Goal: Information Seeking & Learning: Learn about a topic

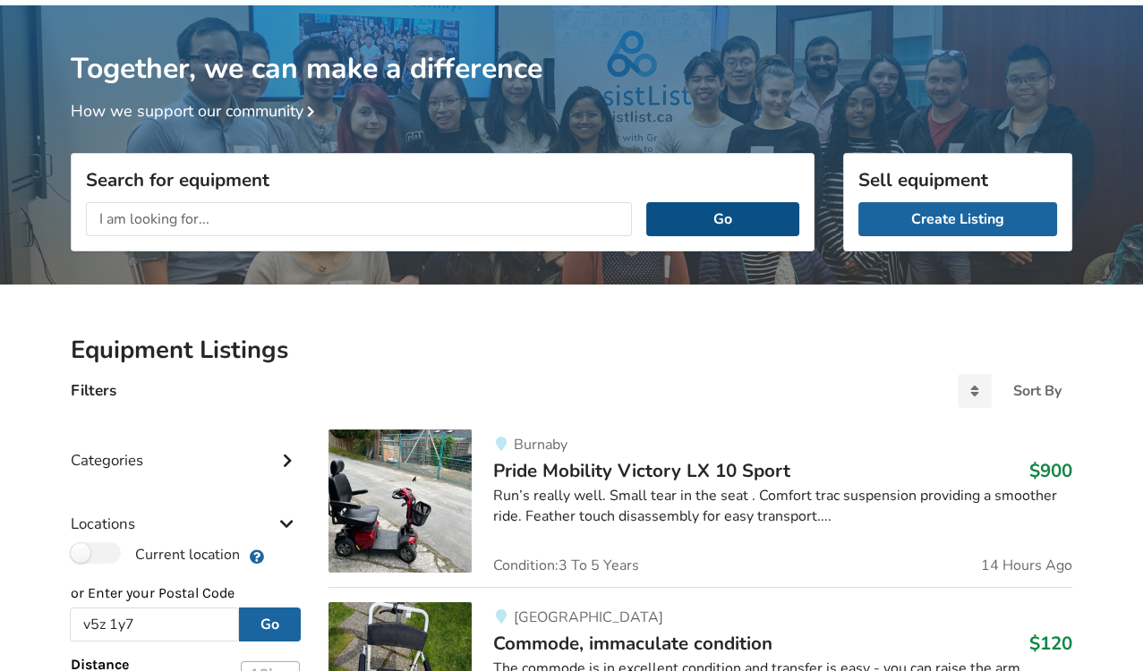
click at [730, 206] on button "Go" at bounding box center [722, 219] width 153 height 34
click at [733, 217] on button "Go" at bounding box center [722, 219] width 153 height 34
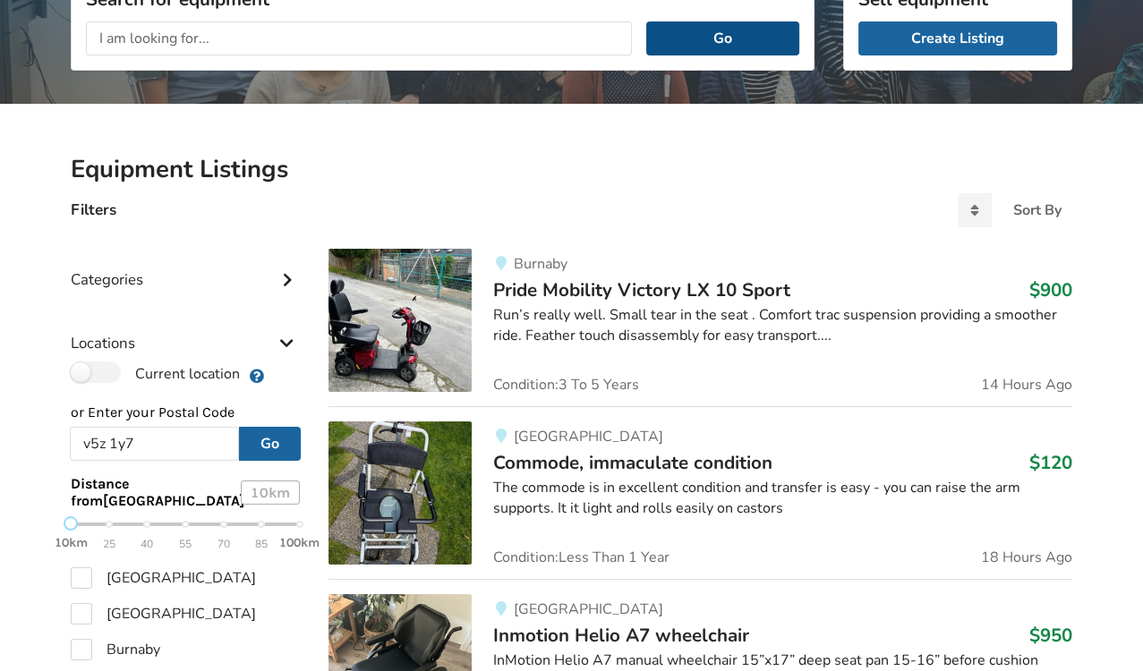
scroll to position [273, 0]
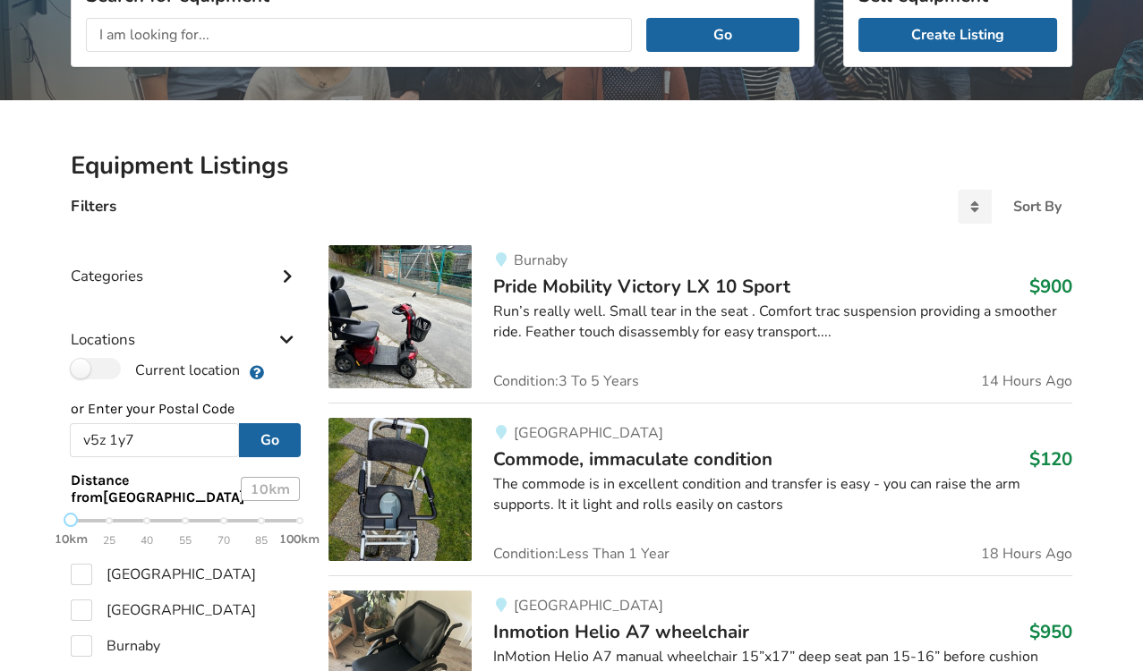
click at [640, 481] on div "The commode is in excellent condition and transfer is easy - you can raise the …" at bounding box center [782, 494] width 579 height 41
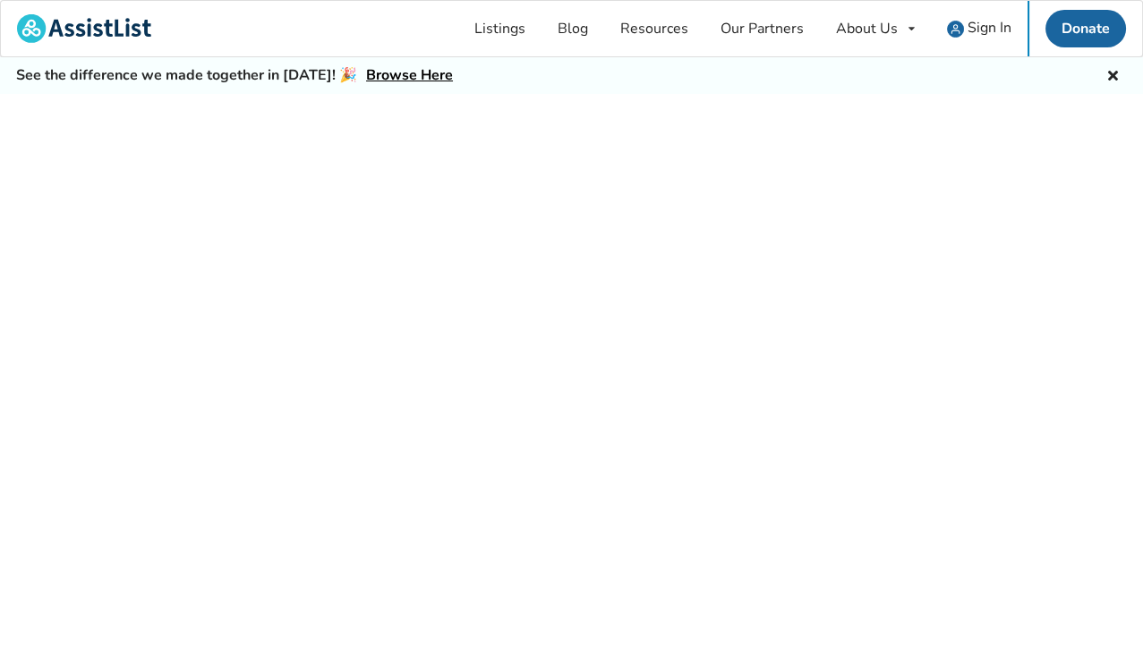
click at [640, 481] on div at bounding box center [571, 402] width 1143 height 617
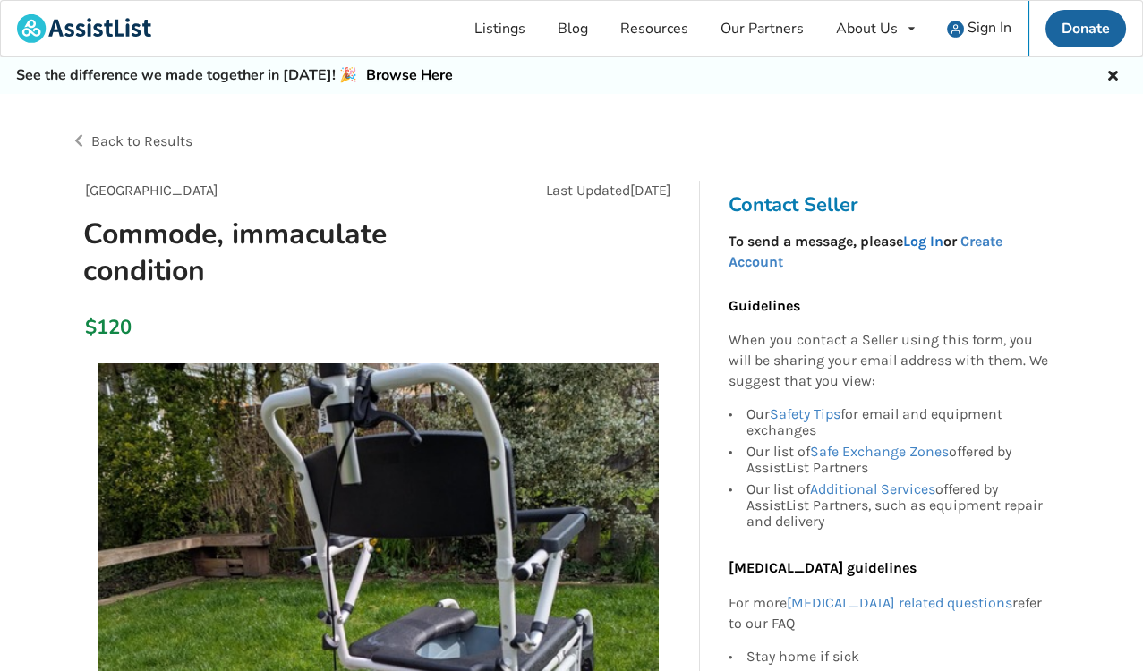
click at [927, 238] on link "Log In" at bounding box center [923, 241] width 40 height 17
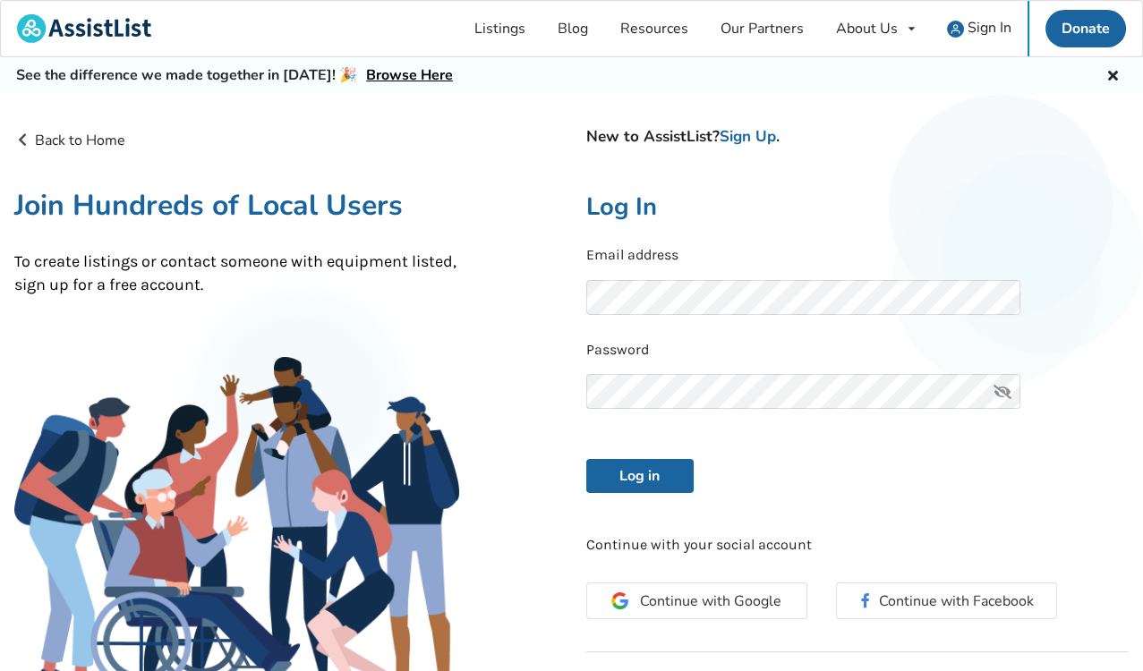
click at [1002, 391] on icon at bounding box center [1002, 391] width 36 height 35
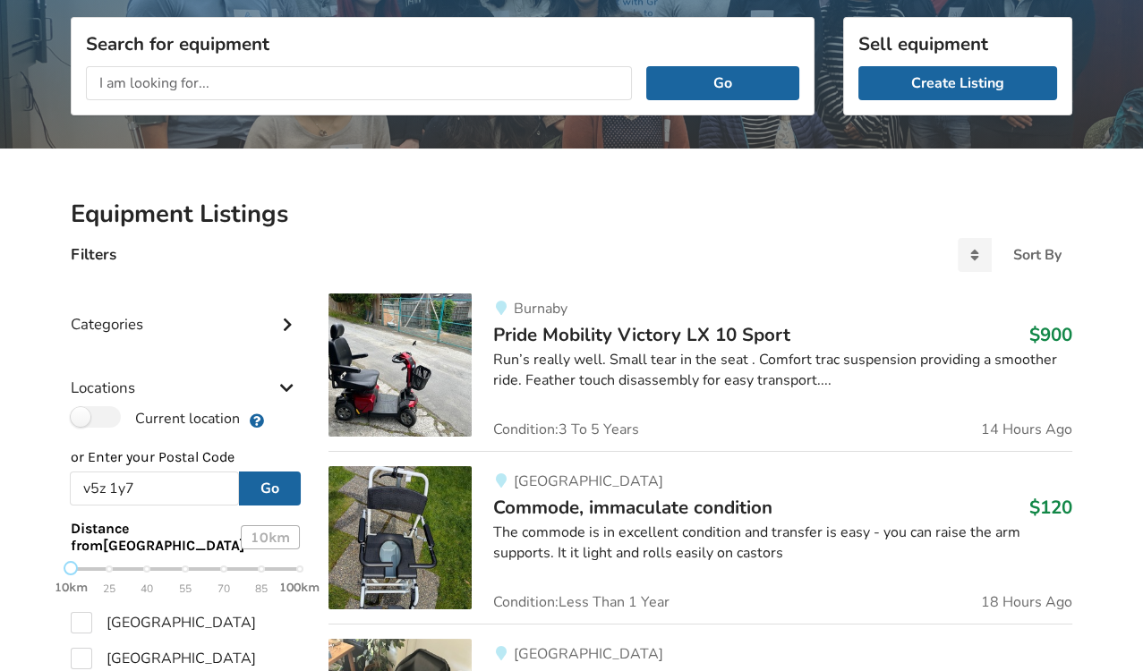
scroll to position [226, 0]
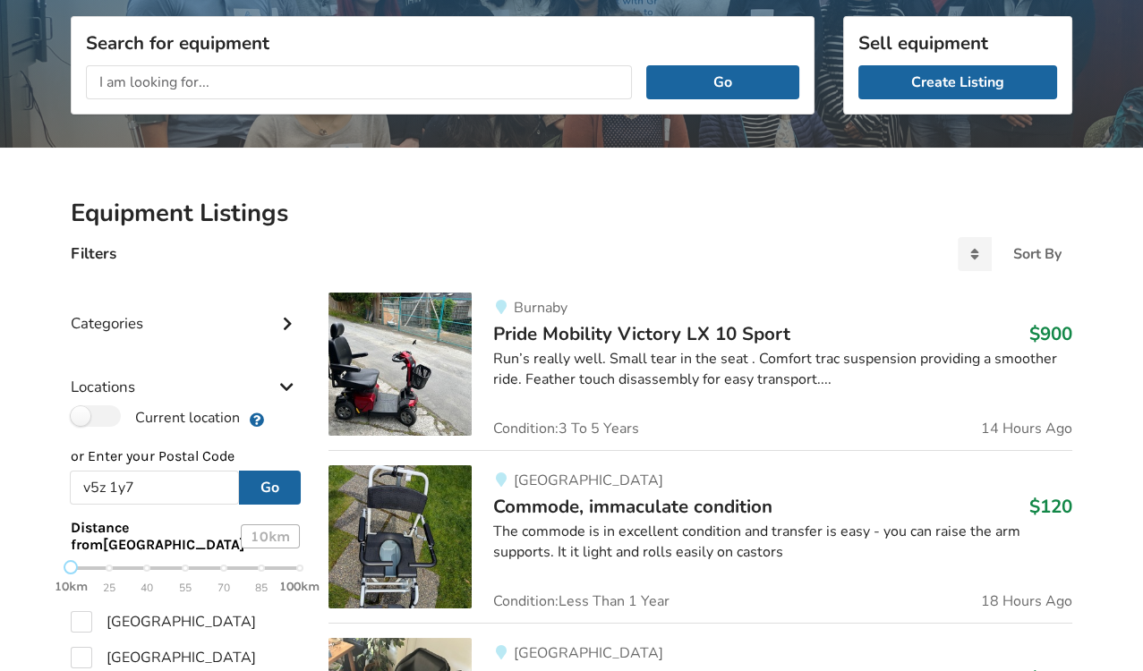
click at [641, 533] on div "The commode is in excellent condition and transfer is easy - you can raise the …" at bounding box center [782, 542] width 579 height 41
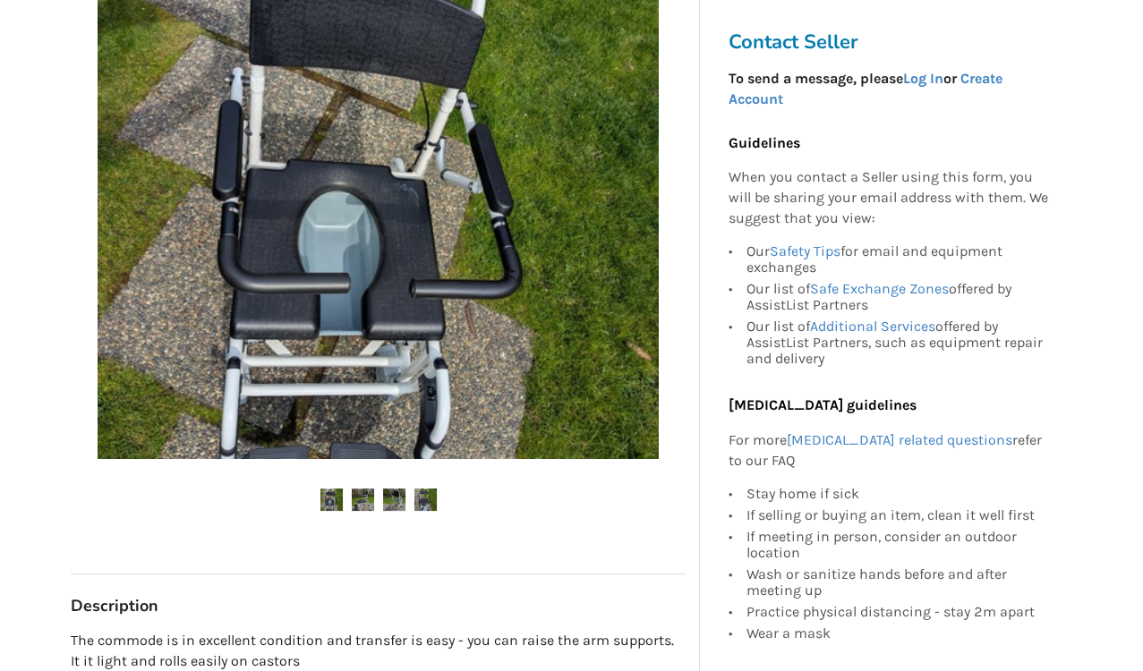
scroll to position [467, 0]
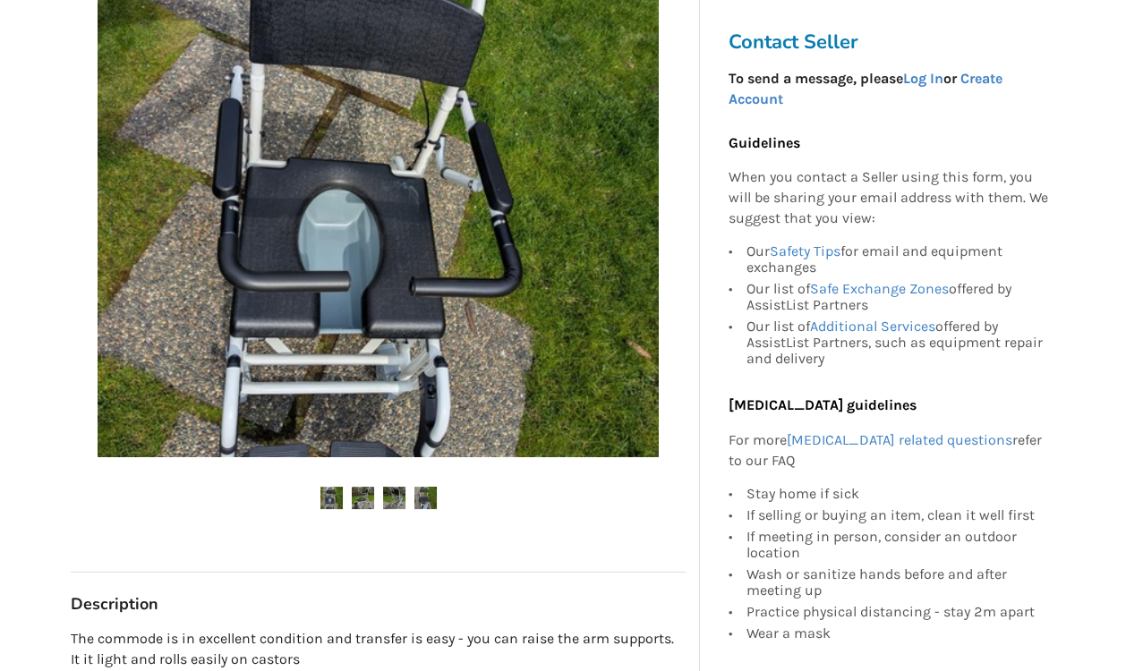
click at [322, 492] on img at bounding box center [331, 498] width 22 height 22
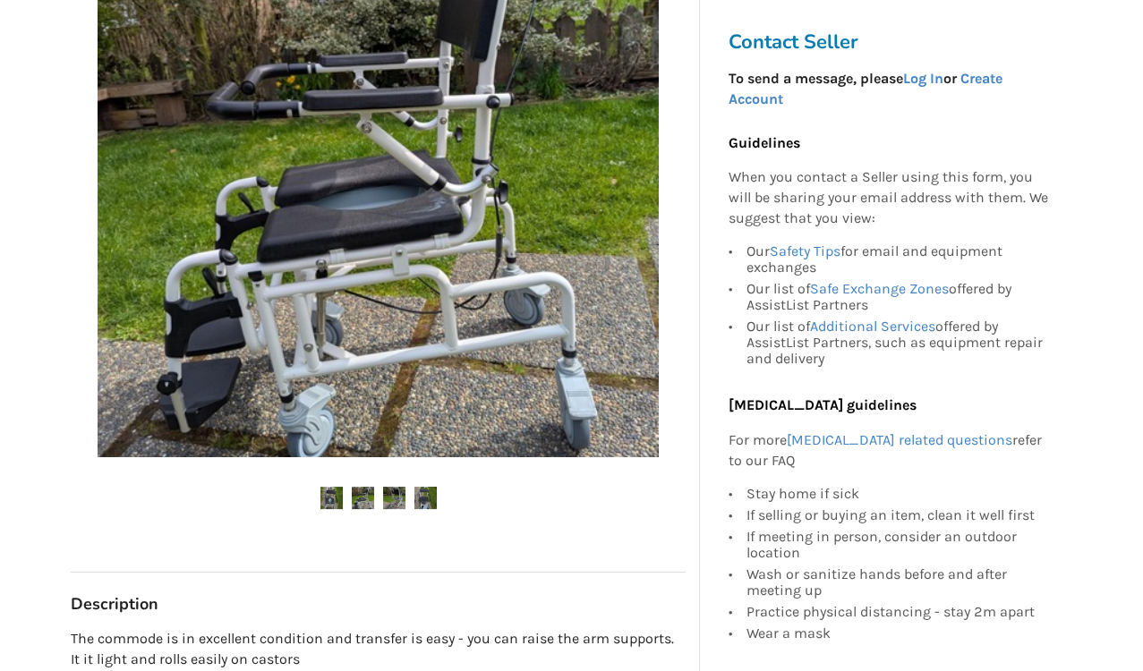
click at [365, 498] on img at bounding box center [363, 498] width 22 height 22
click at [400, 495] on img at bounding box center [394, 498] width 22 height 22
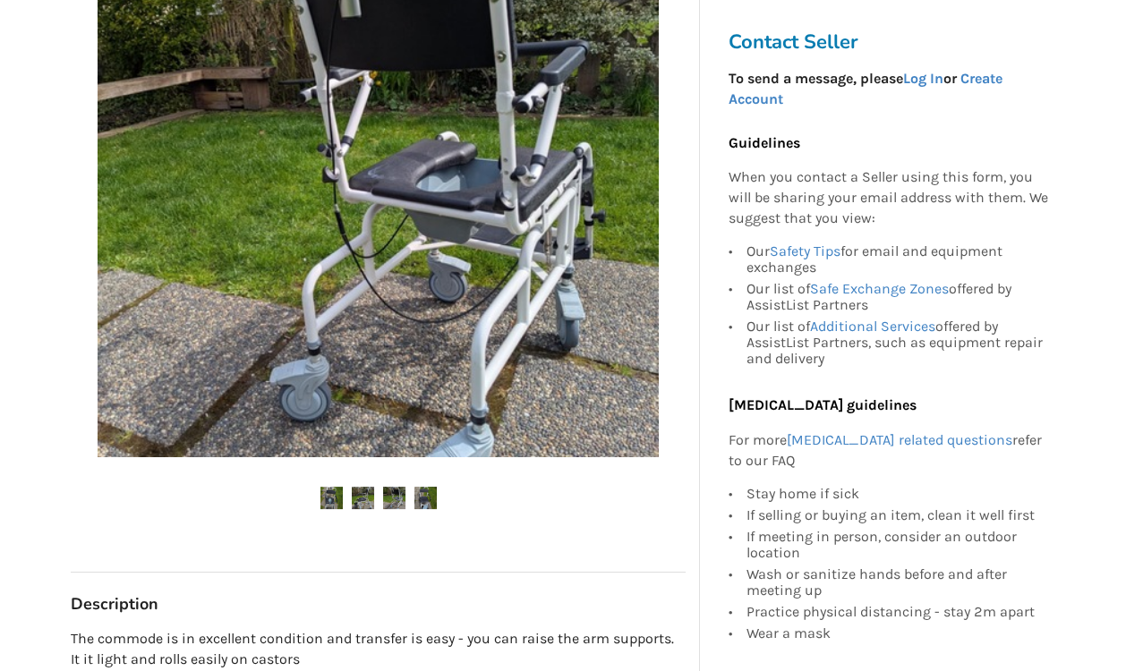
click at [434, 494] on img at bounding box center [425, 498] width 22 height 22
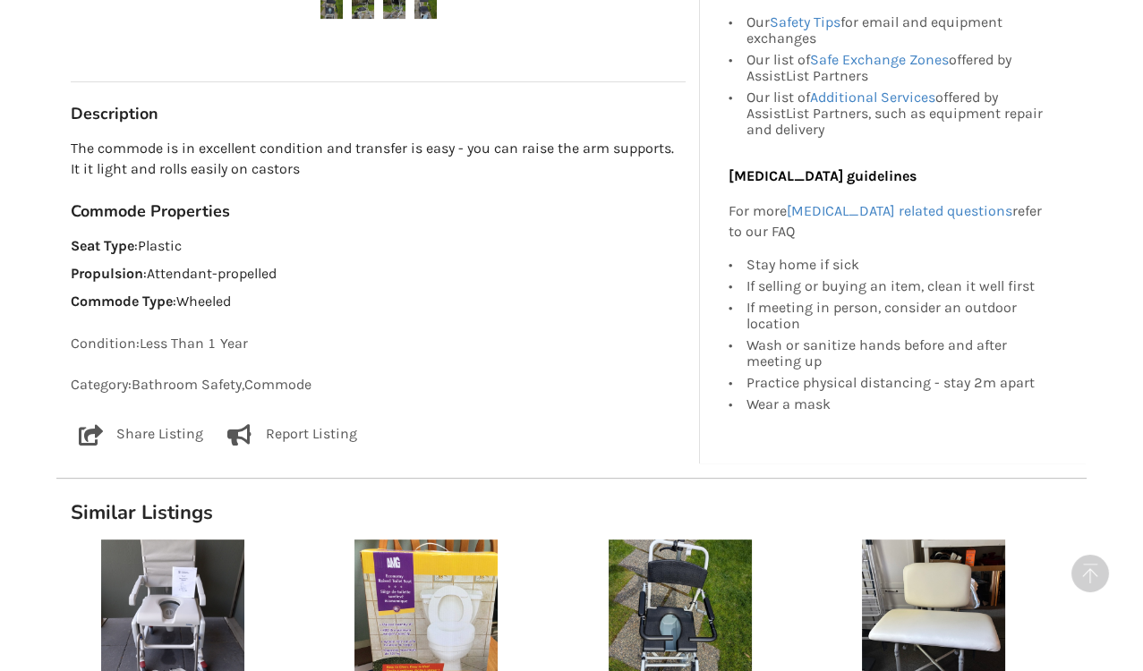
scroll to position [958, 0]
click at [130, 430] on p "Share Listing" at bounding box center [159, 433] width 87 height 21
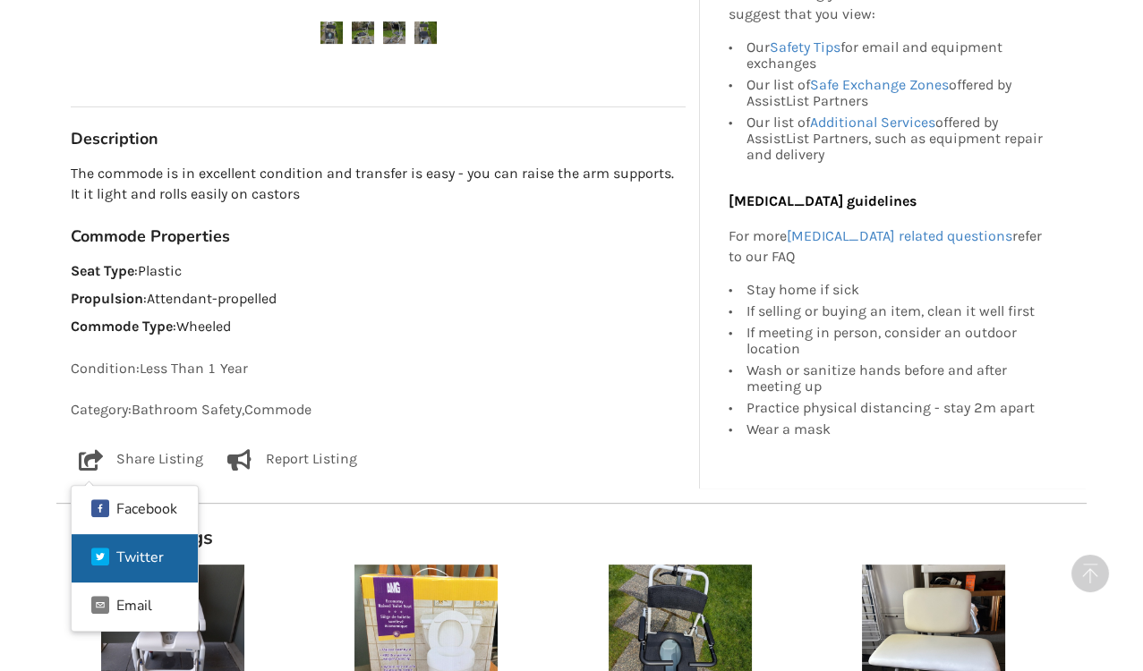
scroll to position [928, 0]
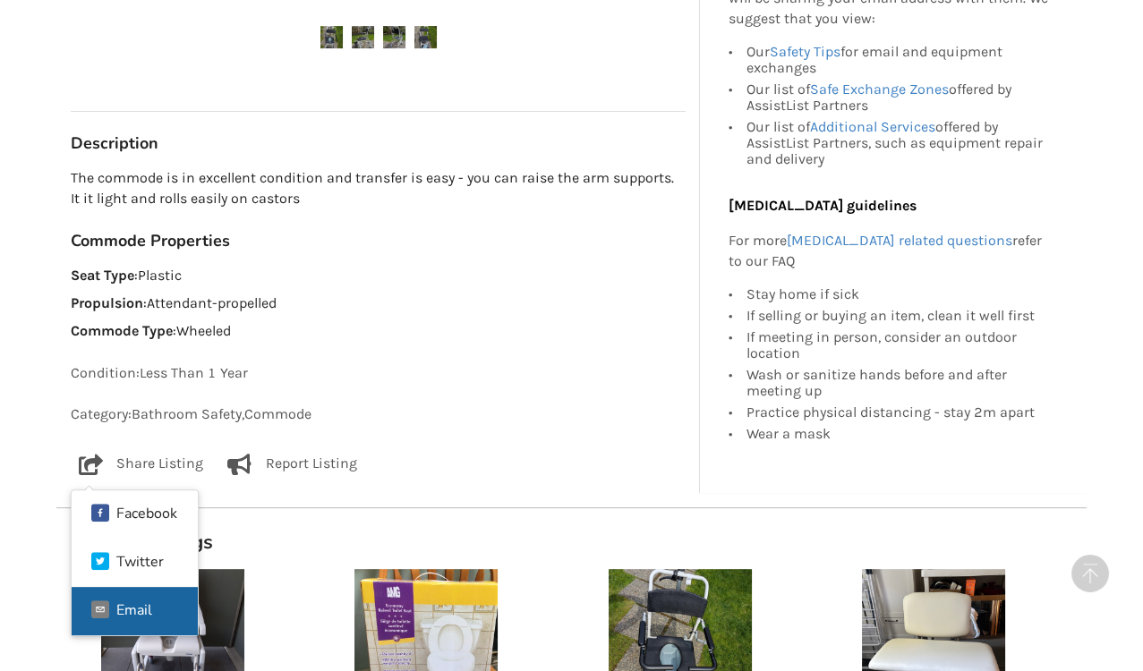
click at [130, 606] on div "Email" at bounding box center [134, 610] width 36 height 14
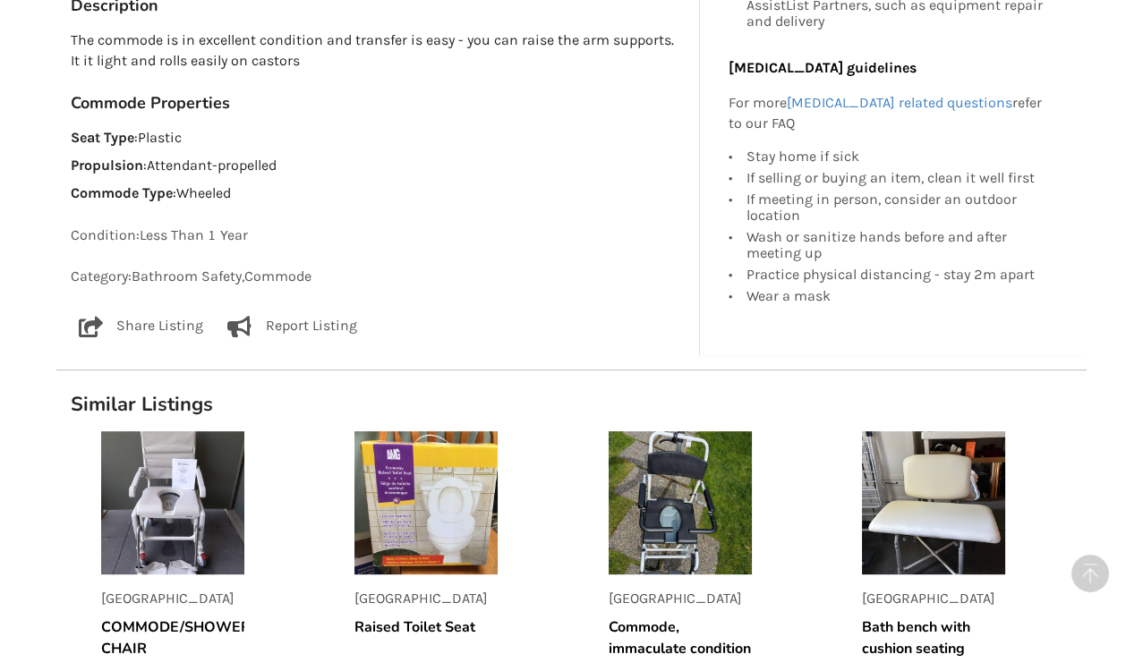
scroll to position [1083, 0]
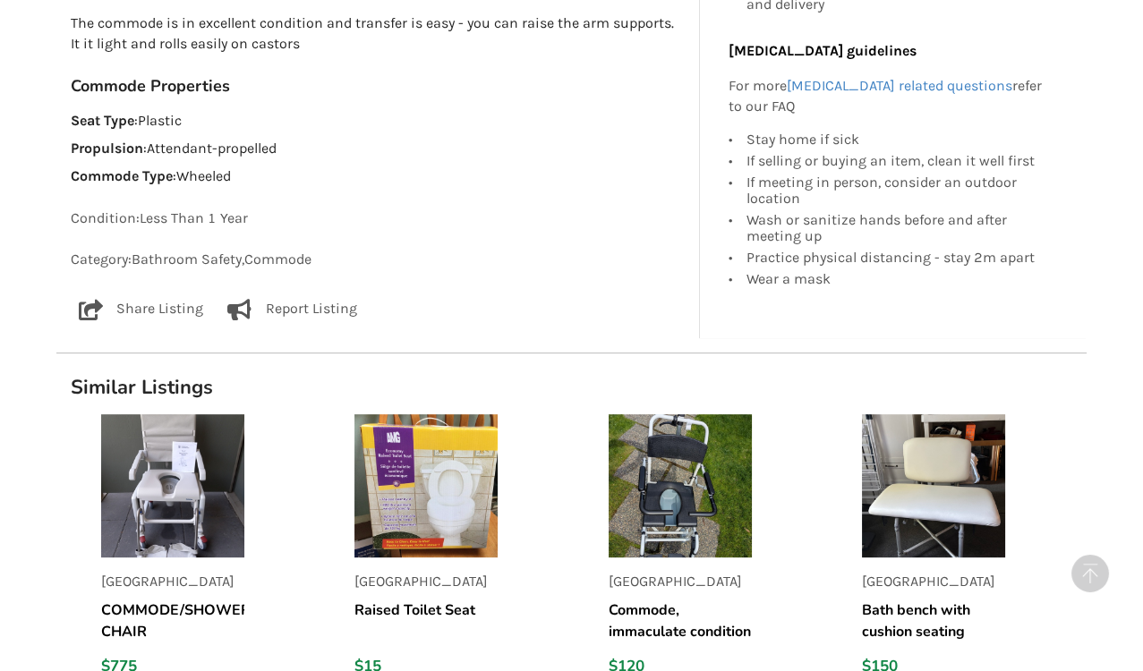
drag, startPoint x: 282, startPoint y: 546, endPoint x: 622, endPoint y: 291, distance: 425.1
click at [149, 307] on p "Share Listing" at bounding box center [159, 309] width 87 height 21
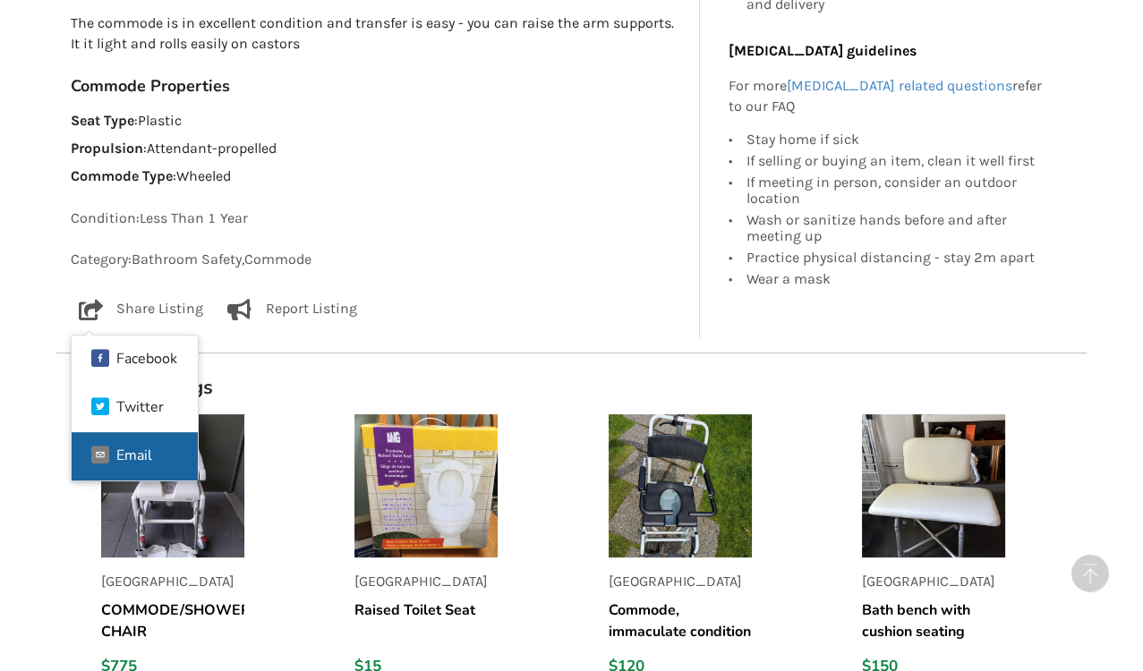
click at [146, 448] on div "Email" at bounding box center [134, 455] width 36 height 14
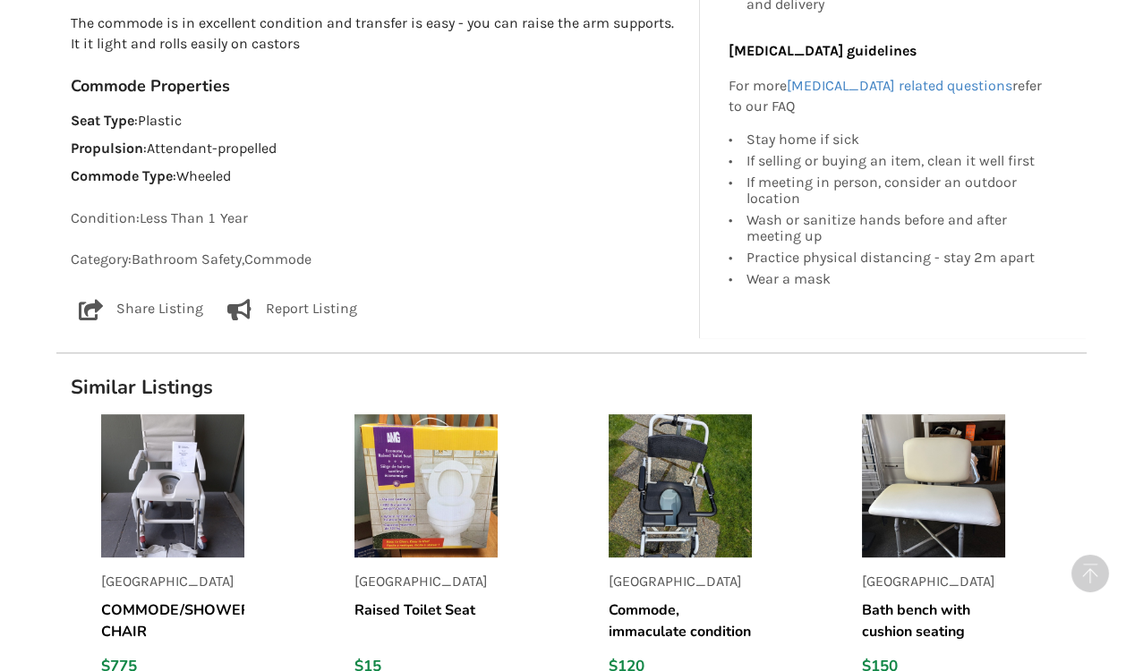
click at [679, 490] on img at bounding box center [680, 485] width 143 height 143
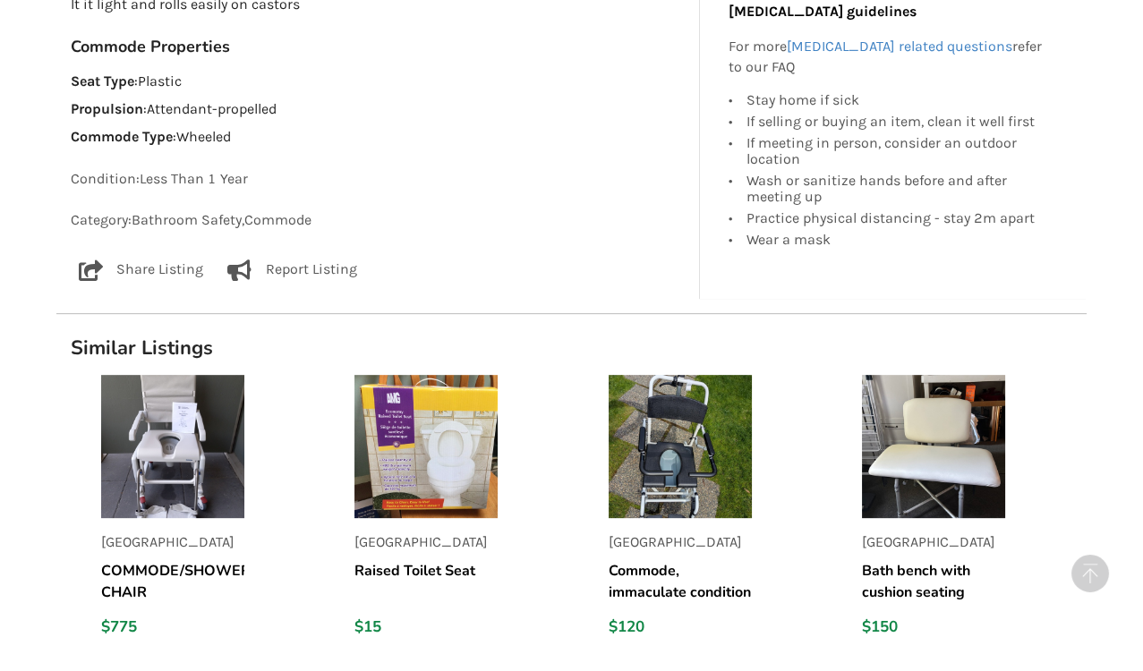
scroll to position [1123, 0]
click at [650, 450] on img at bounding box center [680, 445] width 143 height 143
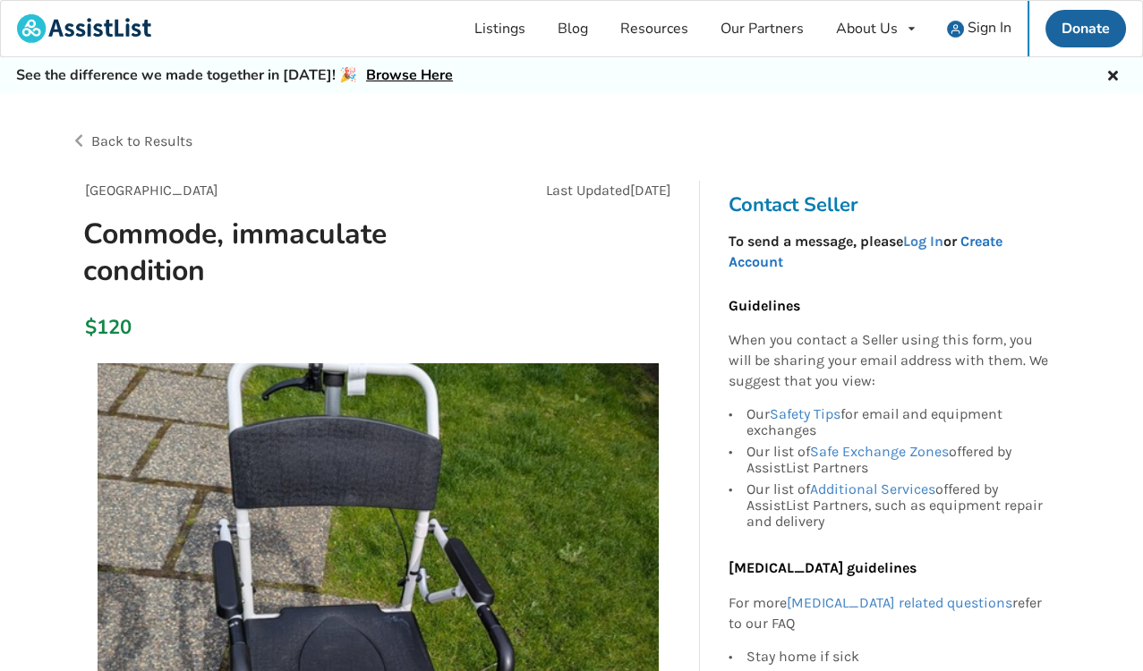
click at [993, 243] on link "Create Account" at bounding box center [865, 252] width 274 height 38
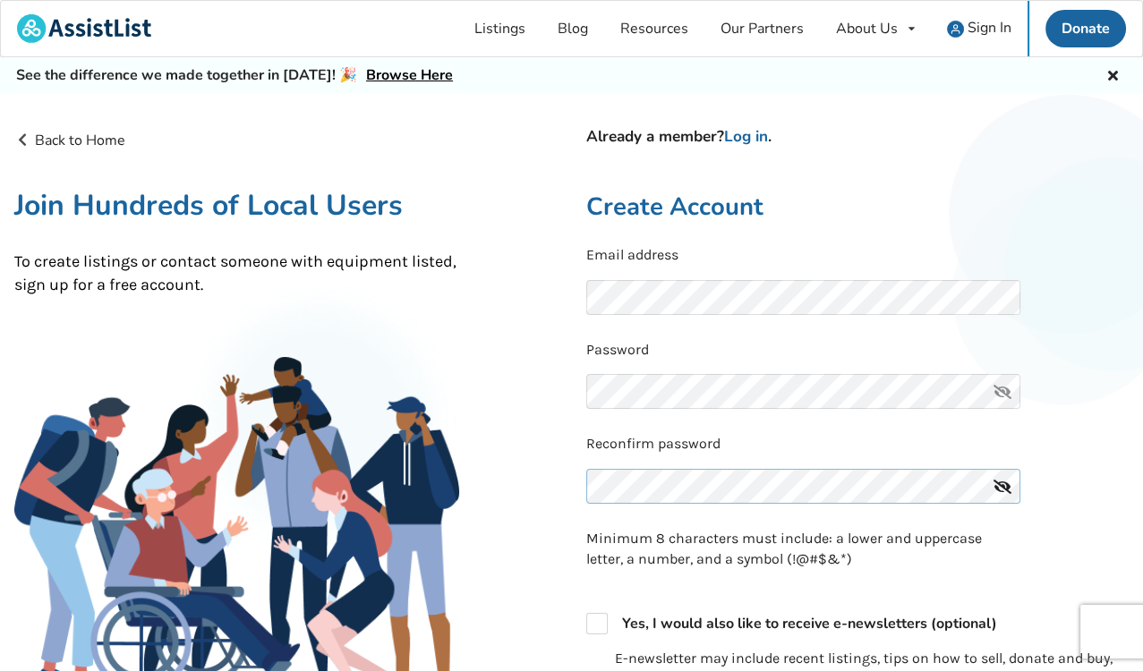
click at [662, 489] on div "Reconfirm password" at bounding box center [857, 474] width 543 height 81
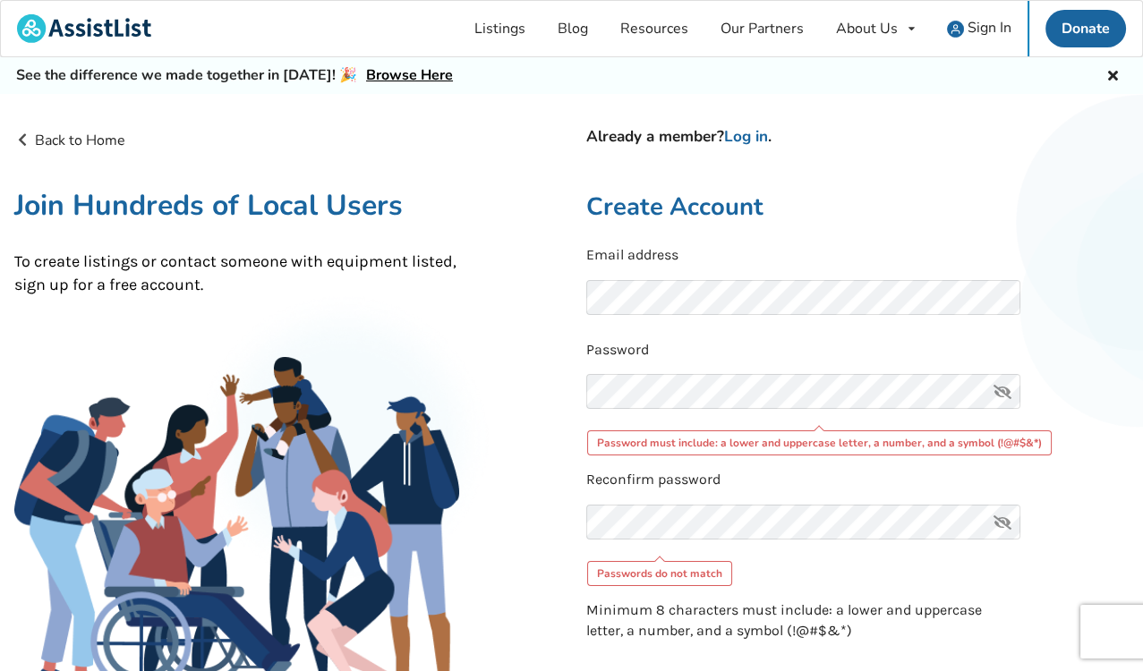
click at [1006, 393] on icon at bounding box center [1002, 391] width 36 height 35
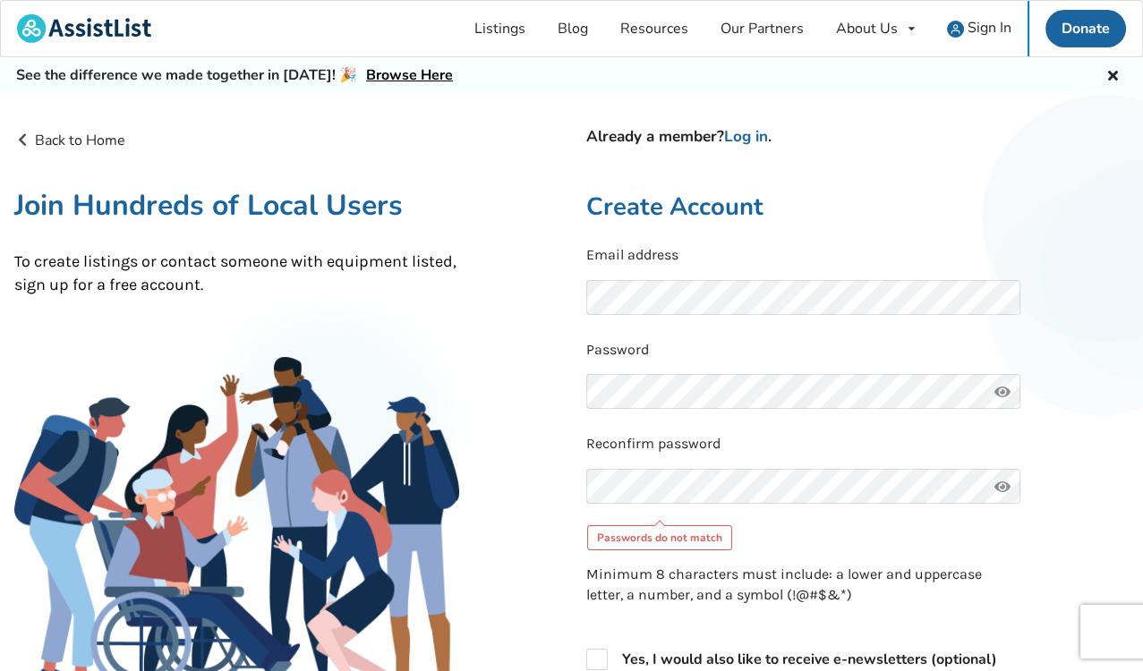
click at [1004, 484] on icon at bounding box center [1002, 486] width 36 height 35
click at [1006, 485] on icon at bounding box center [1002, 486] width 36 height 35
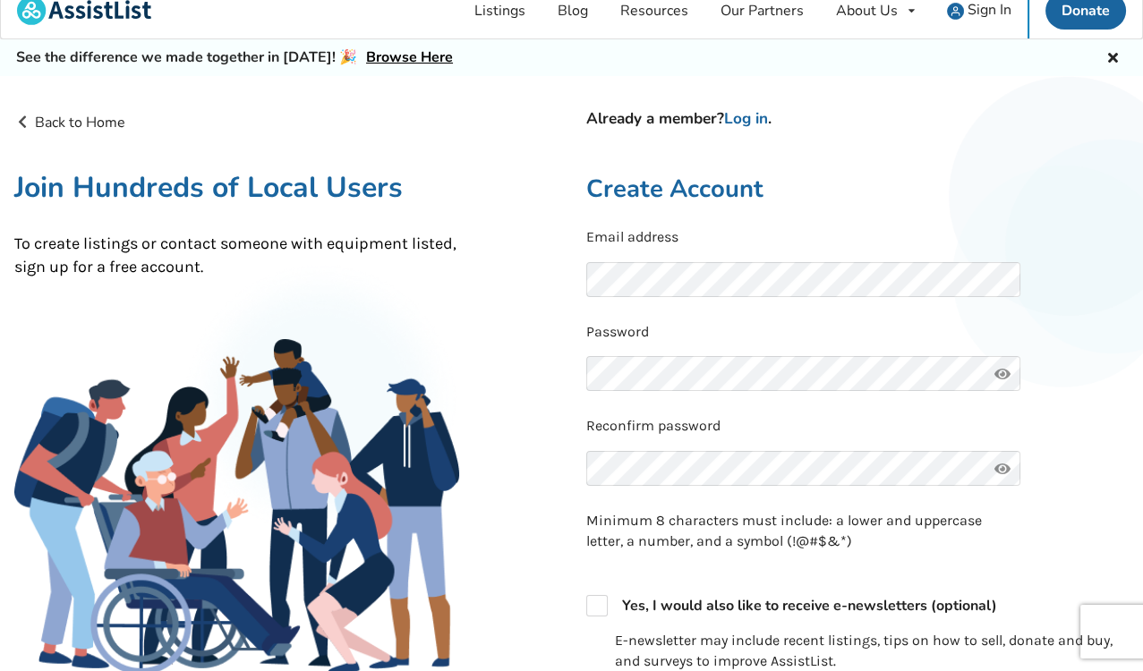
scroll to position [30, 0]
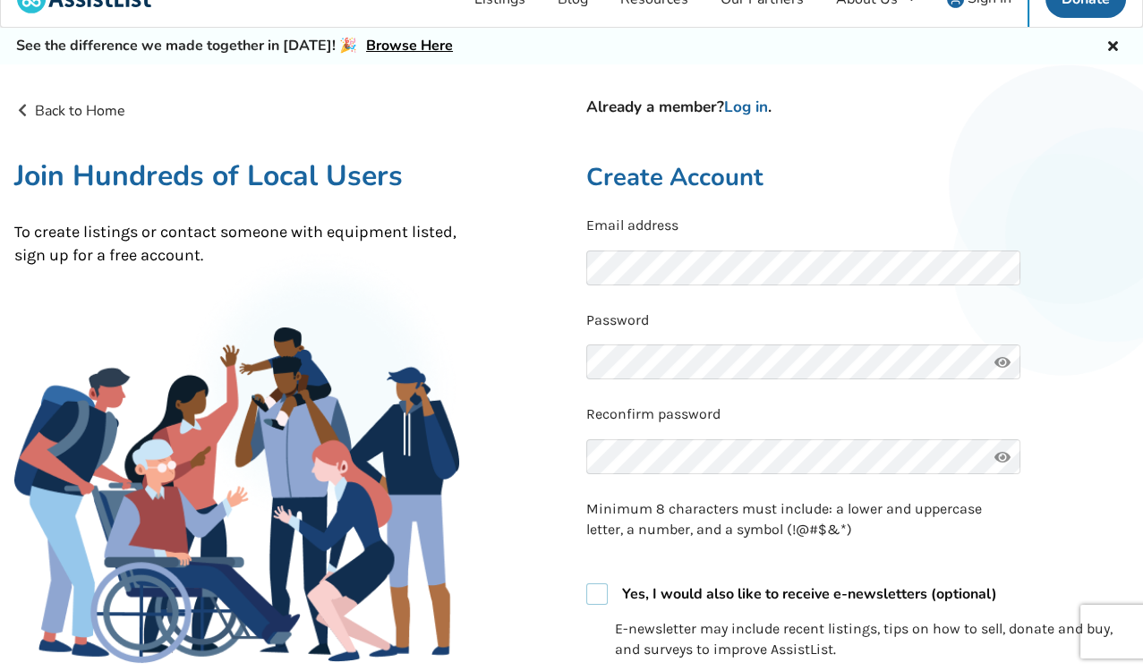
drag, startPoint x: 937, startPoint y: 533, endPoint x: 598, endPoint y: 593, distance: 344.4
click at [598, 593] on label "Yes, I would also like to receive e-newsletters (optional)" at bounding box center [791, 593] width 411 height 21
checkbox input "true"
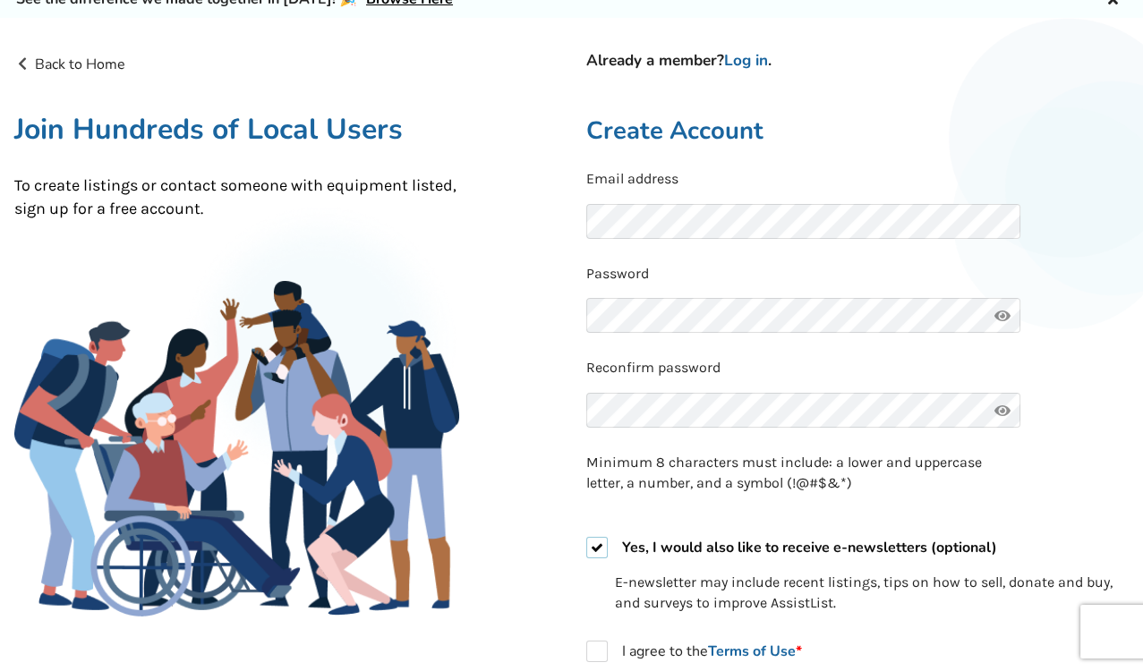
scroll to position [77, 0]
click at [1007, 406] on icon at bounding box center [1002, 409] width 36 height 35
click at [1008, 313] on icon at bounding box center [1002, 314] width 36 height 35
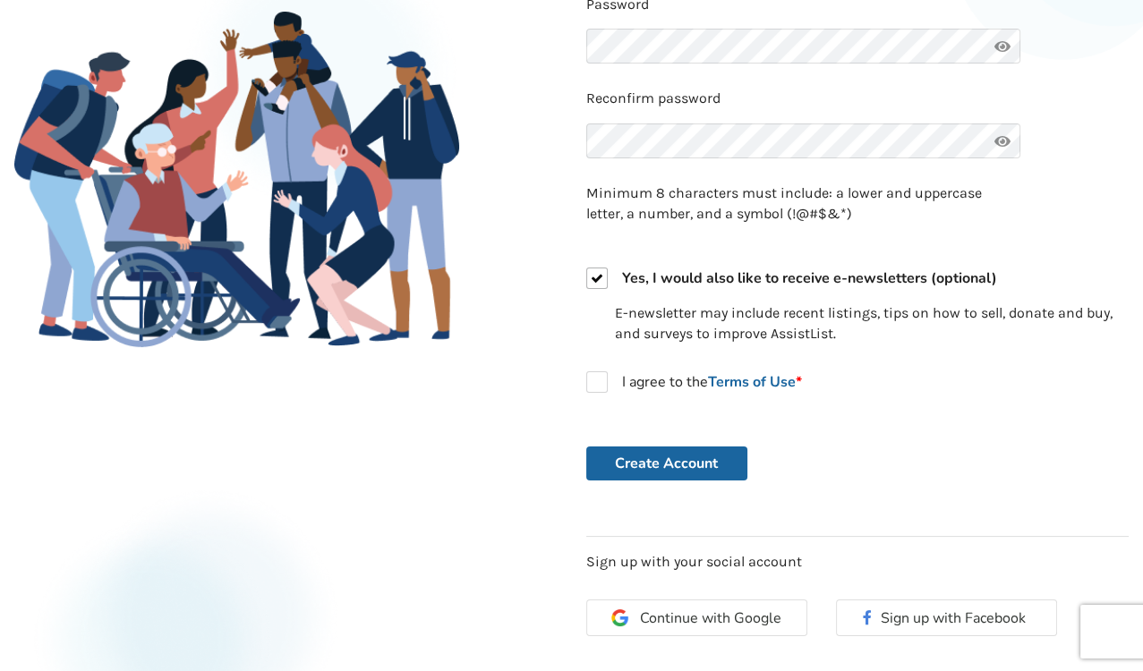
scroll to position [346, 0]
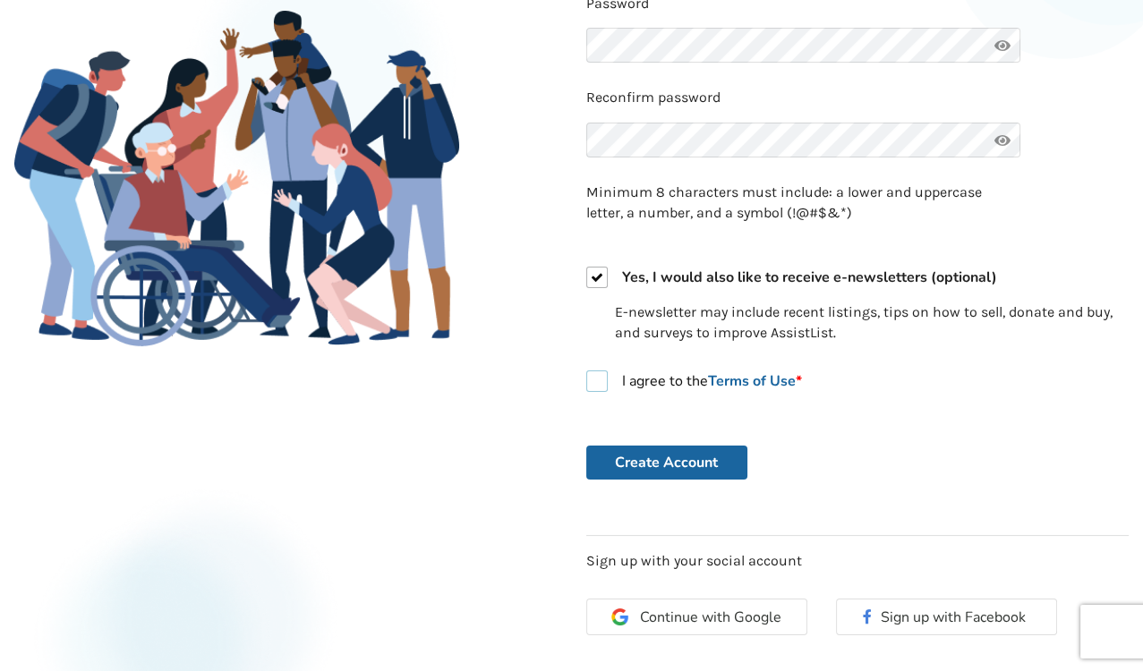
click at [593, 380] on label "I agree to the Terms of Use *" at bounding box center [694, 380] width 216 height 21
checkbox input "true"
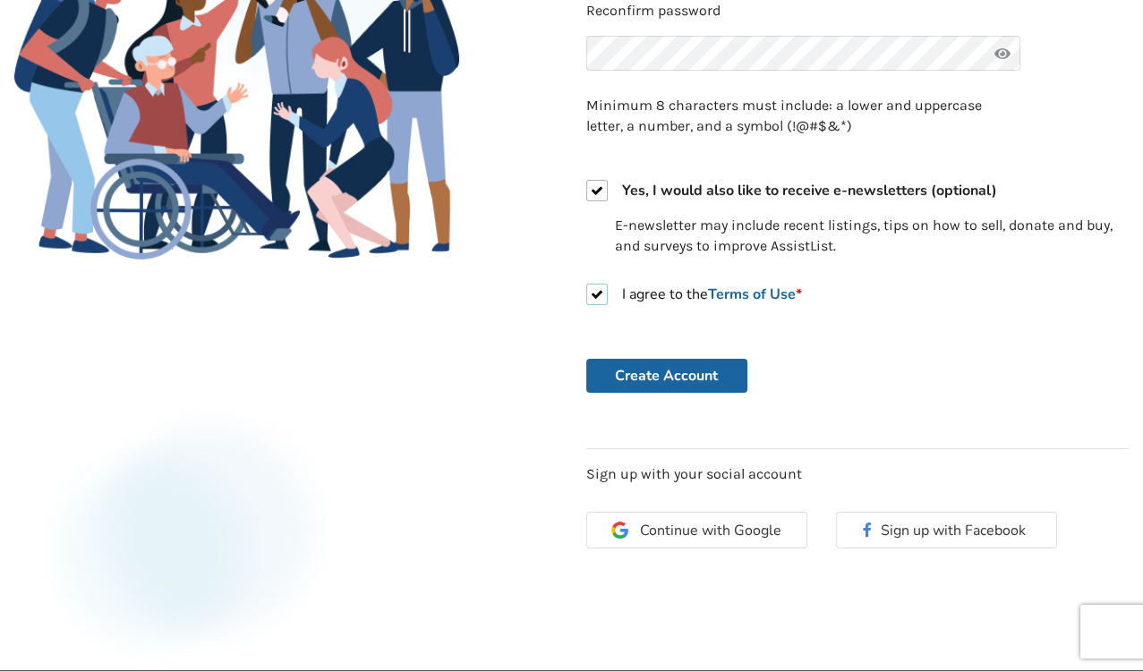
scroll to position [447, 0]
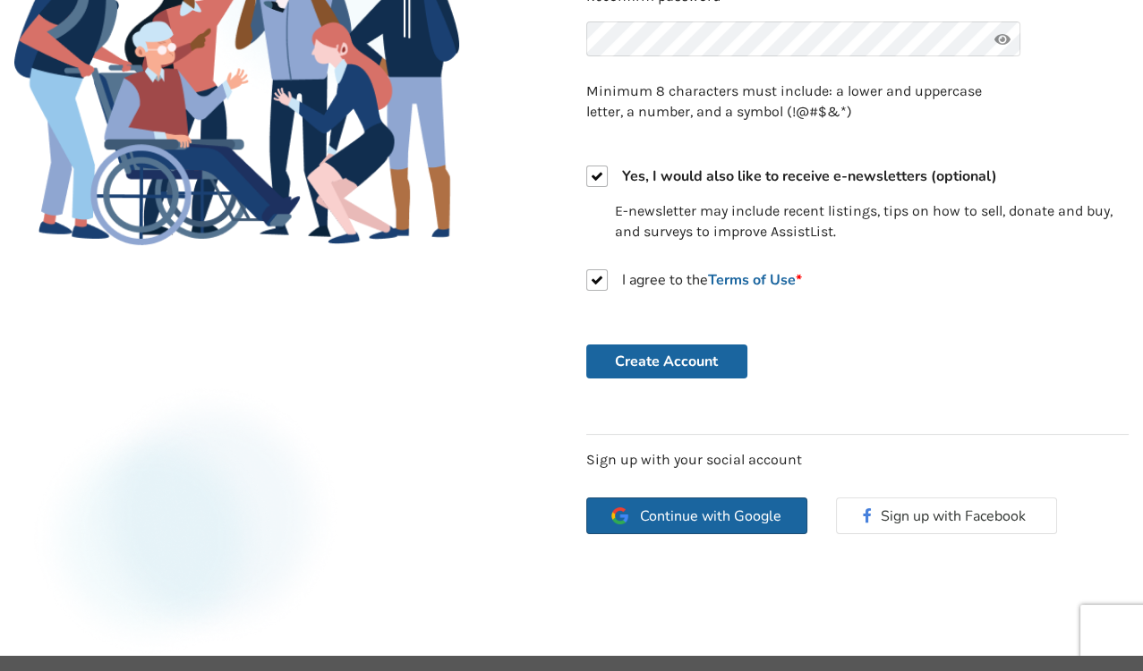
click at [699, 515] on span "Continue with Google" at bounding box center [710, 516] width 141 height 14
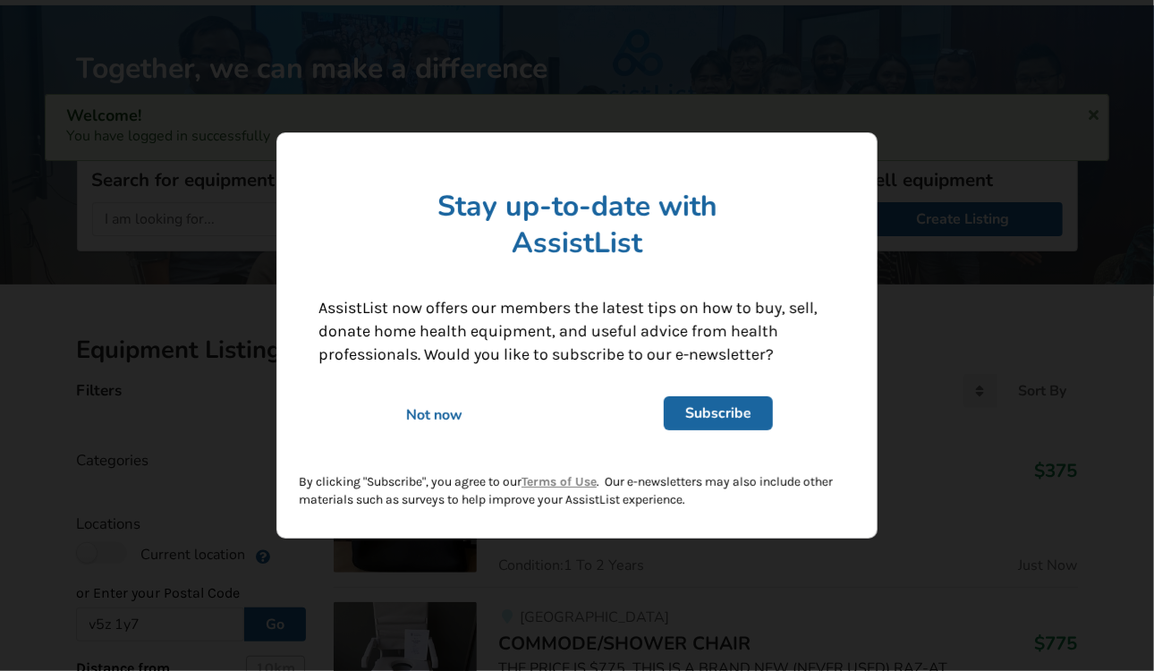
click at [432, 417] on div "Not now" at bounding box center [434, 415] width 257 height 20
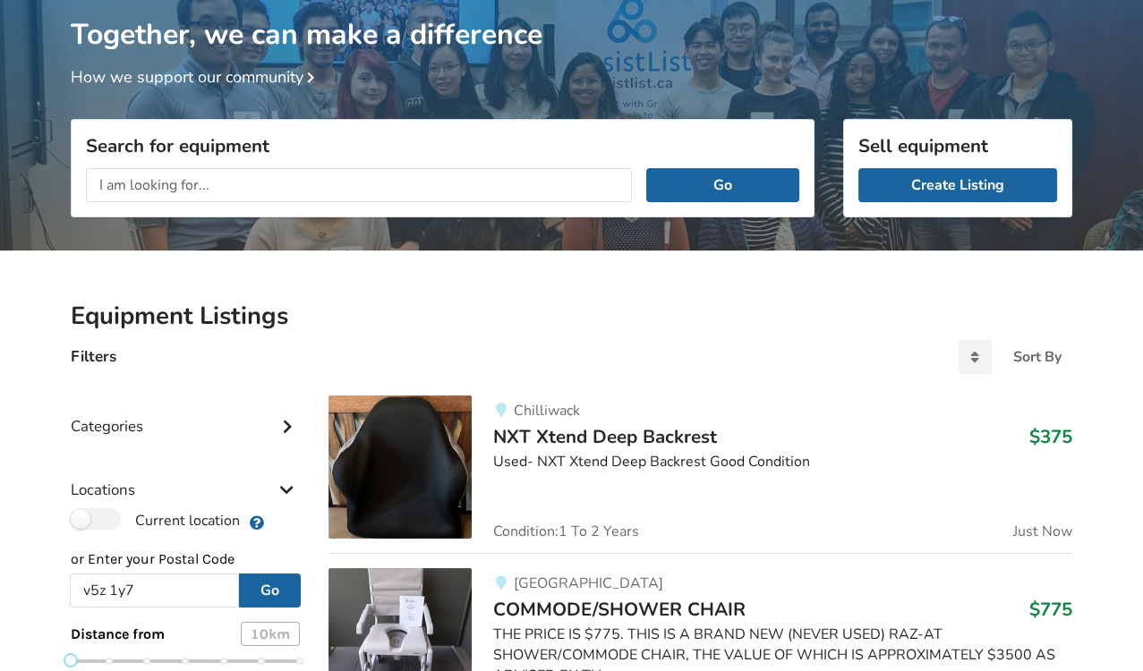
scroll to position [143, 0]
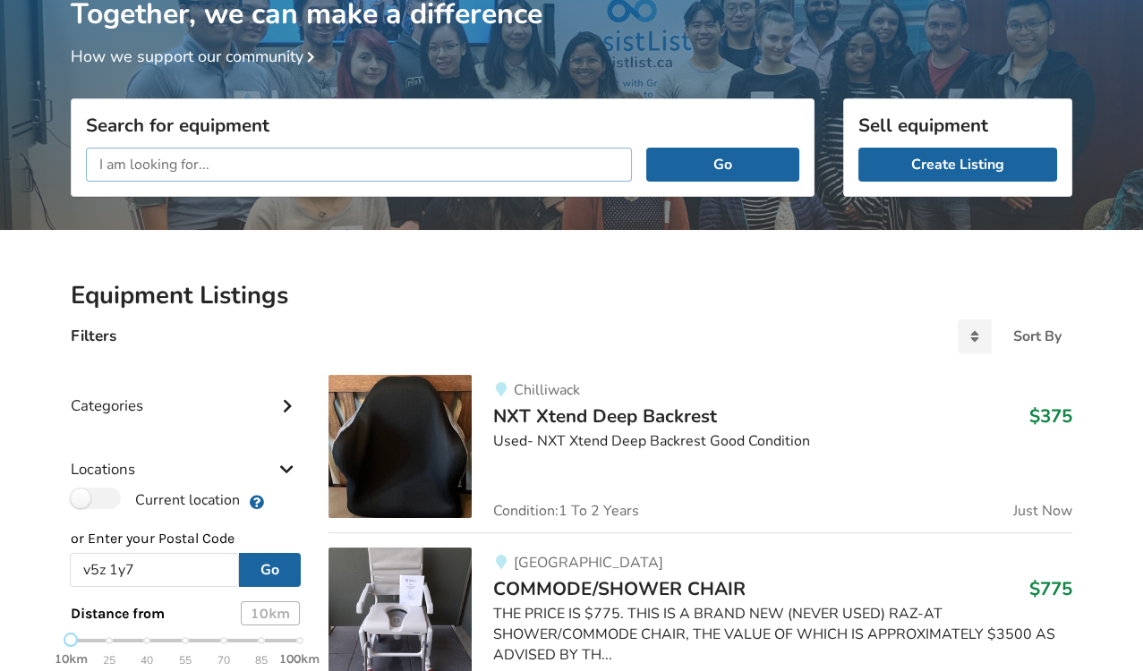
drag, startPoint x: 236, startPoint y: 149, endPoint x: 239, endPoint y: 167, distance: 18.1
click at [239, 167] on input "text" at bounding box center [359, 165] width 546 height 34
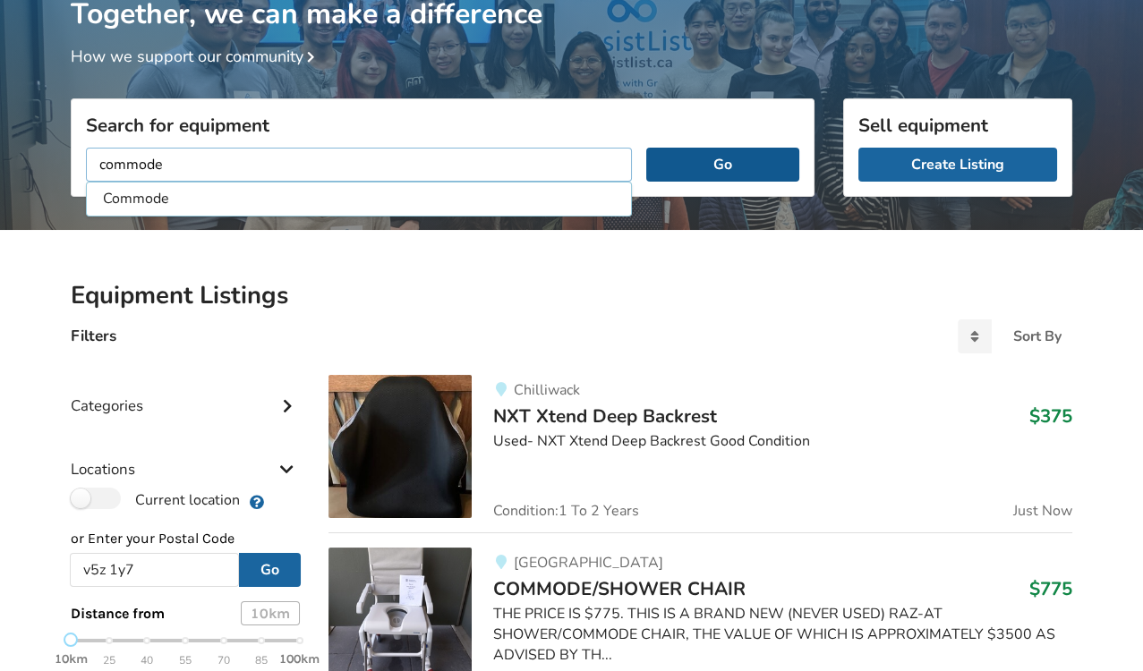
type input "commode"
click at [696, 165] on button "Go" at bounding box center [722, 165] width 153 height 34
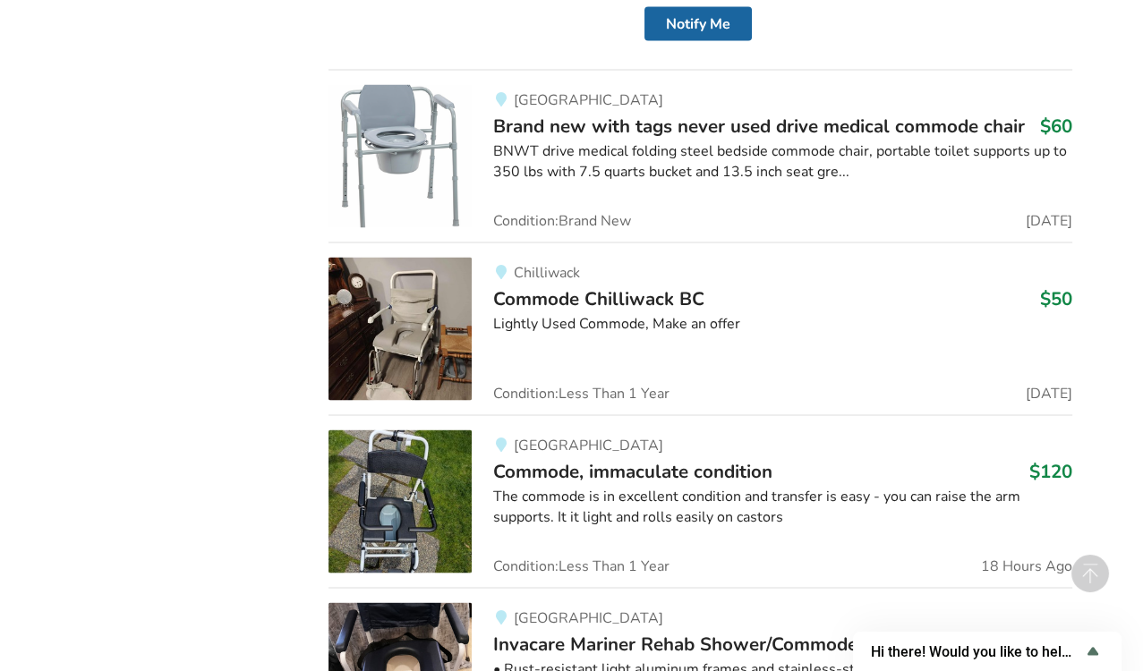
scroll to position [4958, 0]
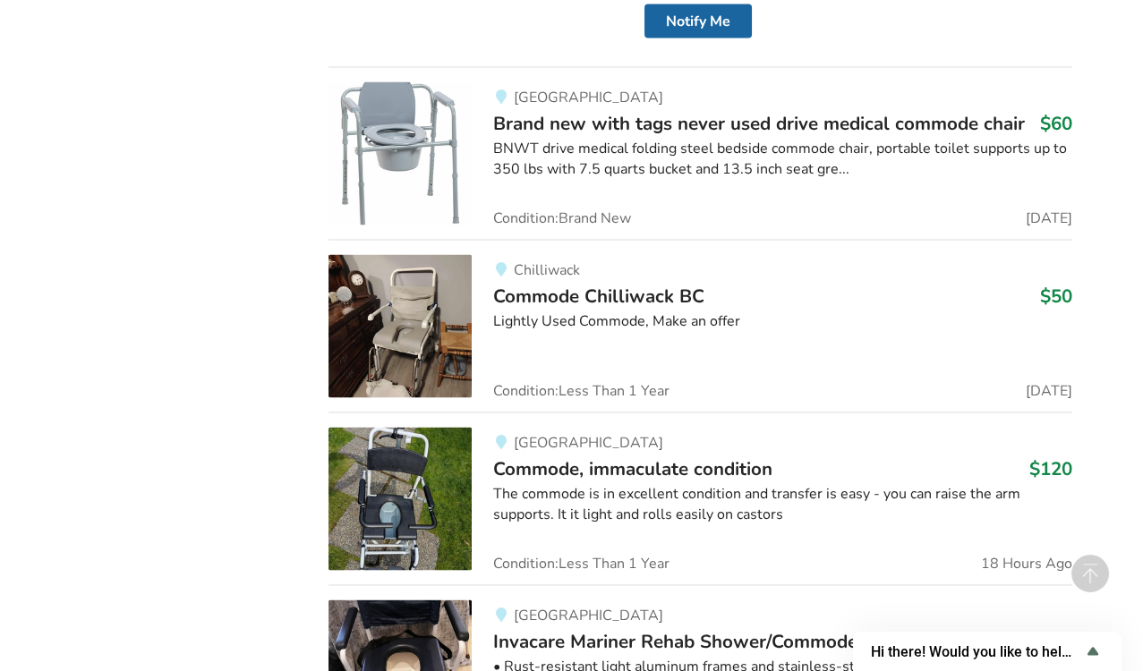
click at [688, 456] on span "Commode, immaculate condition" at bounding box center [632, 468] width 279 height 25
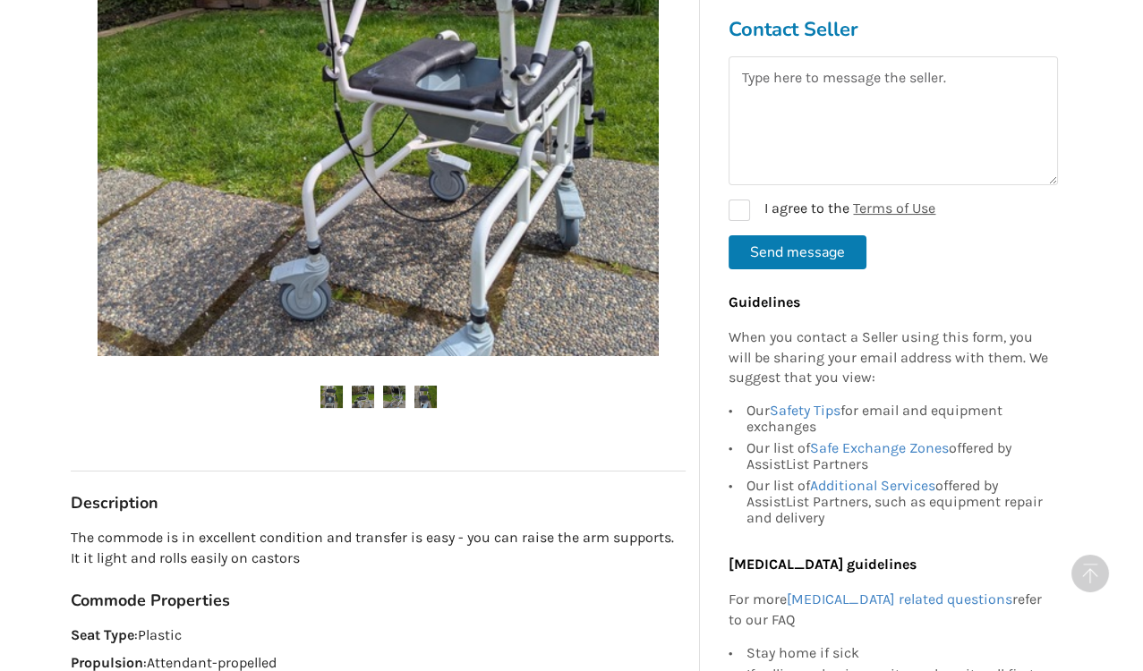
scroll to position [557, 0]
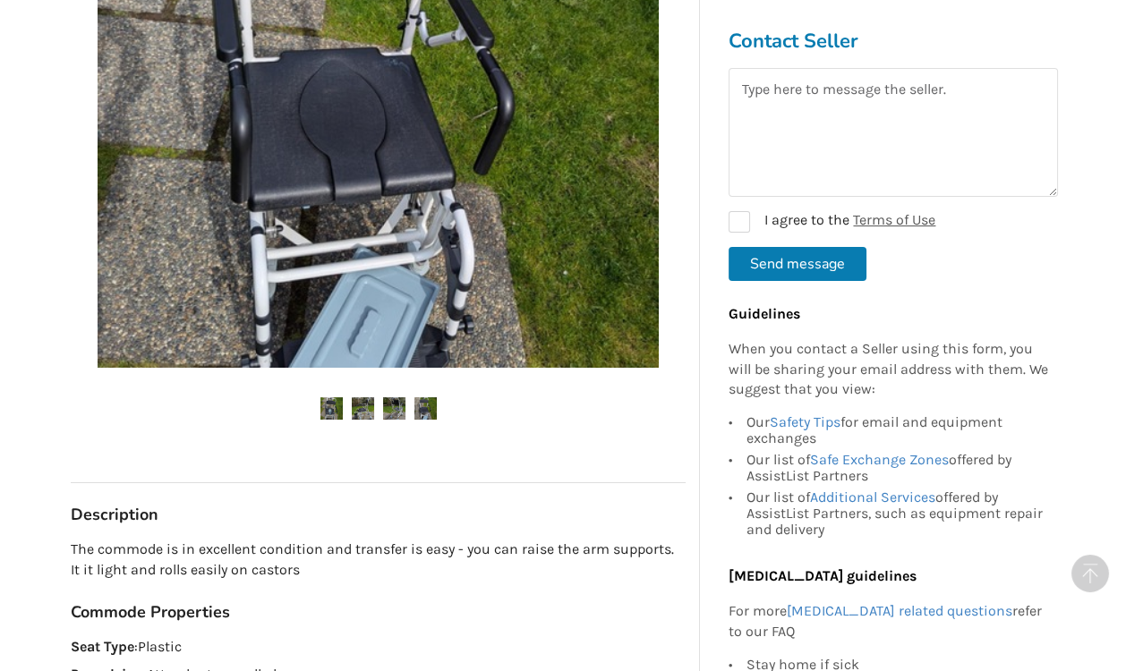
click at [805, 266] on button "Send message" at bounding box center [797, 264] width 138 height 34
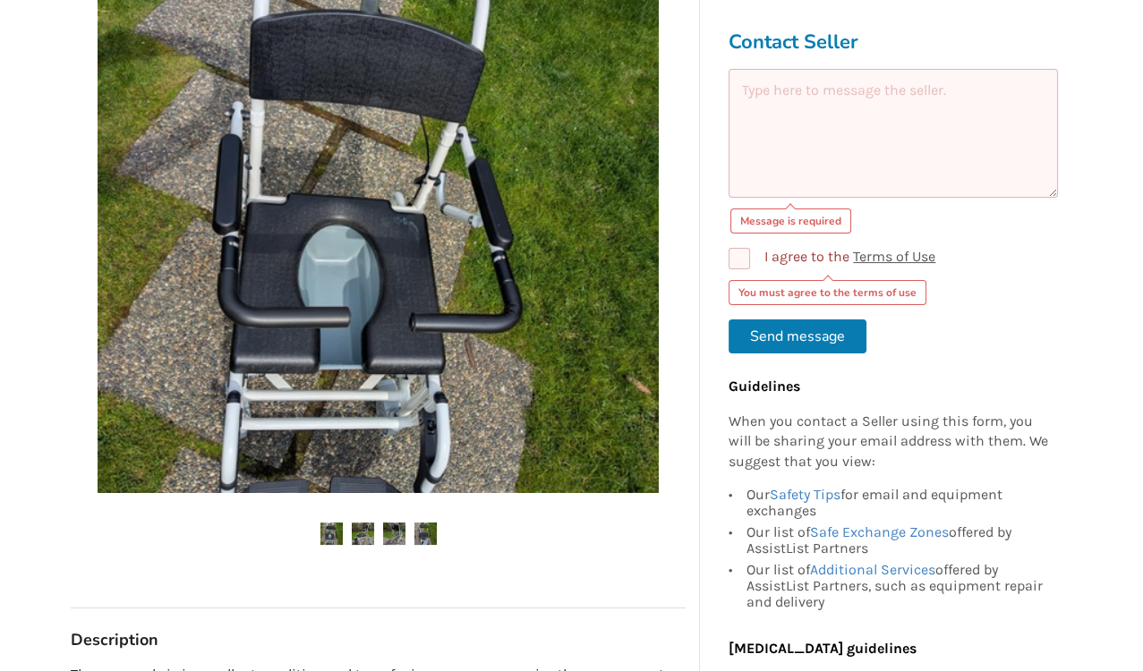
scroll to position [393, 0]
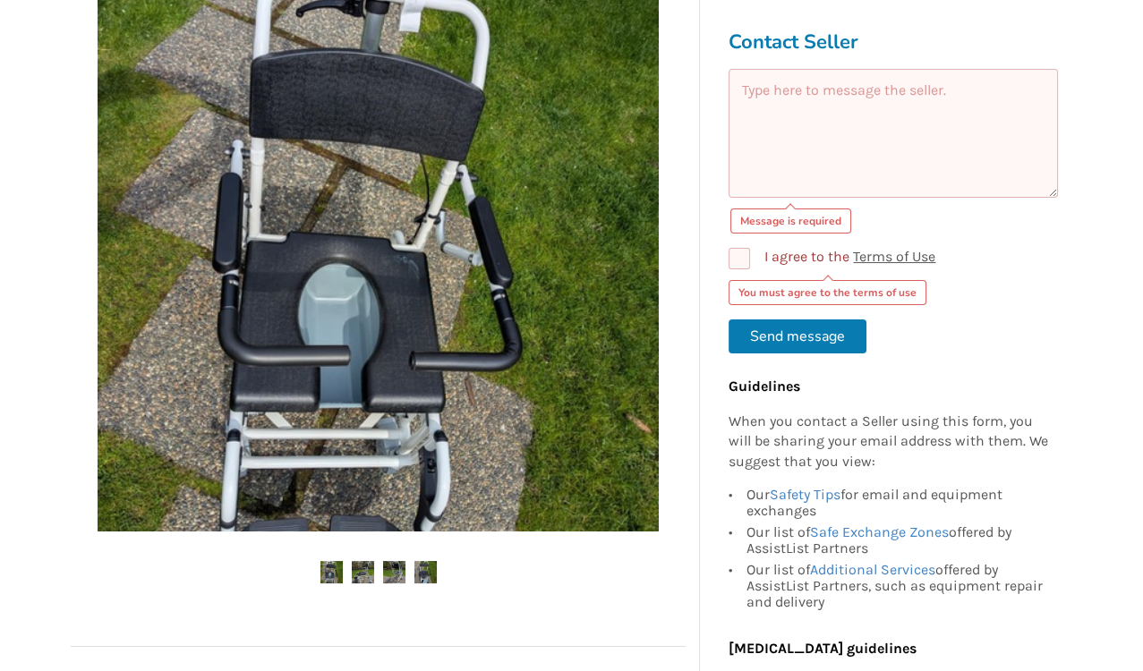
click at [820, 111] on textarea at bounding box center [892, 133] width 329 height 129
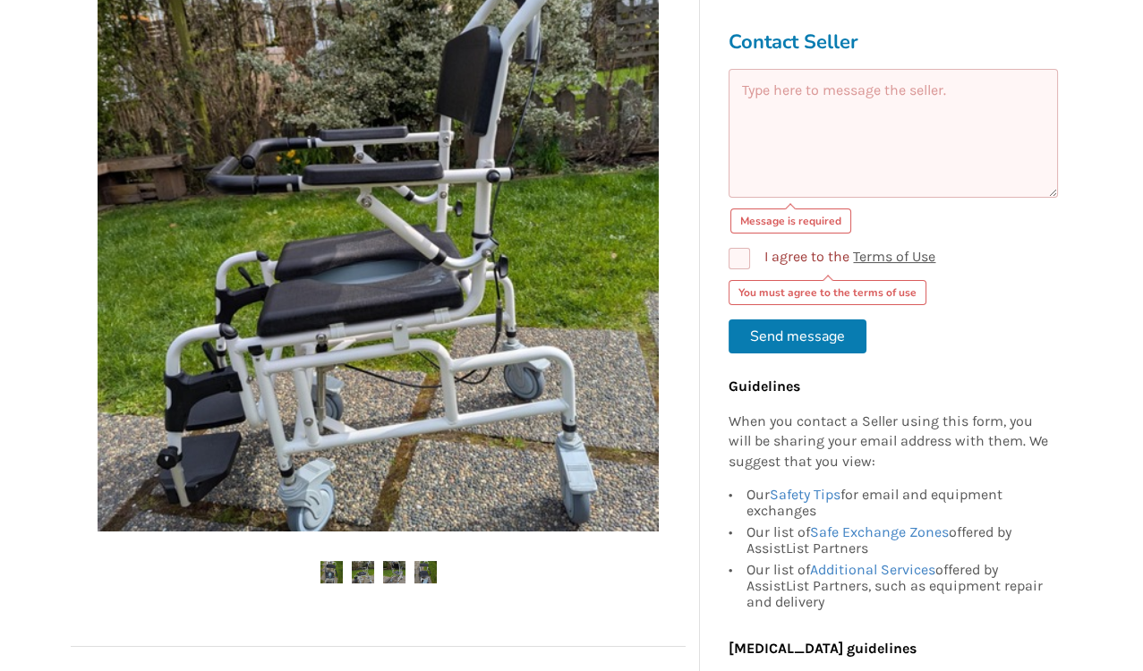
click at [820, 111] on textarea at bounding box center [892, 133] width 329 height 129
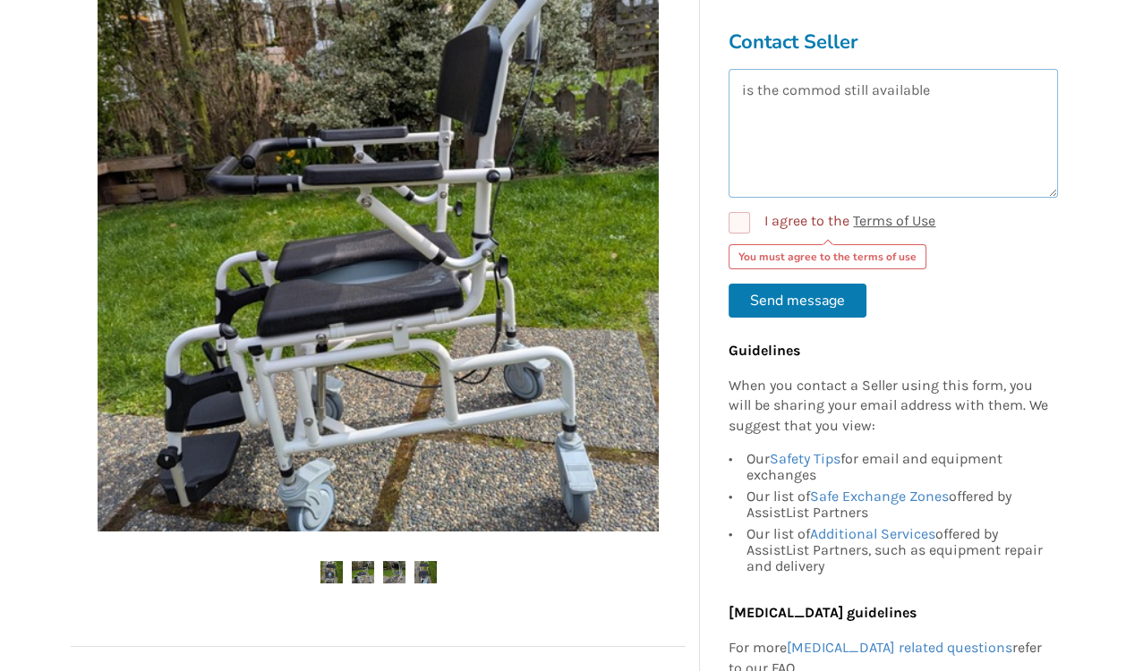
click at [842, 89] on textarea "is the commod still available" at bounding box center [892, 133] width 329 height 129
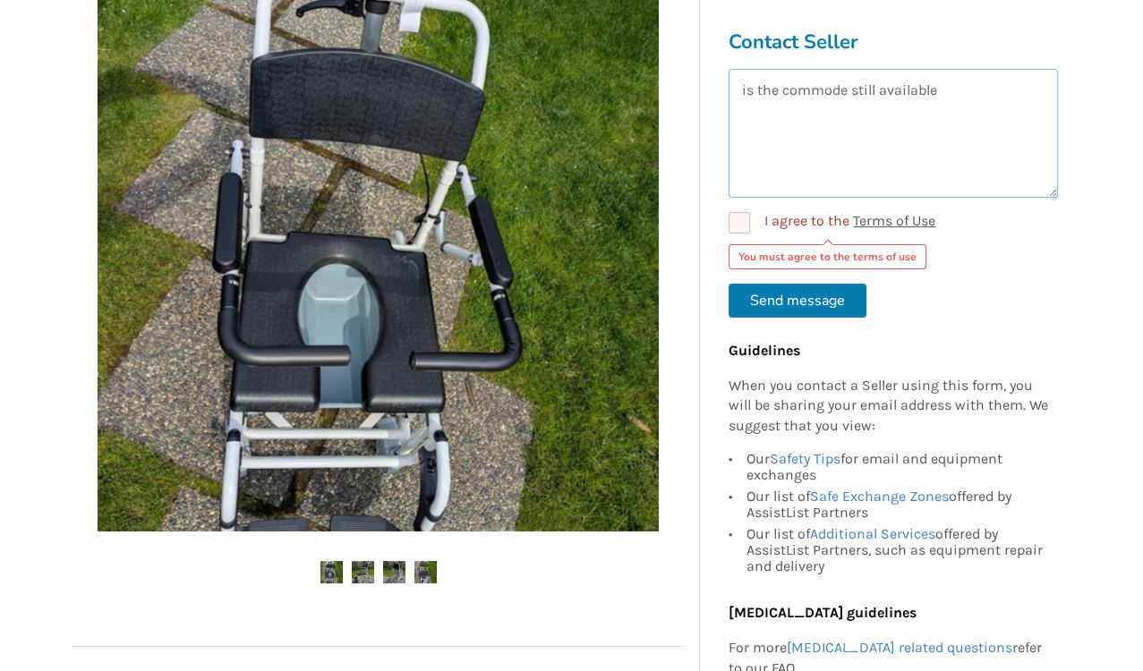
click at [961, 91] on textarea "is the commode still available" at bounding box center [892, 133] width 329 height 129
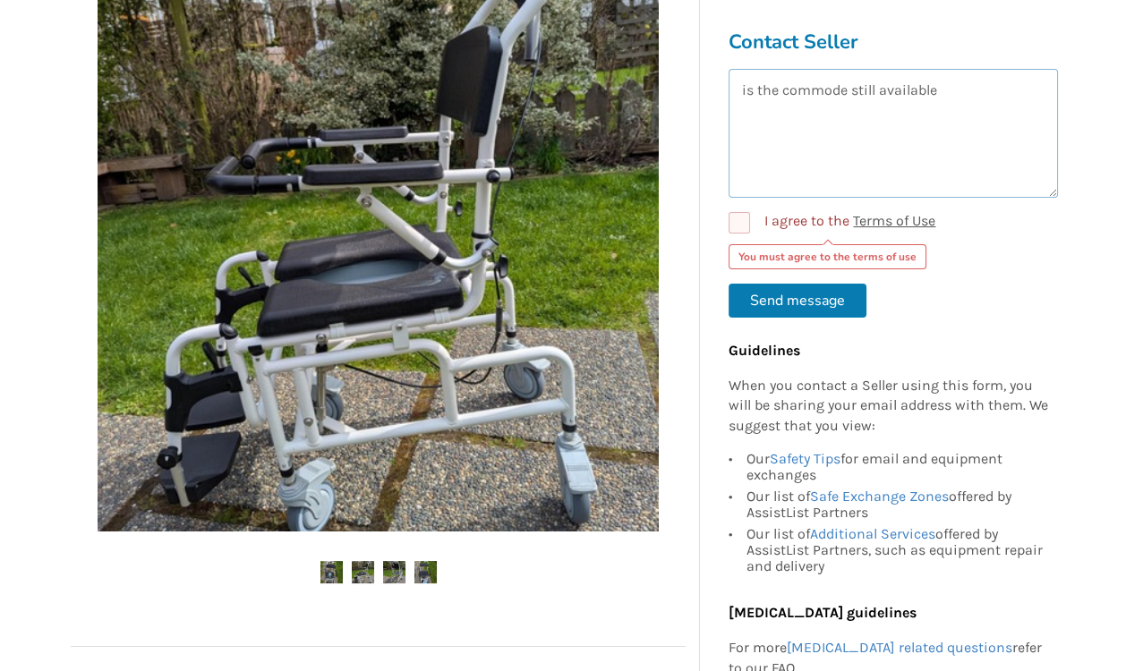
click at [755, 90] on textarea "is the commode still available" at bounding box center [892, 133] width 329 height 129
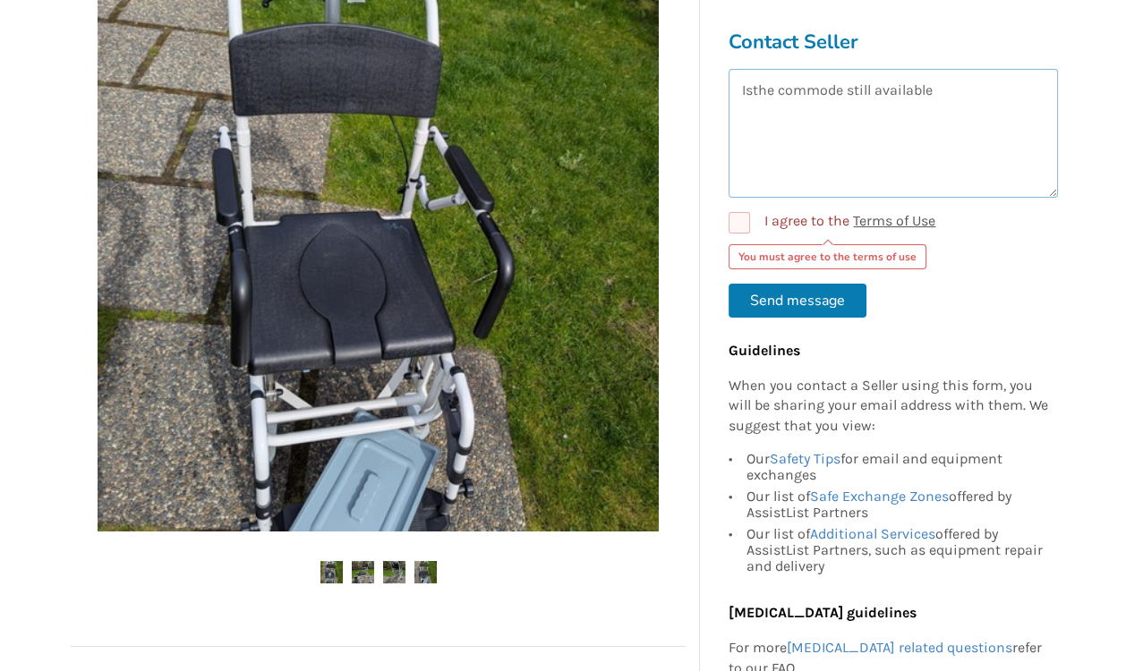
click at [768, 108] on textarea "Isthe commode still available" at bounding box center [892, 133] width 329 height 129
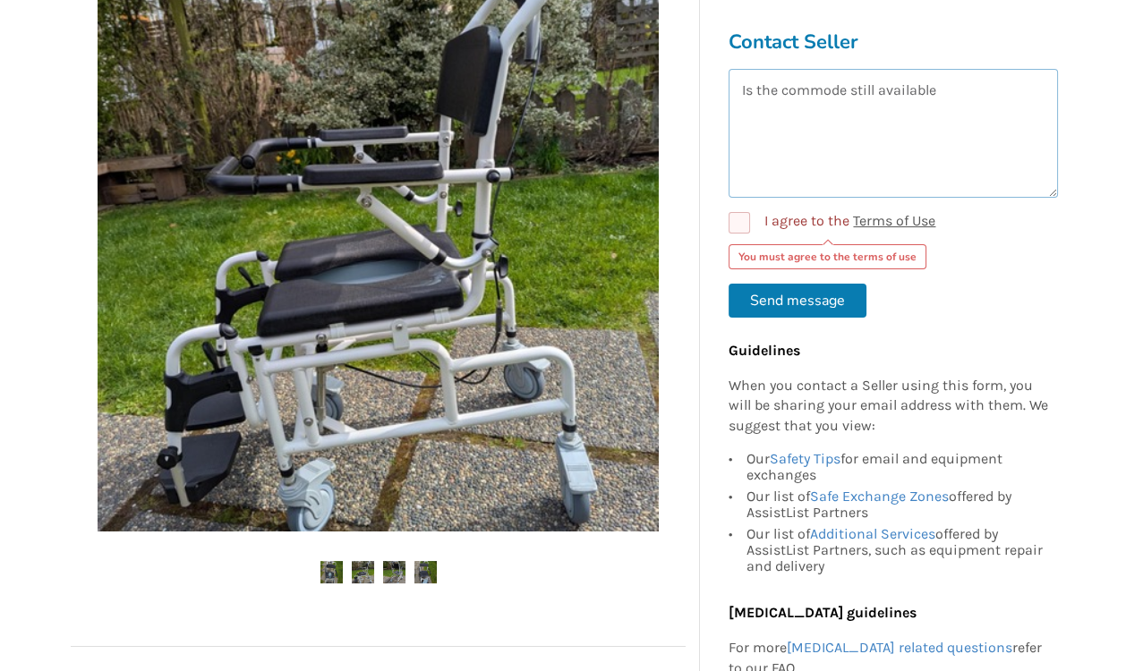
click at [961, 96] on textarea "Is the commode still available" at bounding box center [892, 133] width 329 height 129
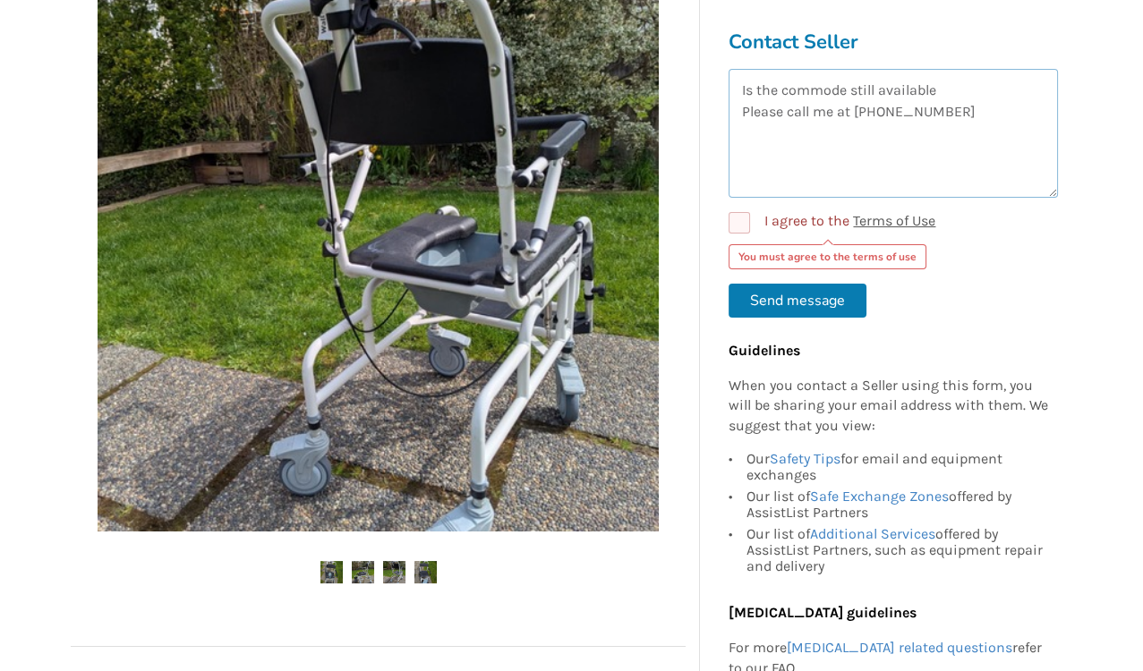
type textarea "Is the commode still available Please call me at 604 876 7527"
click at [740, 225] on label "I agree to the Terms of Use" at bounding box center [831, 222] width 207 height 21
checkbox input "true"
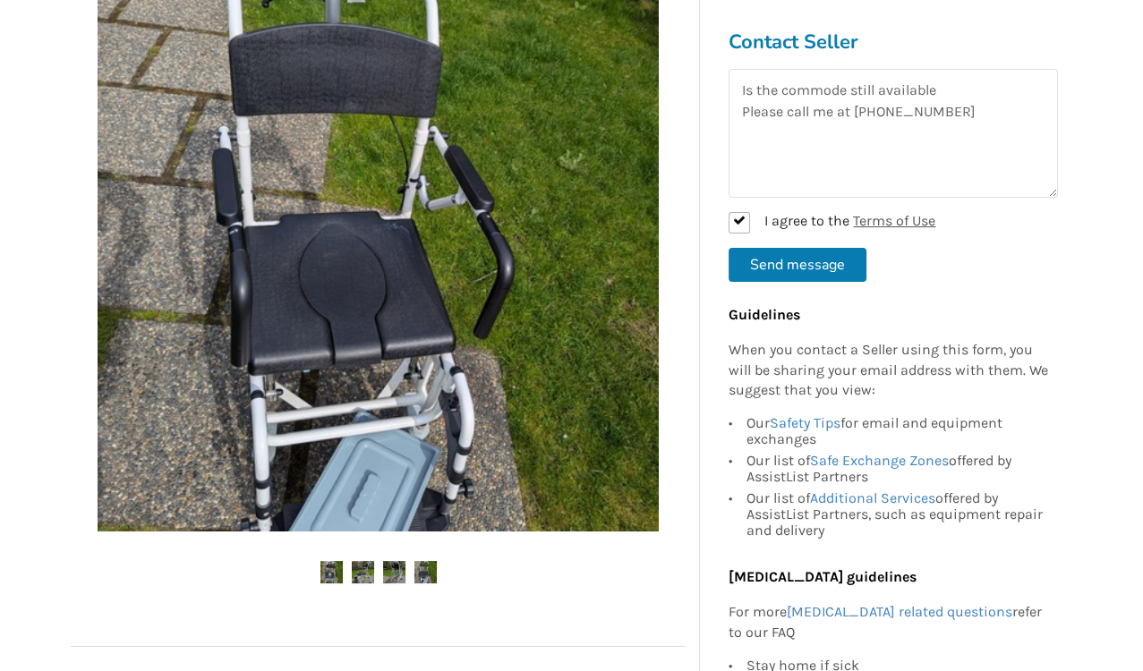
click at [784, 262] on button "Send message" at bounding box center [797, 265] width 138 height 34
checkbox input "false"
click at [371, 572] on img at bounding box center [363, 572] width 22 height 22
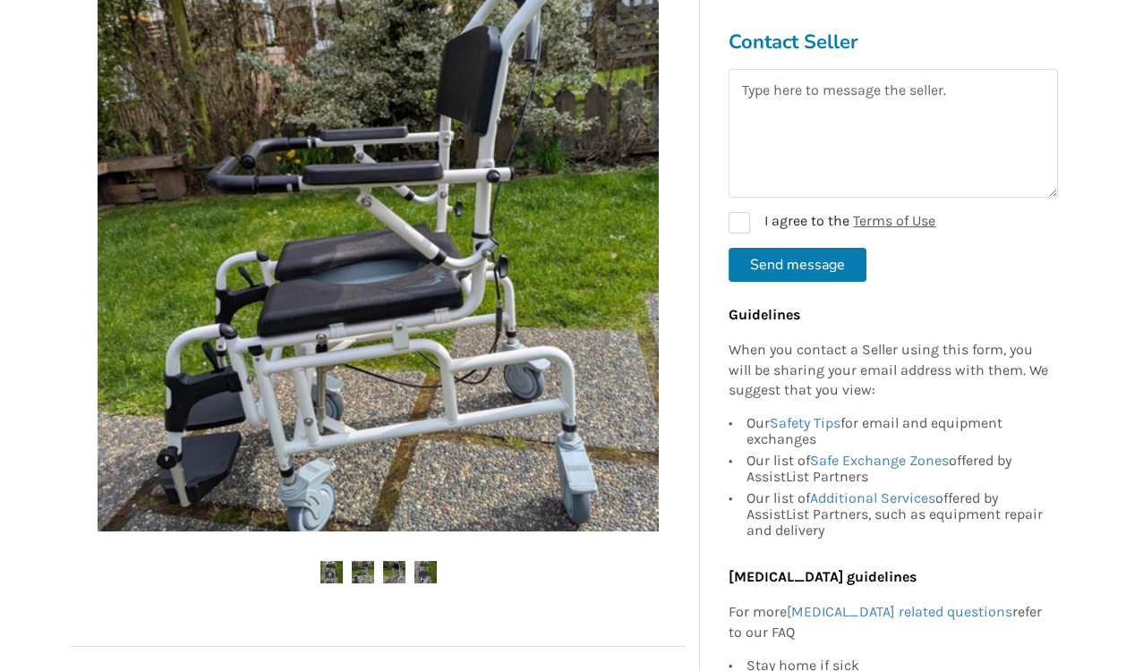
click at [394, 569] on img at bounding box center [394, 572] width 22 height 22
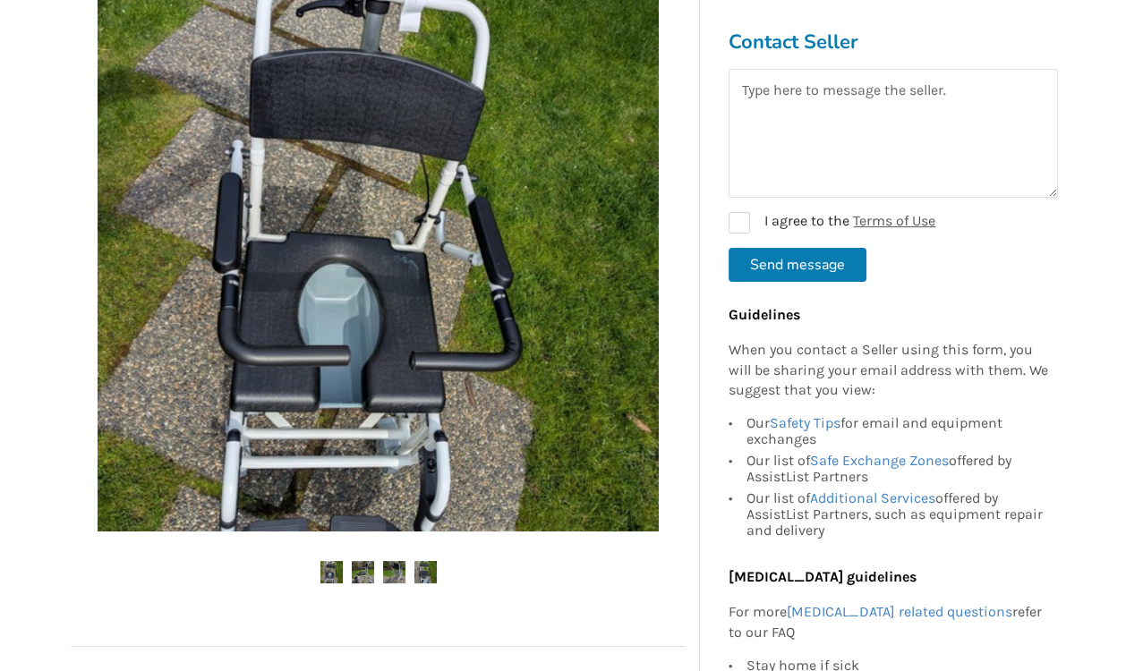
click at [422, 574] on img at bounding box center [425, 572] width 22 height 22
click at [329, 566] on img at bounding box center [331, 572] width 22 height 22
click at [364, 566] on img at bounding box center [363, 572] width 22 height 22
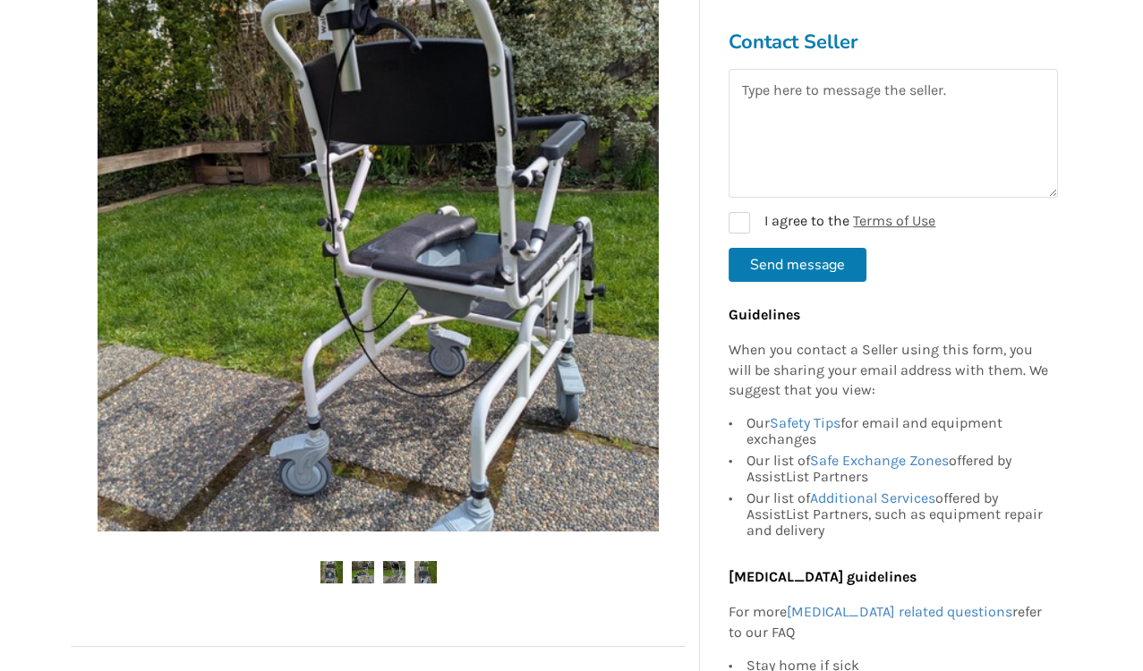
click at [417, 433] on img at bounding box center [378, 250] width 561 height 561
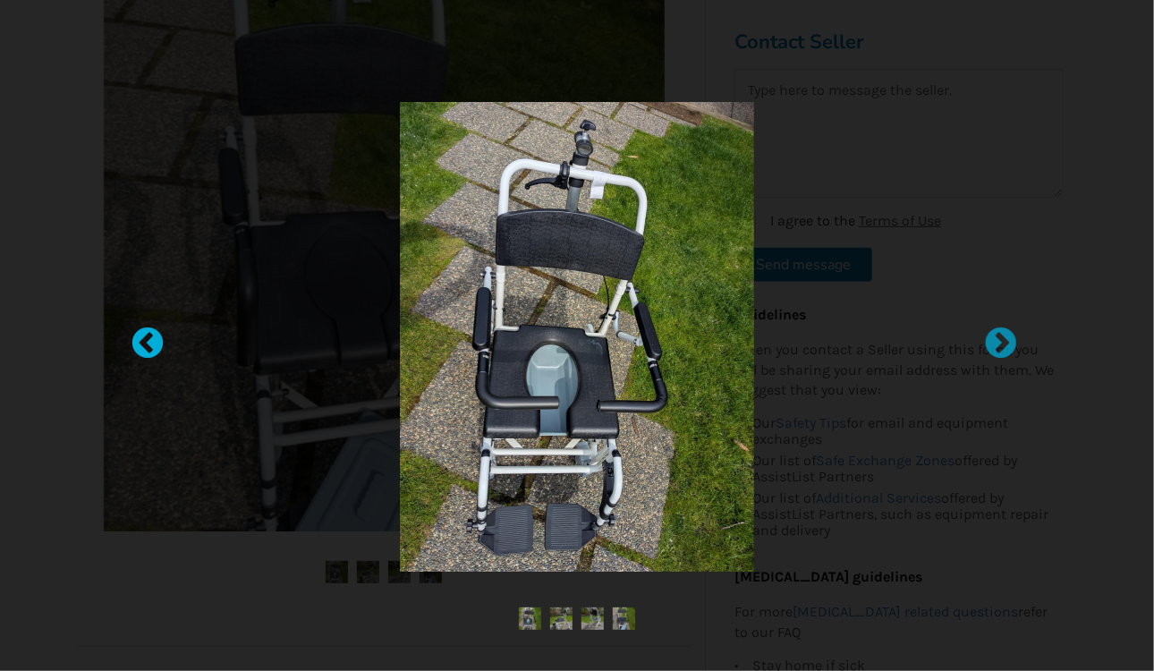
click at [148, 335] on div at bounding box center [139, 336] width 18 height 18
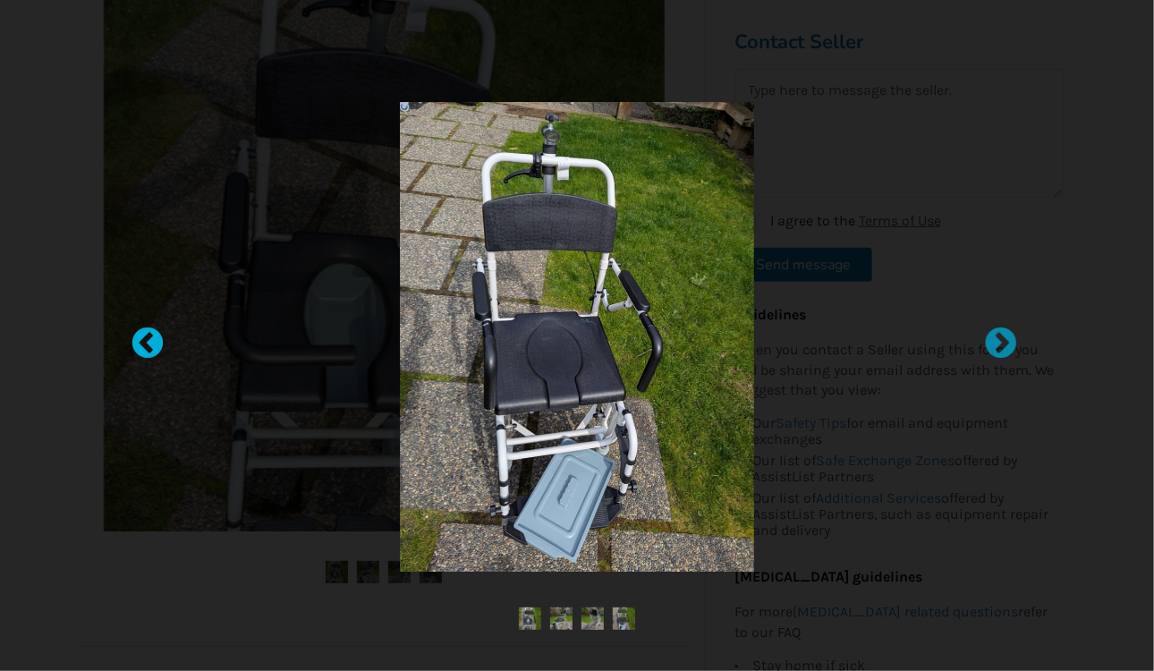
click at [148, 344] on div at bounding box center [139, 336] width 18 height 18
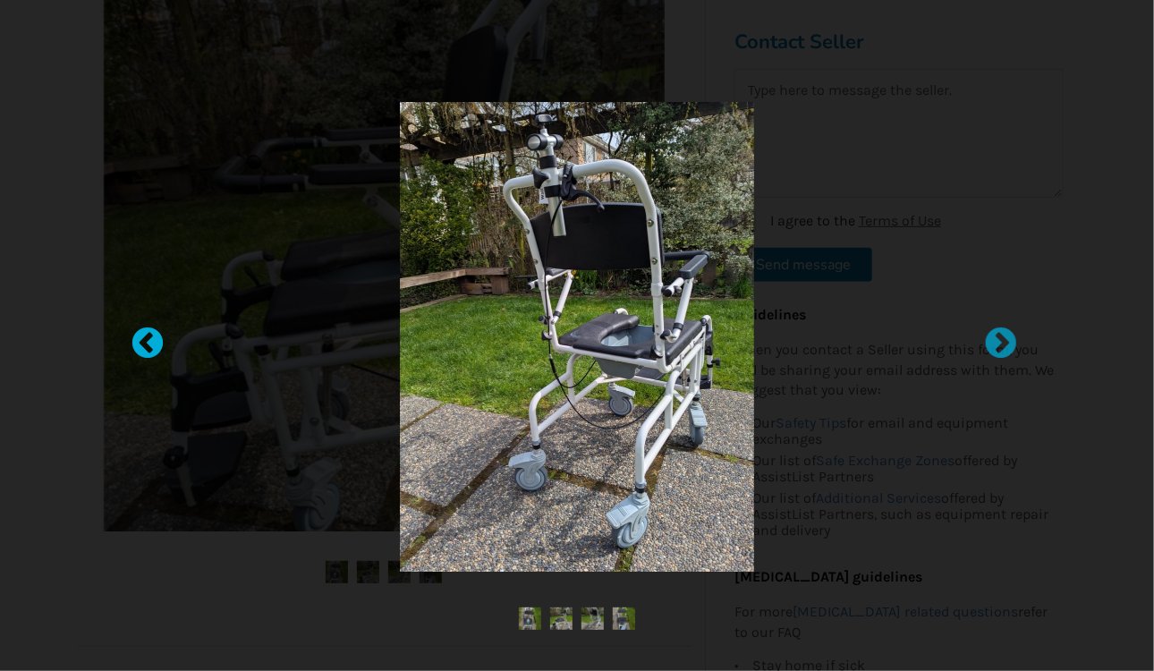
click at [148, 341] on div at bounding box center [139, 336] width 18 height 18
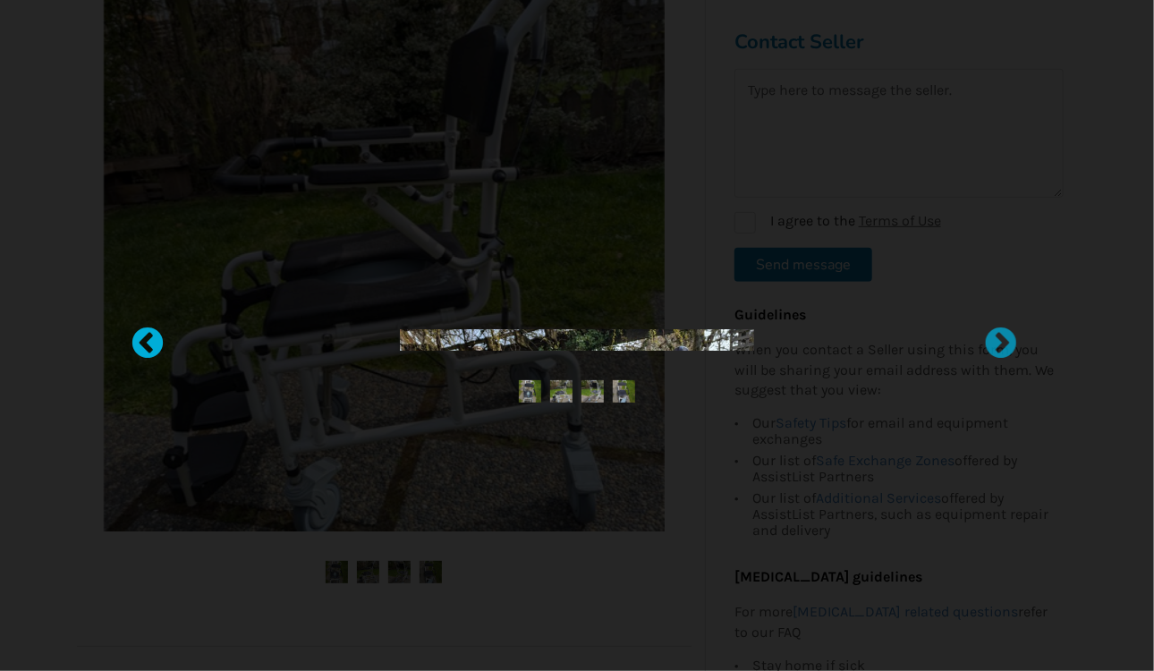
click at [148, 341] on div at bounding box center [139, 336] width 18 height 18
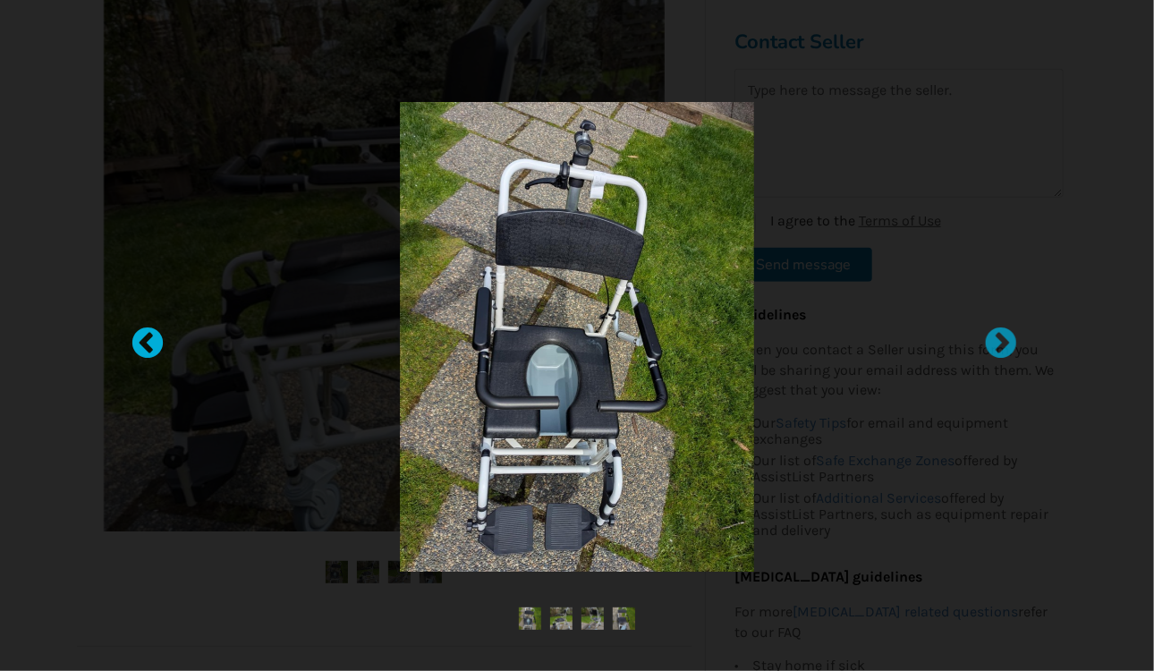
click at [148, 341] on div at bounding box center [139, 336] width 18 height 18
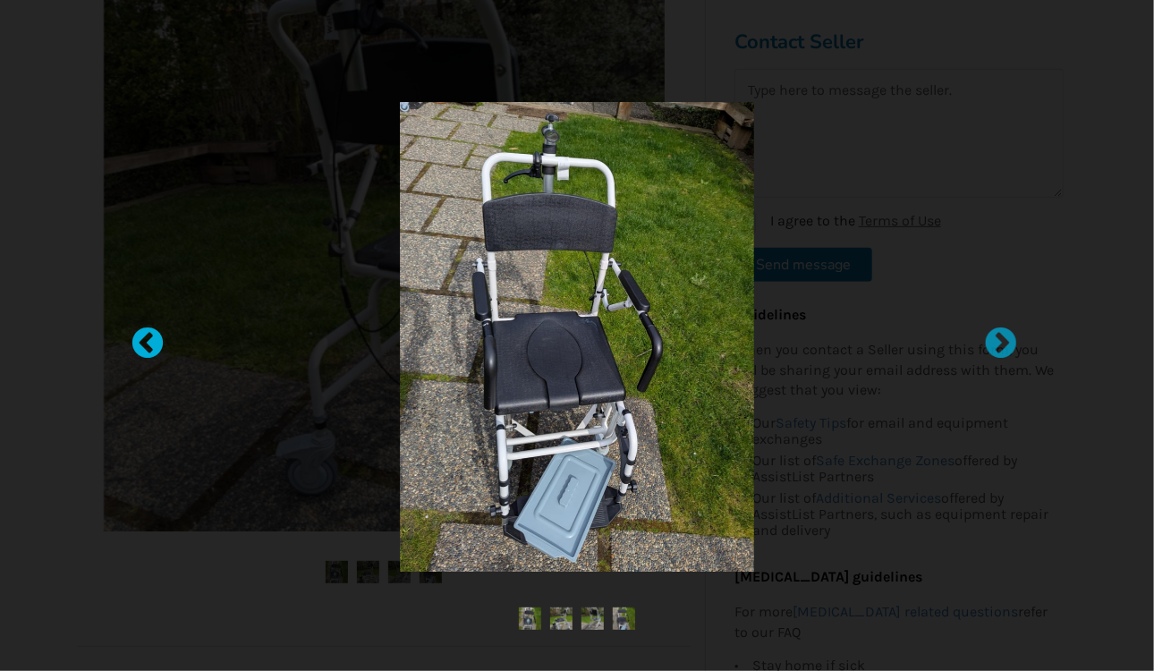
click at [148, 341] on div at bounding box center [139, 336] width 18 height 18
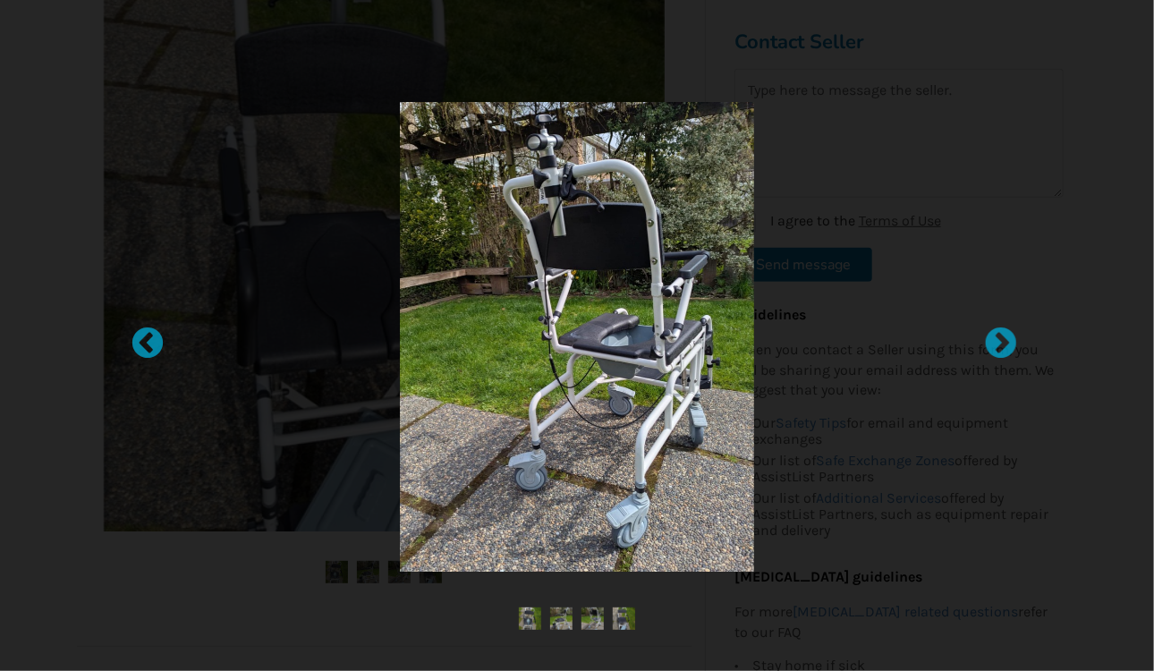
drag, startPoint x: 644, startPoint y: 260, endPoint x: 413, endPoint y: 20, distance: 333.5
click at [413, 20] on div at bounding box center [577, 335] width 1154 height 671
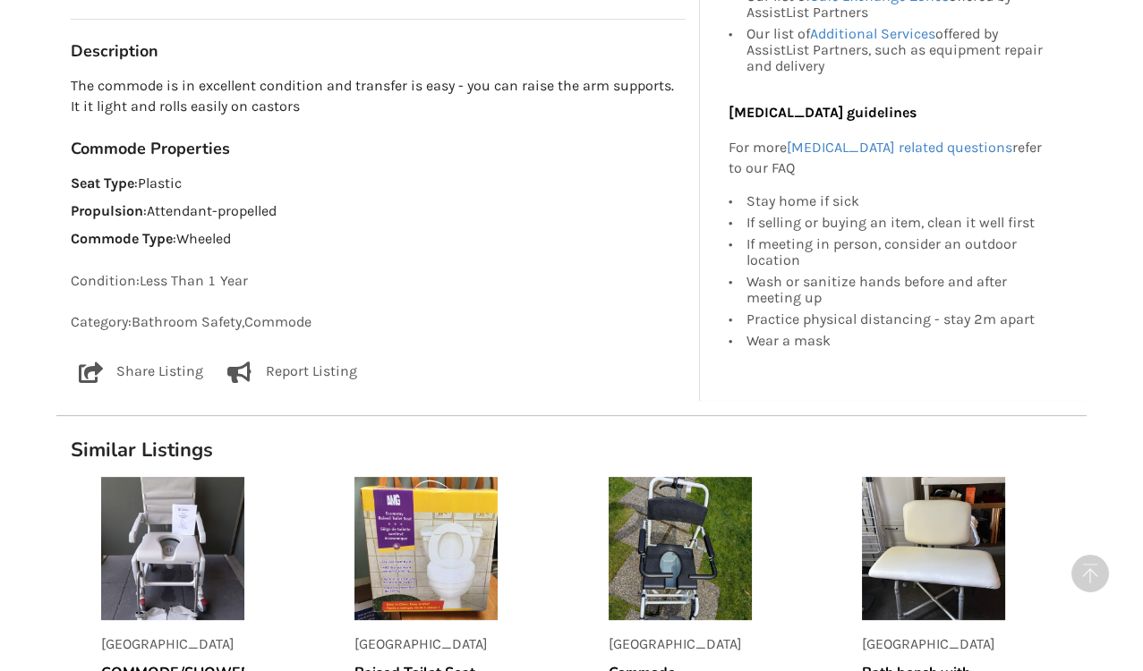
scroll to position [1020, 0]
click at [168, 370] on p "Share Listing" at bounding box center [159, 372] width 87 height 21
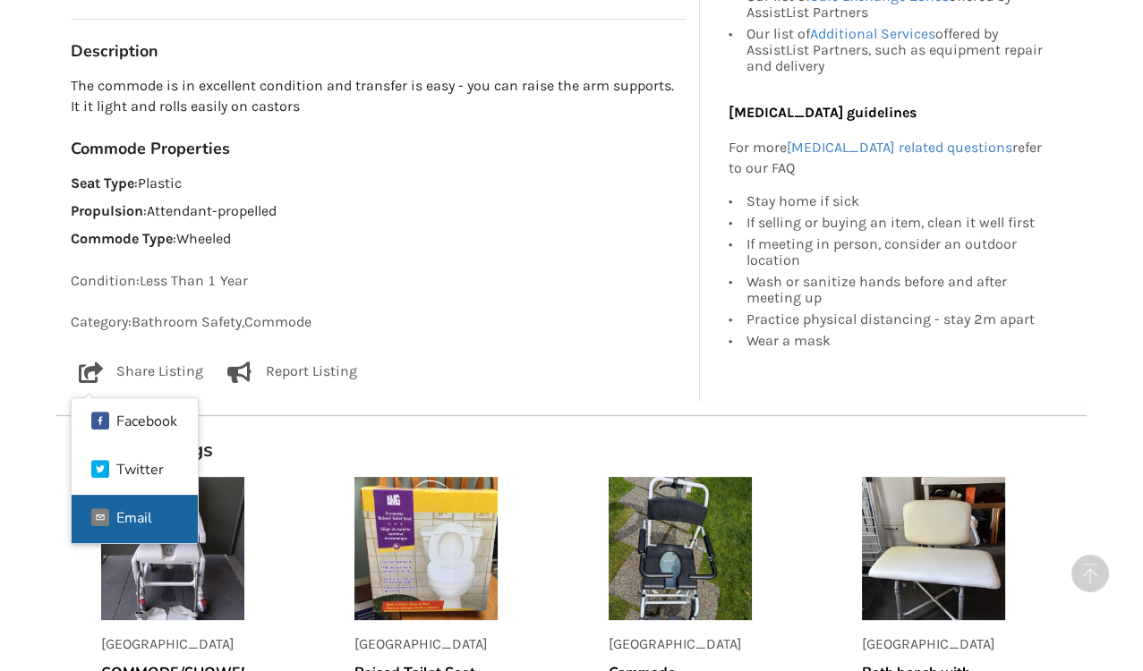
click at [139, 511] on div "Email" at bounding box center [134, 518] width 36 height 14
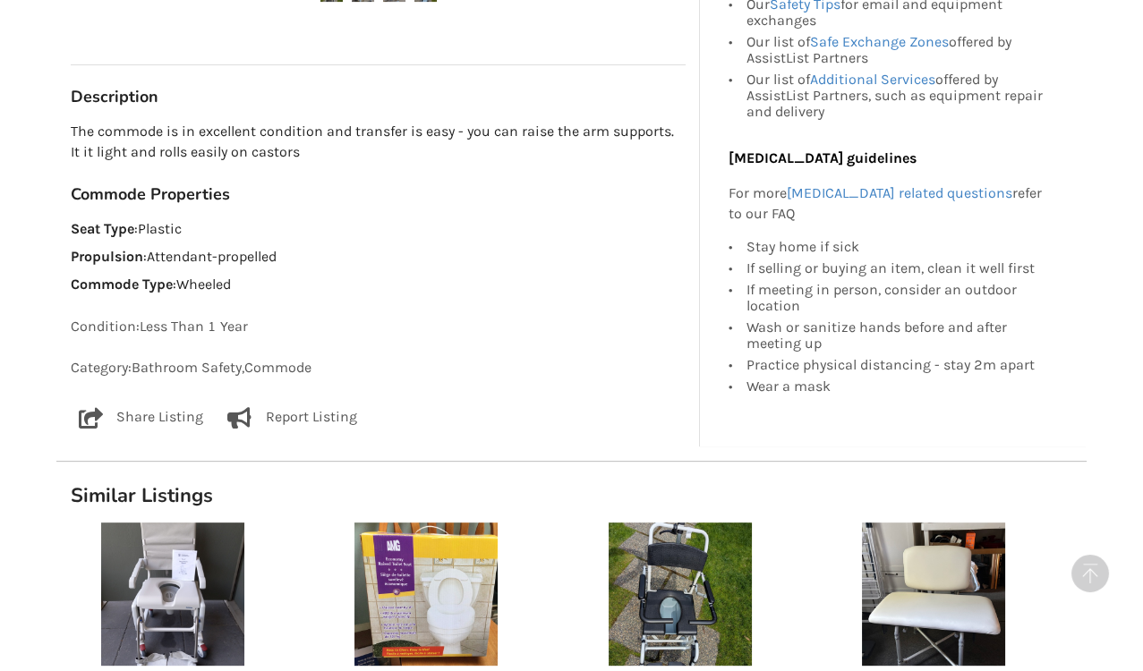
scroll to position [974, 0]
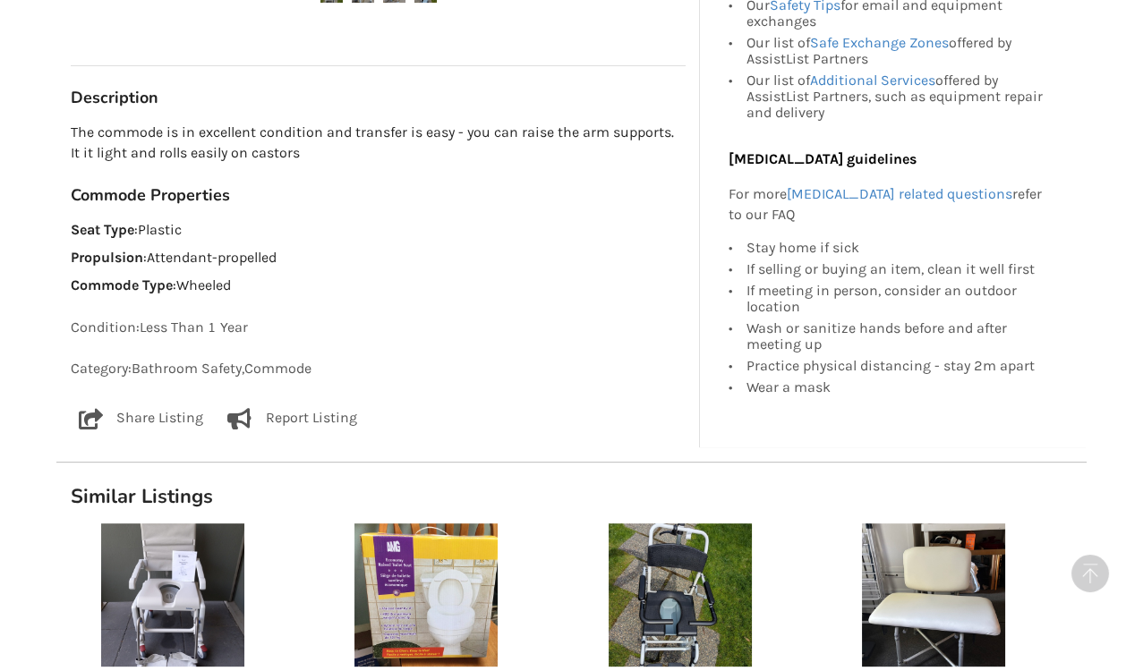
drag, startPoint x: 677, startPoint y: 577, endPoint x: 472, endPoint y: 325, distance: 325.1
click at [472, 325] on p "Condition: Less Than 1 Year" at bounding box center [378, 328] width 615 height 21
click at [654, 617] on img at bounding box center [680, 595] width 143 height 143
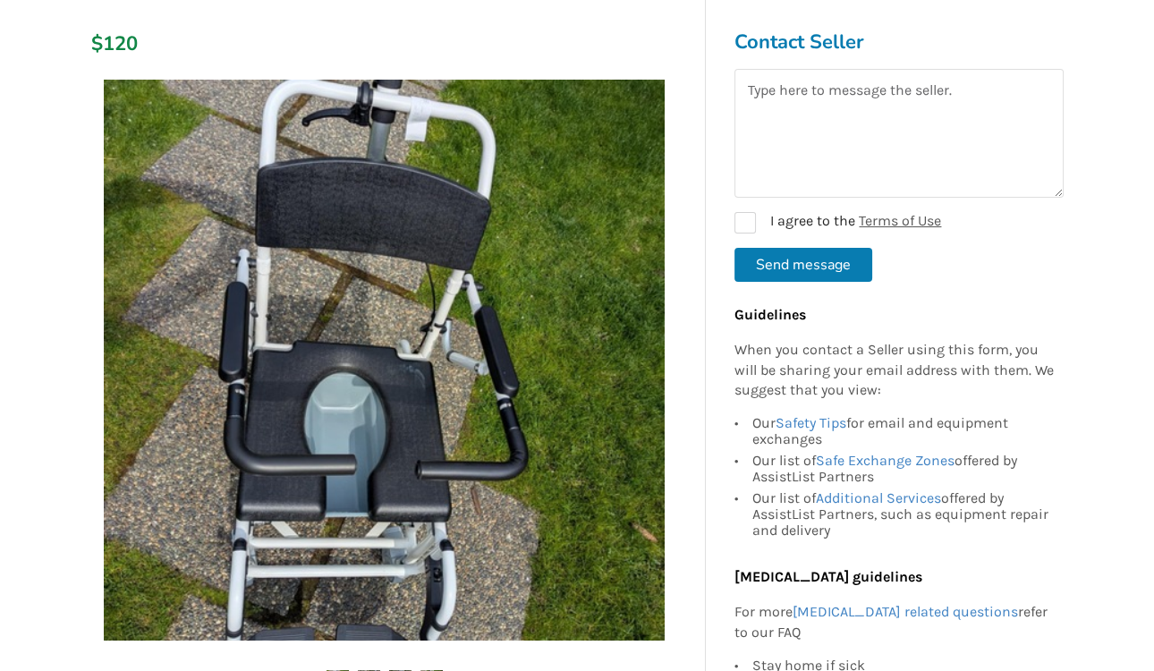
scroll to position [285, 0]
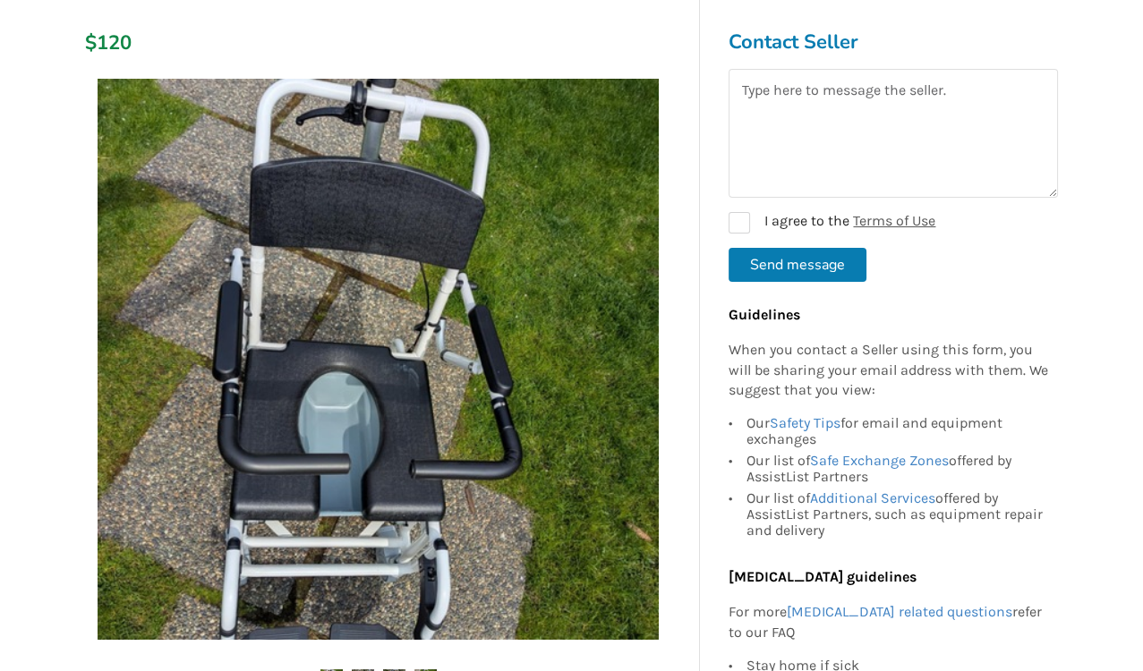
drag, startPoint x: 370, startPoint y: 445, endPoint x: 447, endPoint y: 477, distance: 84.3
click at [447, 477] on img at bounding box center [378, 359] width 561 height 561
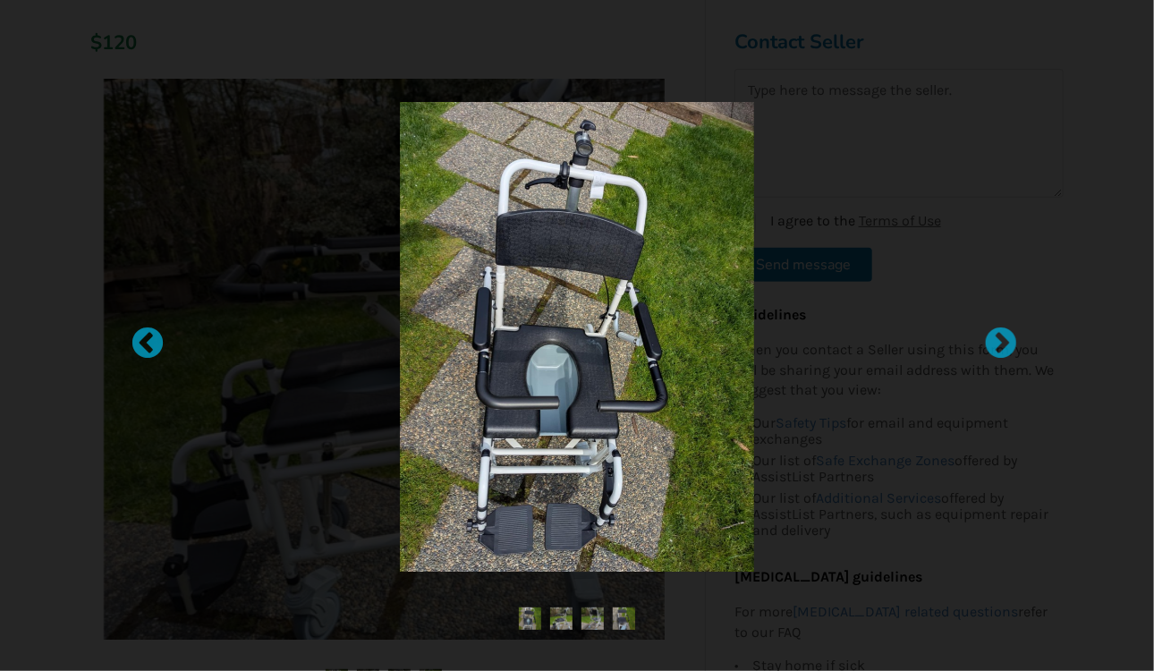
click at [563, 621] on img at bounding box center [561, 619] width 22 height 22
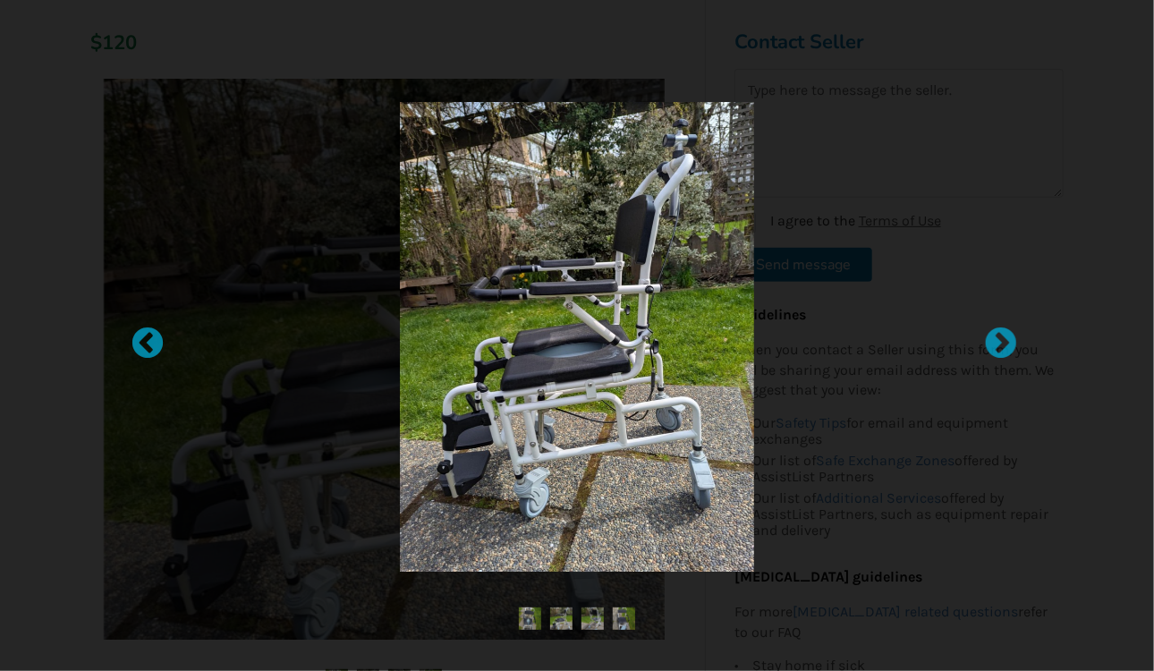
click at [577, 628] on ul at bounding box center [577, 620] width 762 height 24
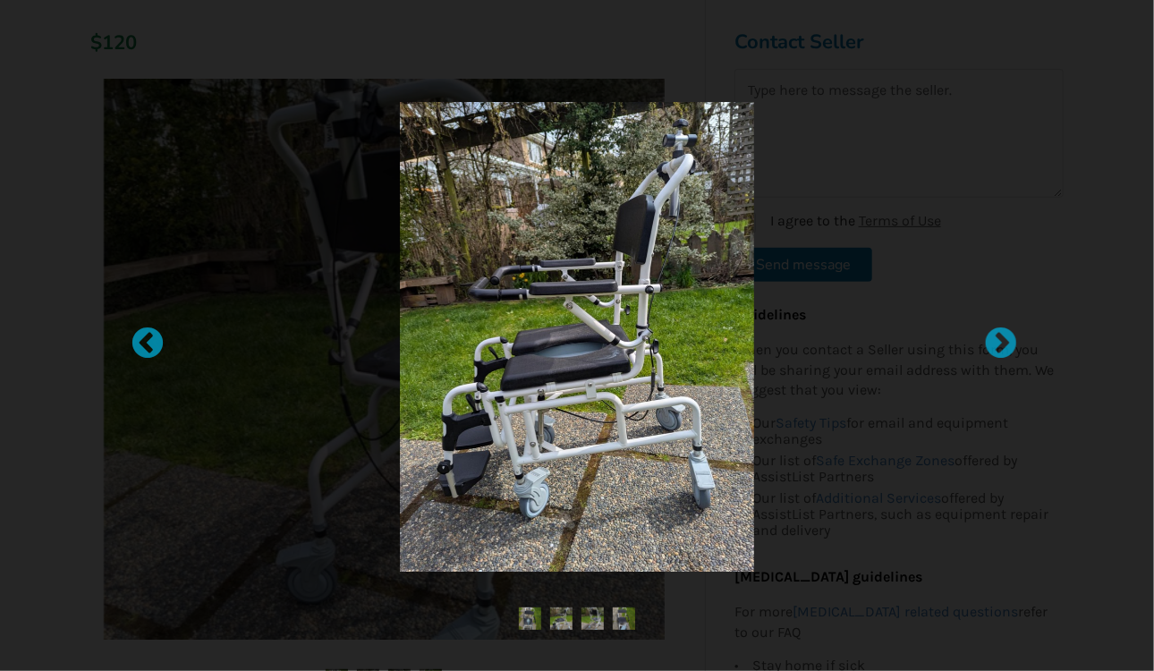
drag, startPoint x: 600, startPoint y: 617, endPoint x: 796, endPoint y: 356, distance: 326.6
click at [796, 356] on div at bounding box center [577, 337] width 709 height 470
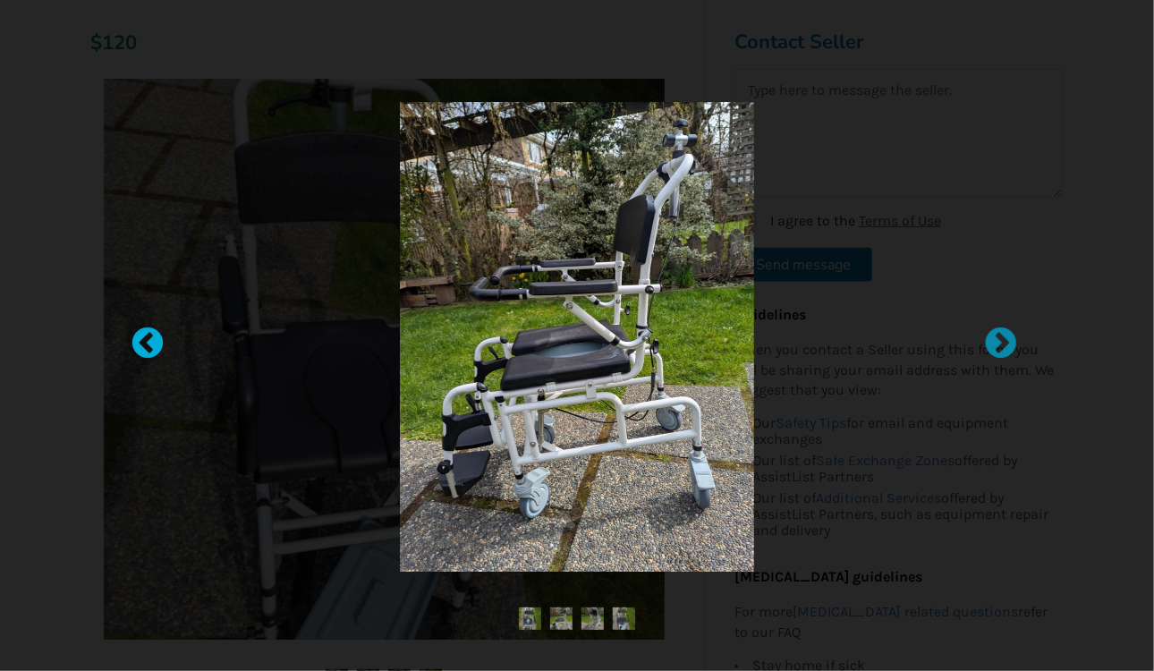
click at [148, 342] on div at bounding box center [139, 336] width 18 height 18
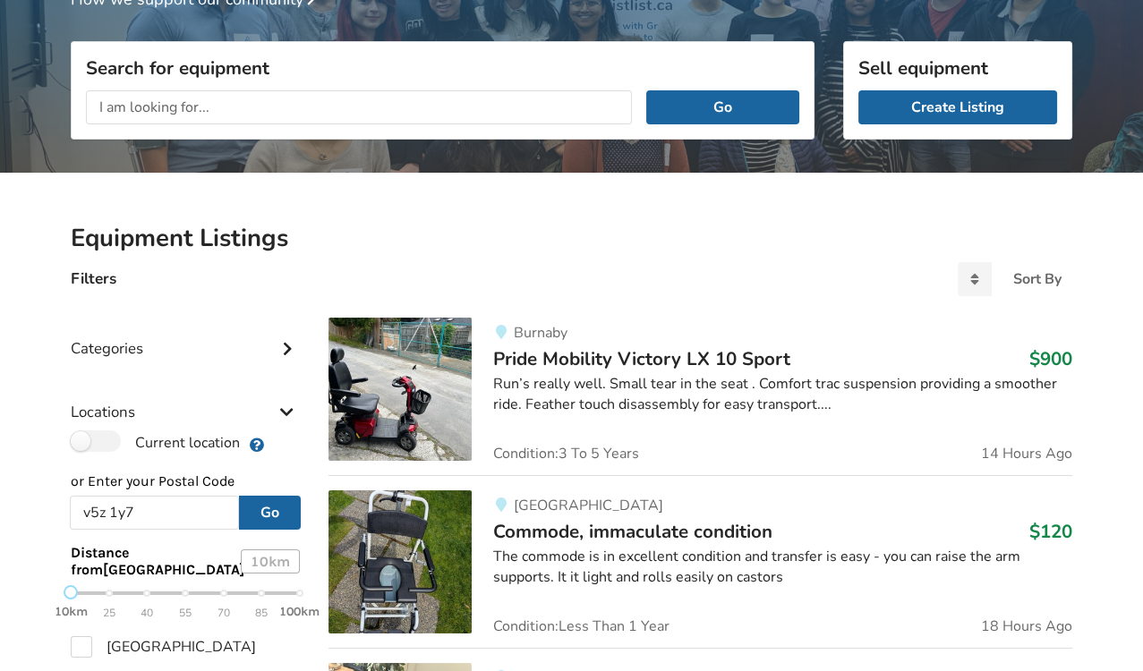
scroll to position [201, 0]
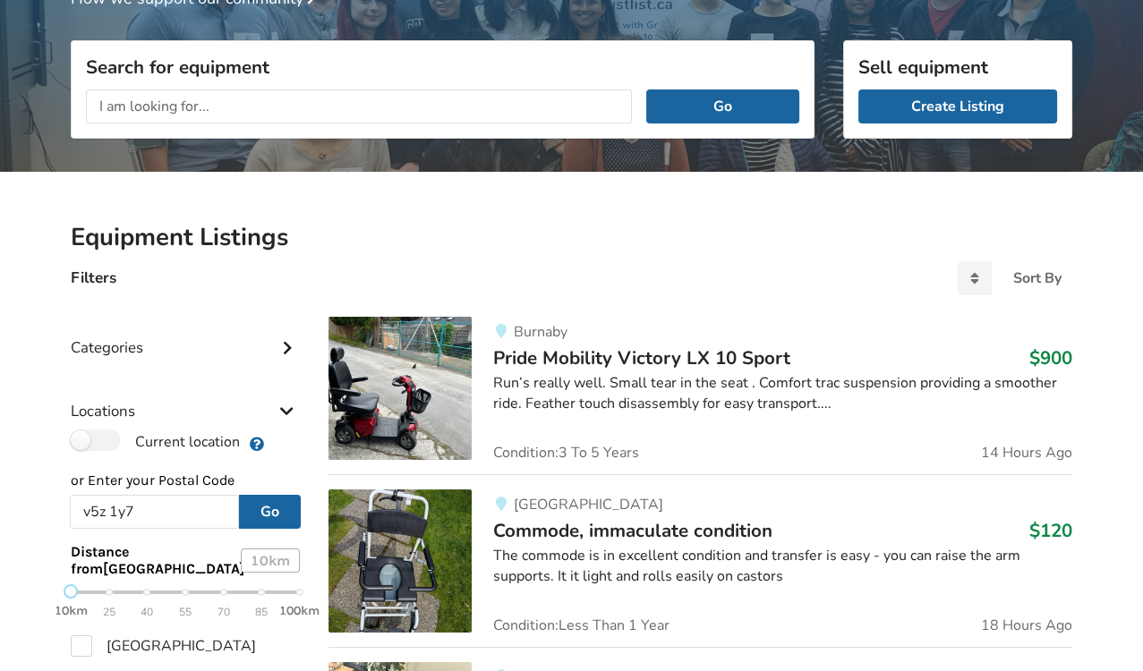
click at [534, 546] on div "The commode is in excellent condition and transfer is easy - you can raise the …" at bounding box center [782, 566] width 579 height 41
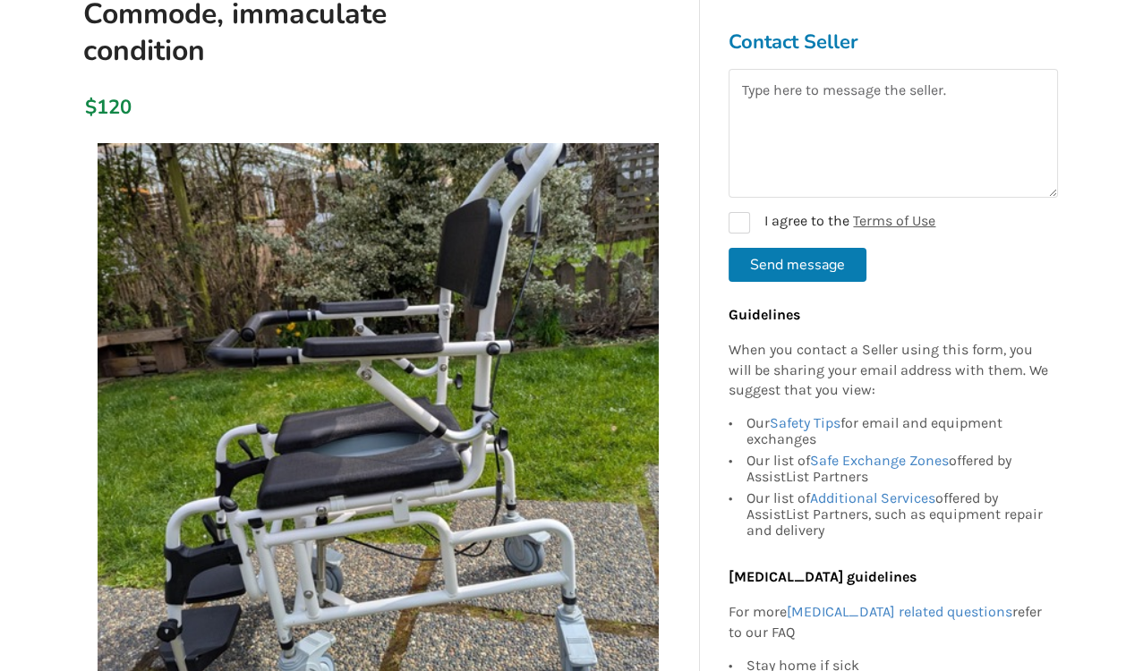
scroll to position [219, 0]
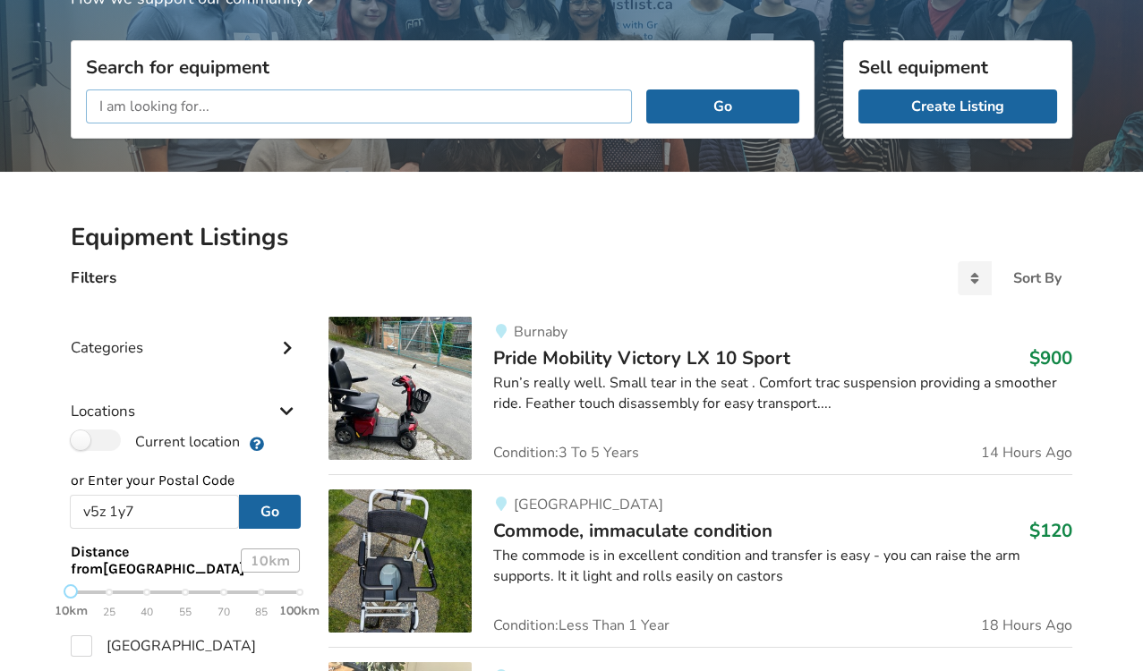
click at [230, 105] on input "text" at bounding box center [359, 106] width 546 height 34
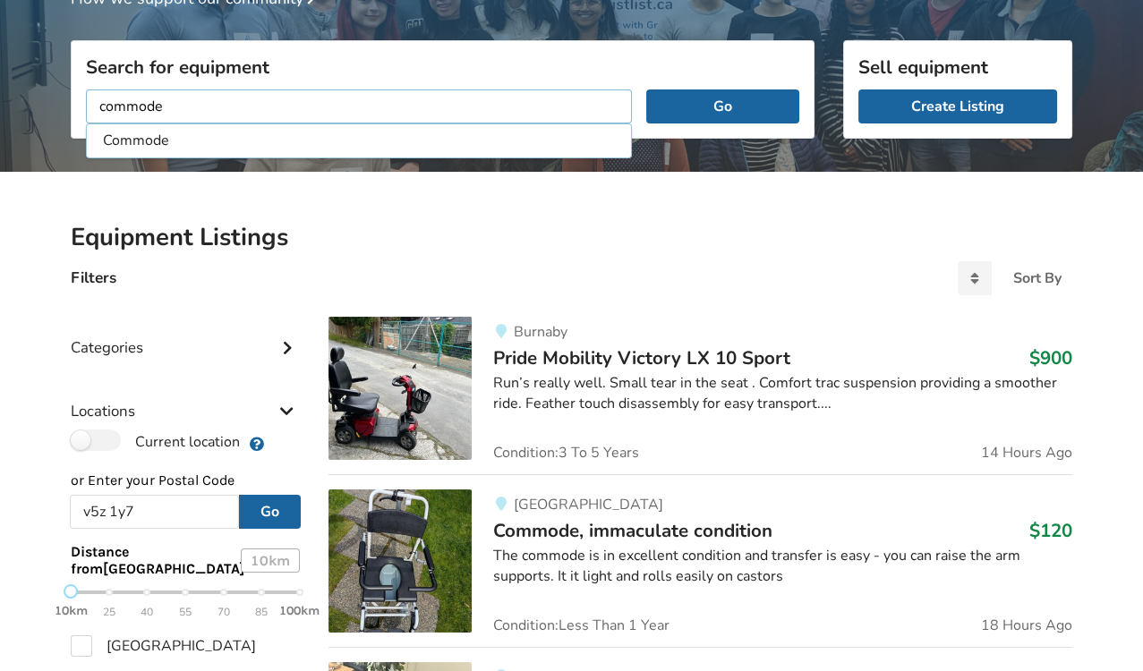
type input "commode"
click at [646, 89] on button "Go" at bounding box center [722, 106] width 153 height 34
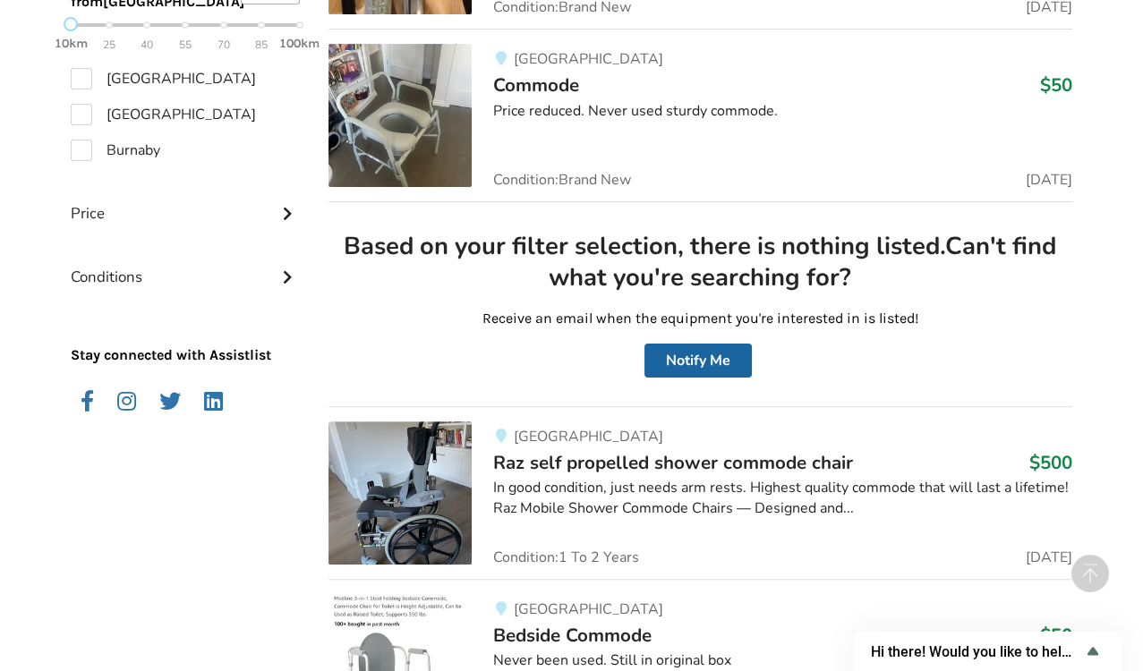
scroll to position [830, 0]
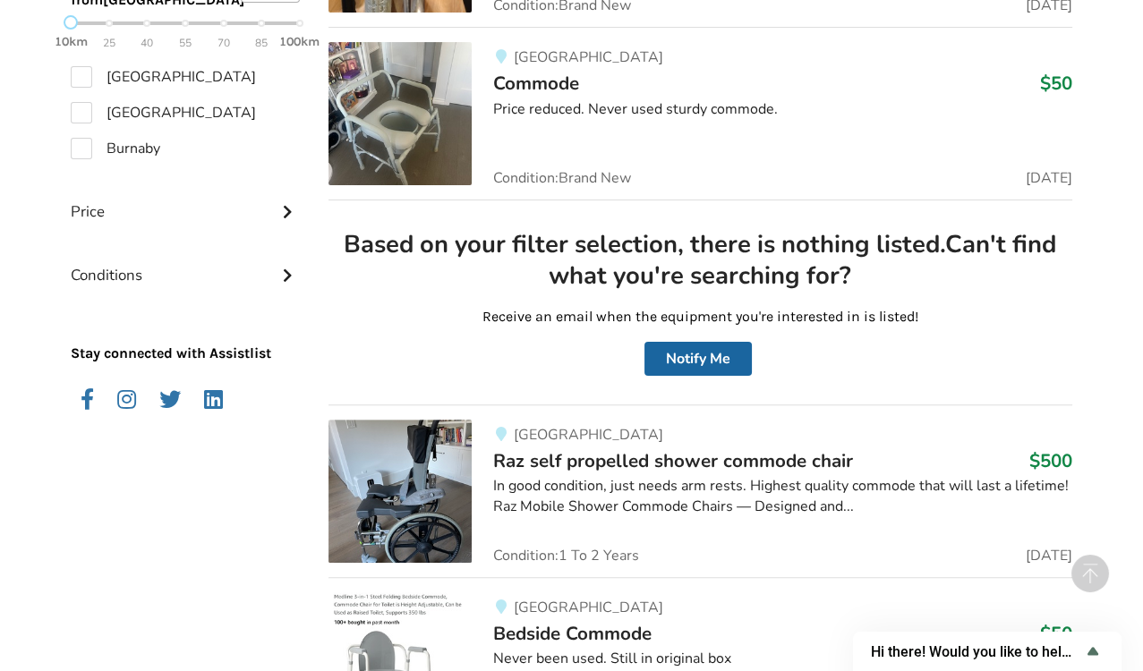
click at [613, 448] on span "Raz self propelled shower commode chair" at bounding box center [673, 460] width 360 height 25
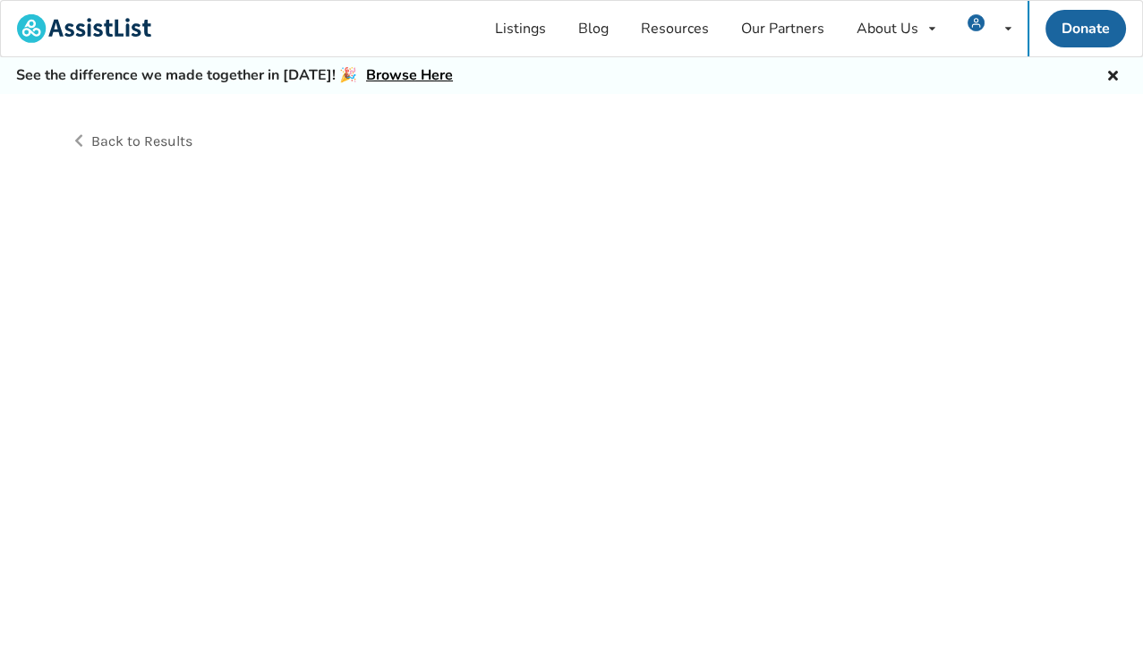
click at [613, 441] on div "Back to Results" at bounding box center [571, 402] width 1143 height 617
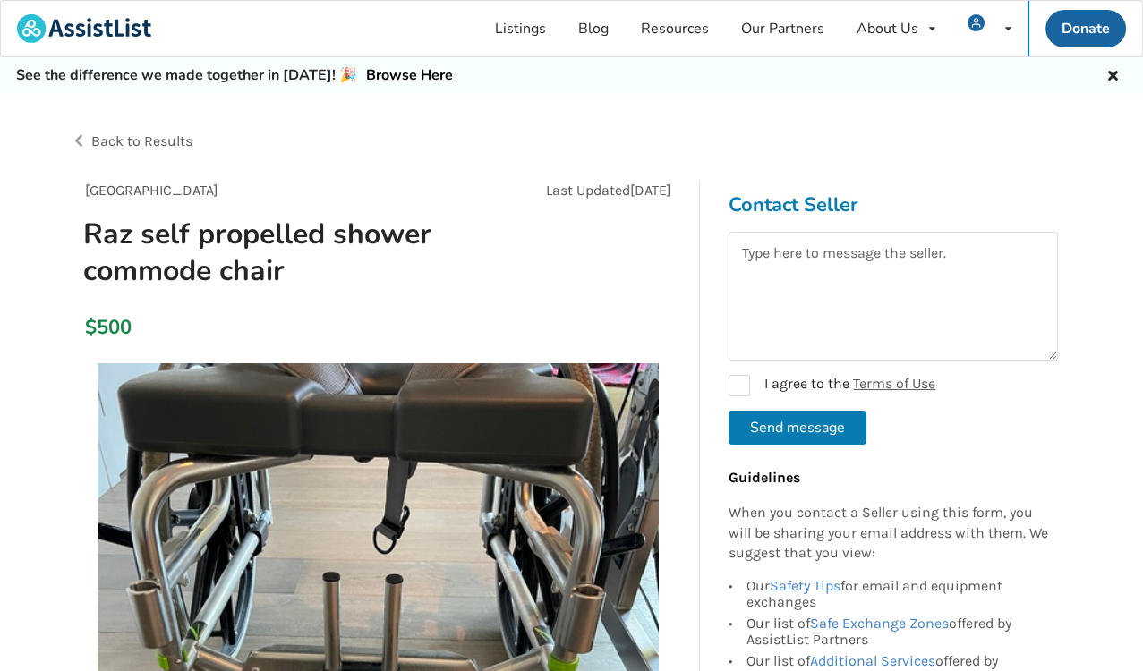
click at [357, 284] on h1 "Raz self propelled shower commode chair" at bounding box center [280, 252] width 423 height 73
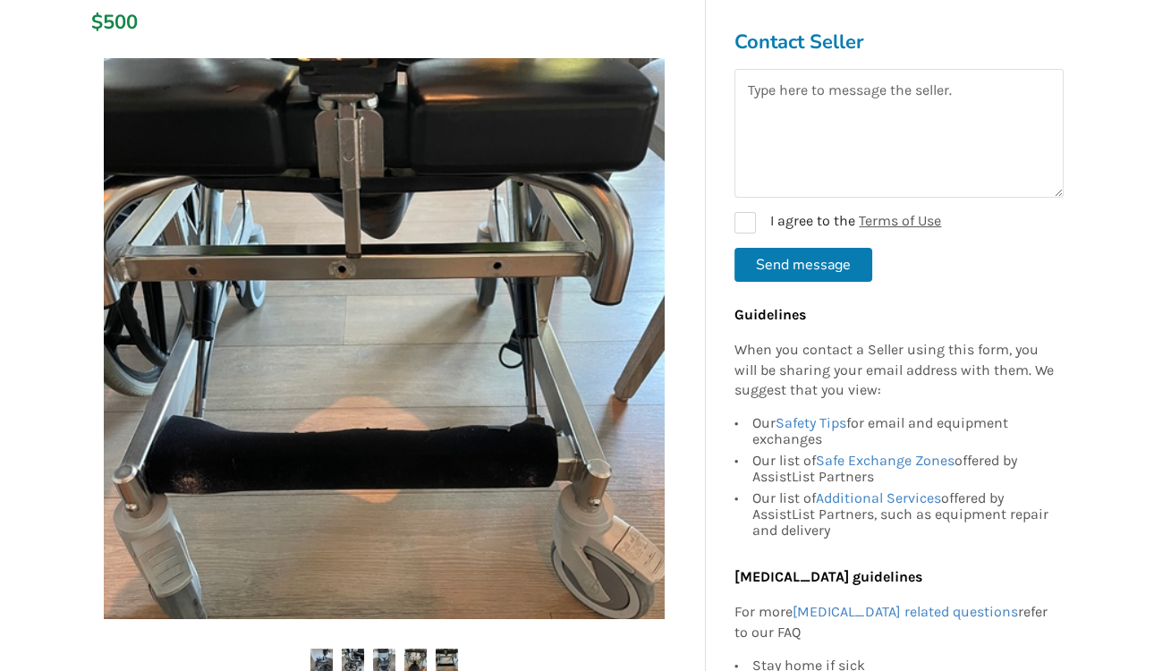
scroll to position [307, 0]
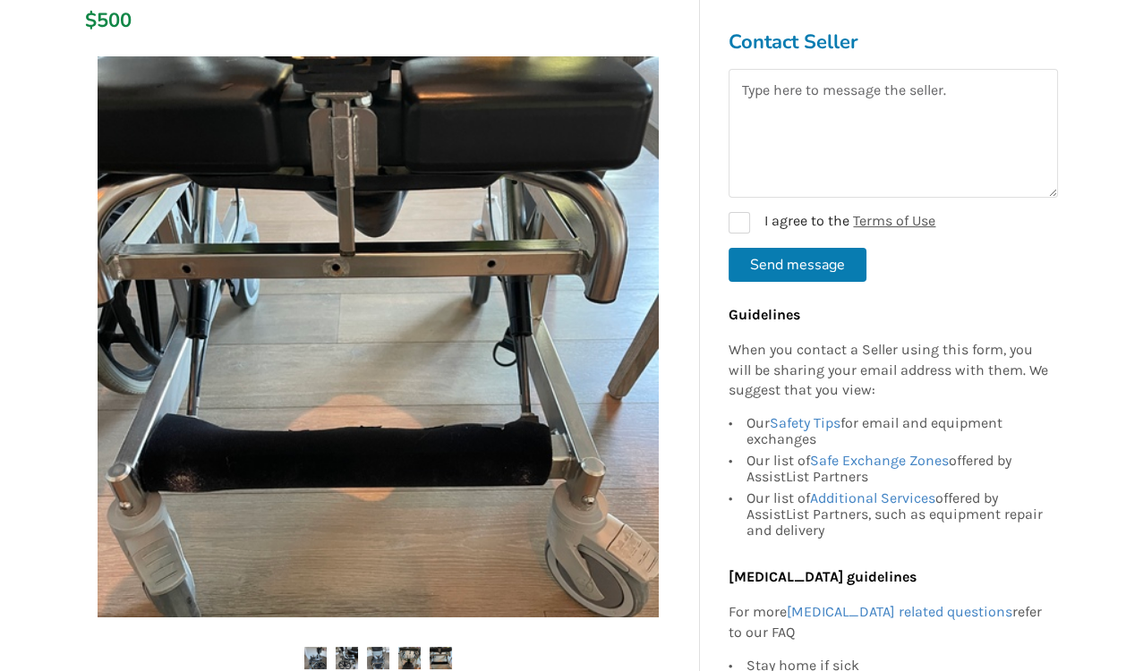
click at [292, 567] on img at bounding box center [378, 336] width 561 height 561
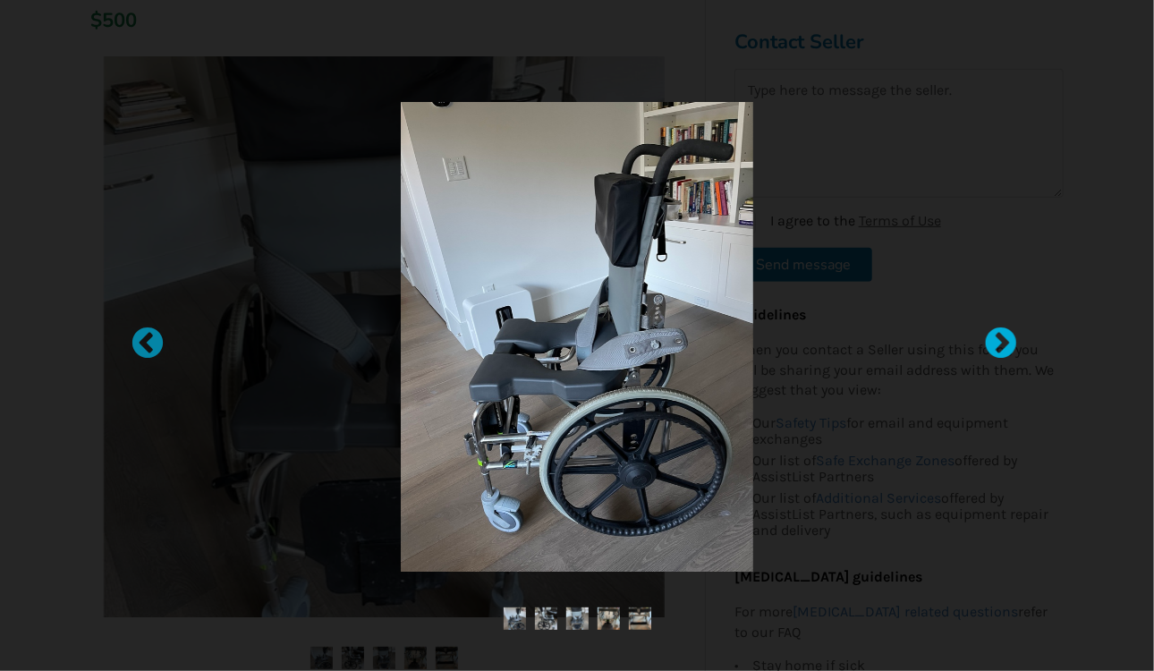
click at [994, 344] on div at bounding box center [993, 336] width 18 height 18
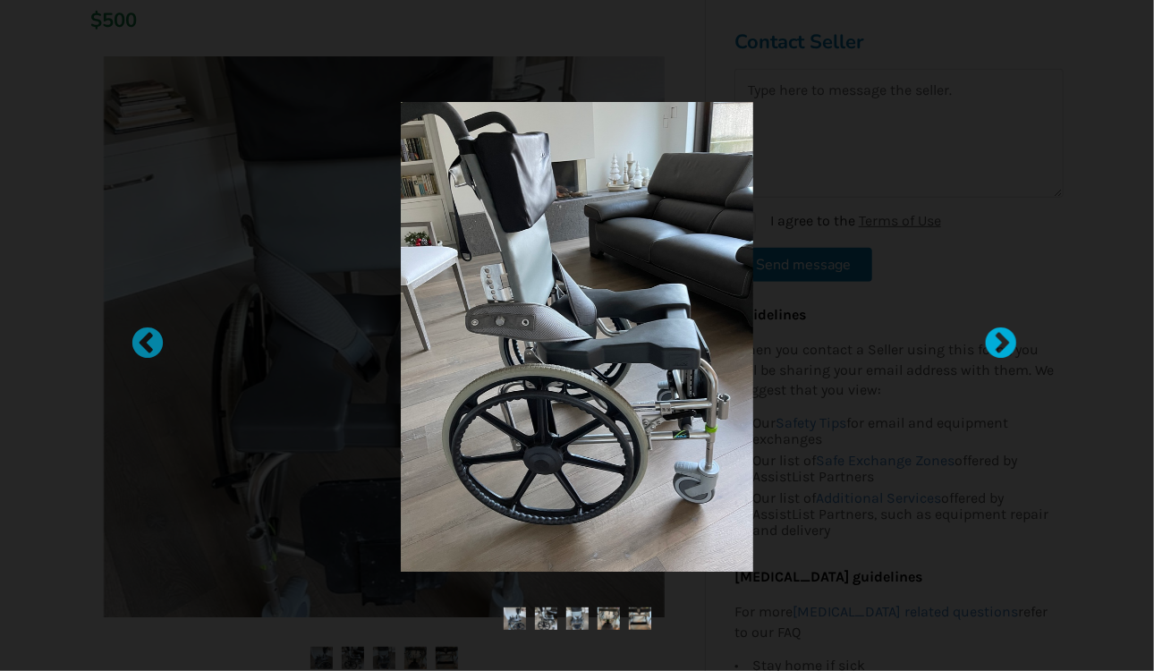
click at [994, 344] on div at bounding box center [993, 336] width 18 height 18
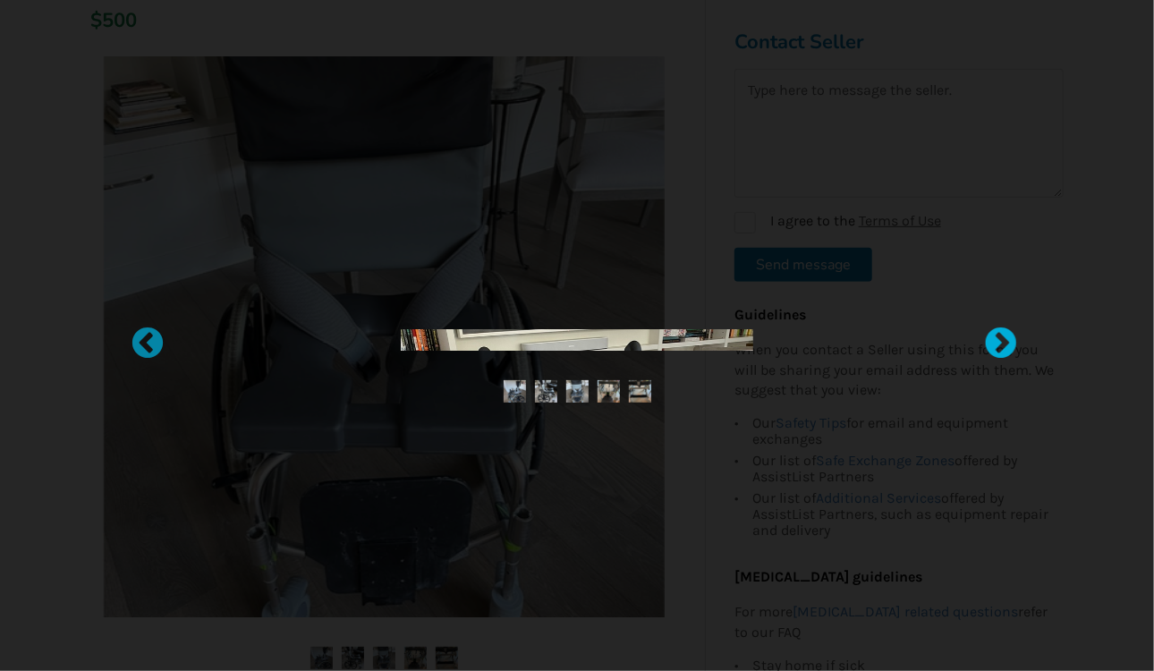
click at [994, 344] on div at bounding box center [993, 336] width 18 height 18
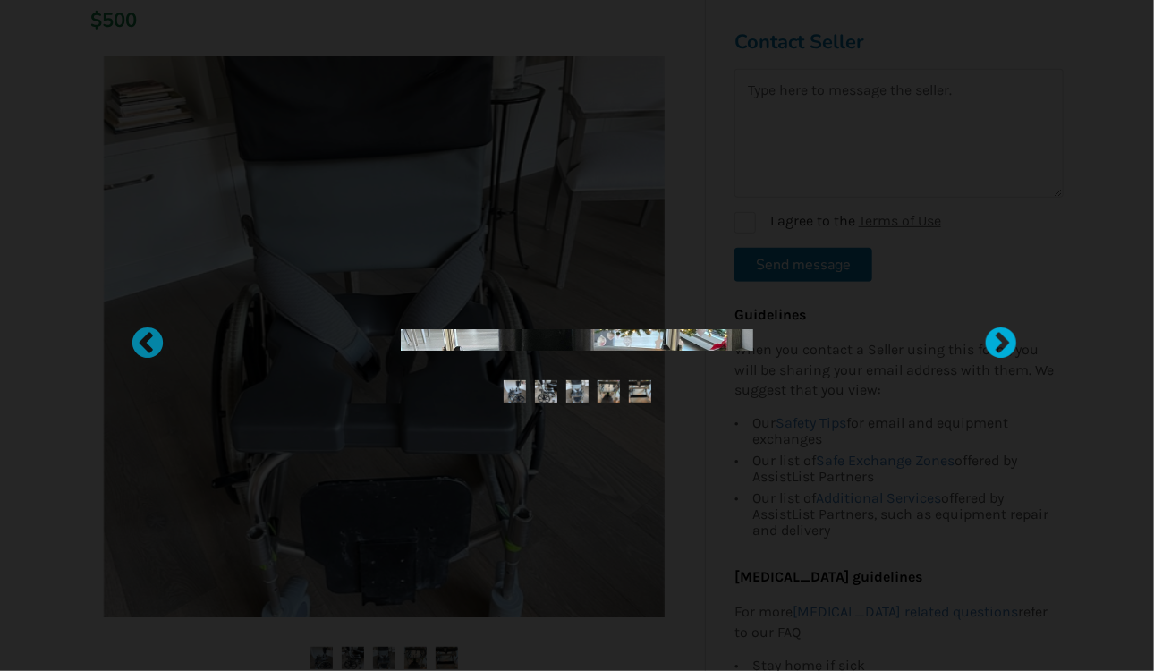
click at [994, 344] on div at bounding box center [993, 336] width 18 height 18
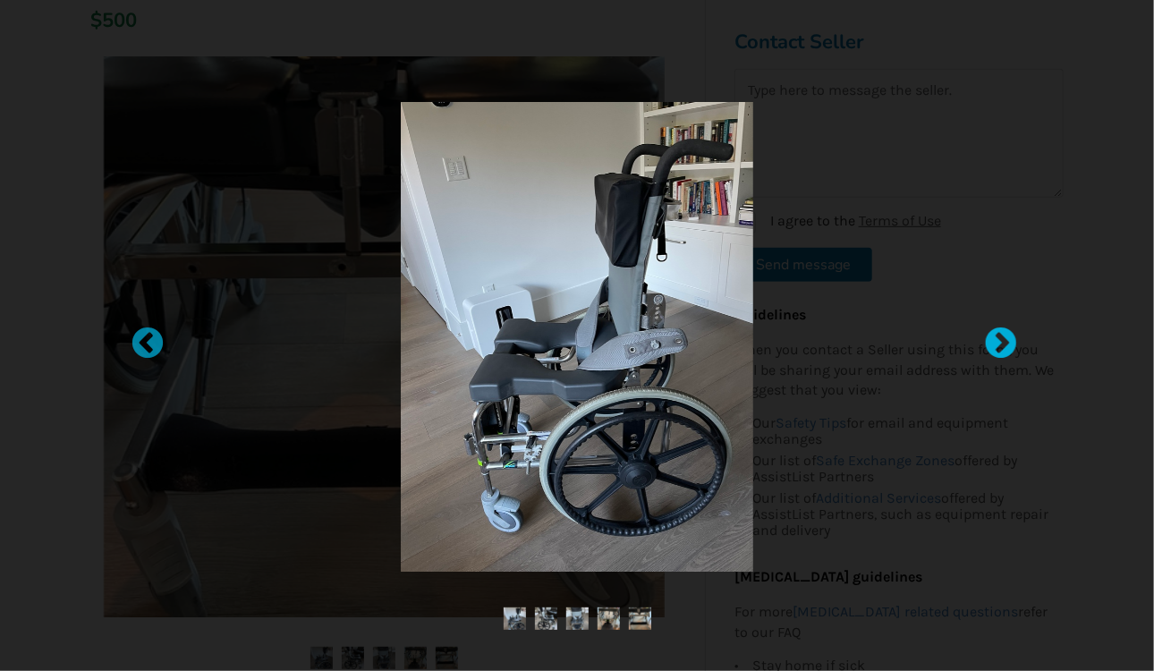
click at [994, 344] on div at bounding box center [993, 336] width 18 height 18
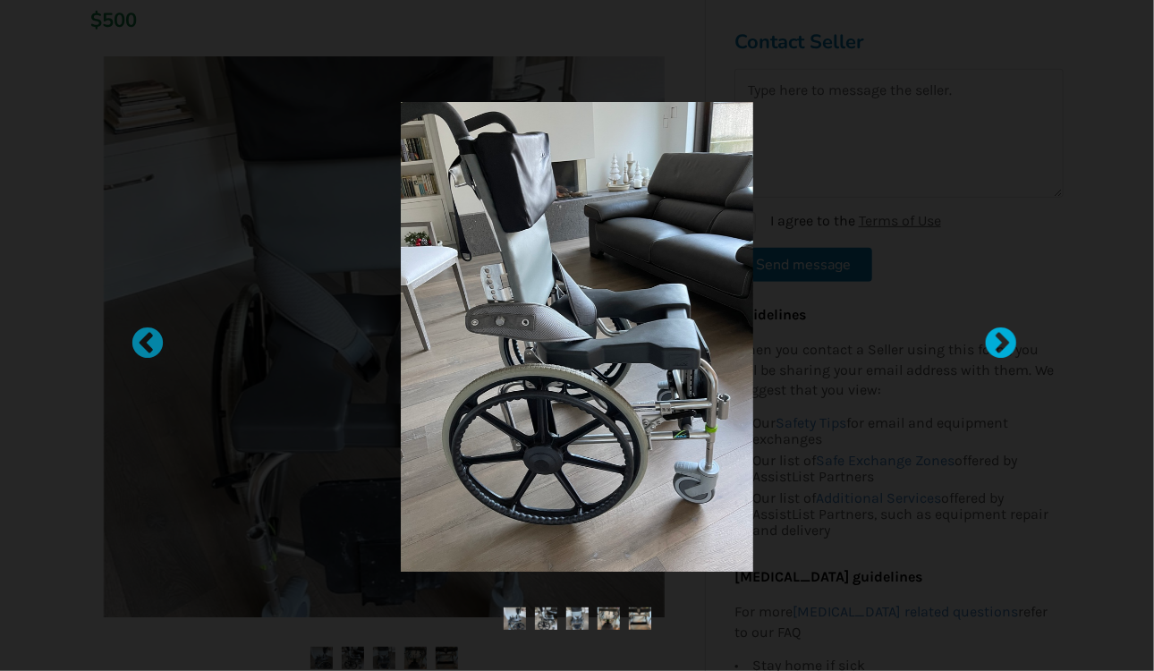
click at [998, 345] on div at bounding box center [993, 336] width 18 height 18
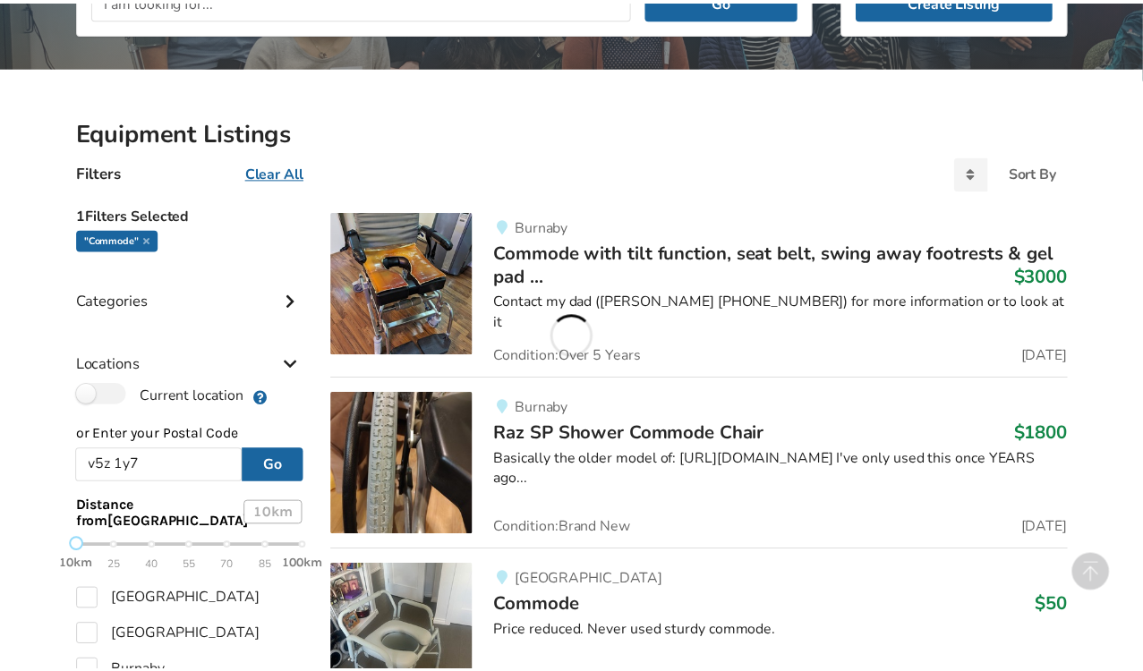
scroll to position [830, 0]
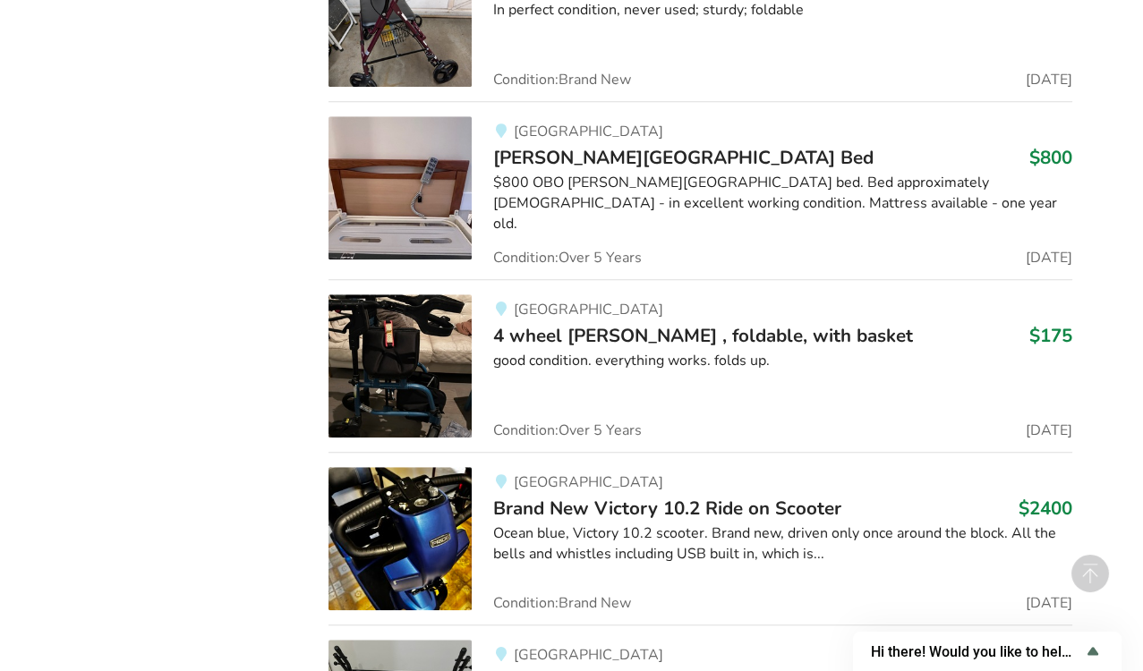
scroll to position [1989, 0]
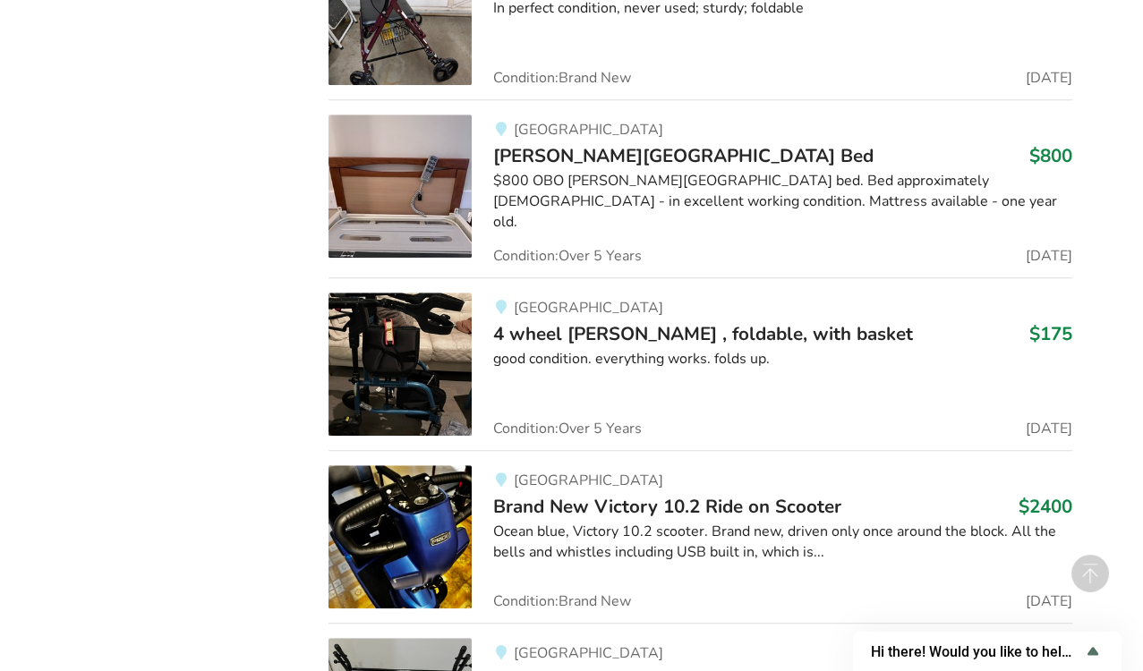
click at [597, 327] on span "4 wheel [PERSON_NAME] , foldable, with basket" at bounding box center [703, 333] width 420 height 25
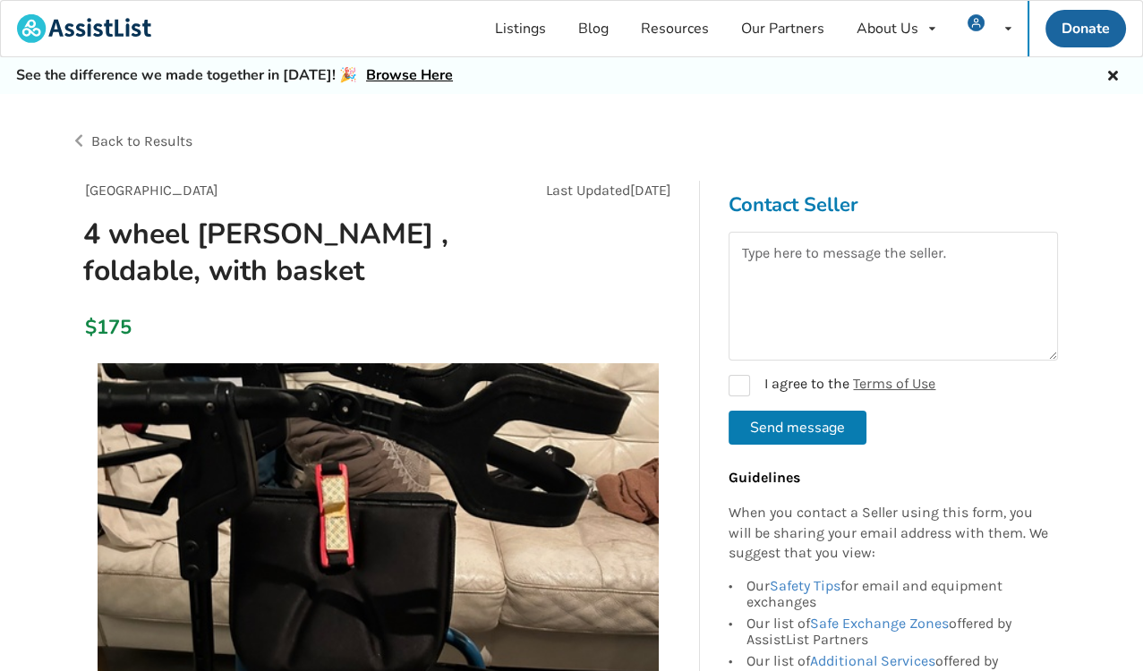
click at [598, 332] on div "$175" at bounding box center [378, 328] width 615 height 51
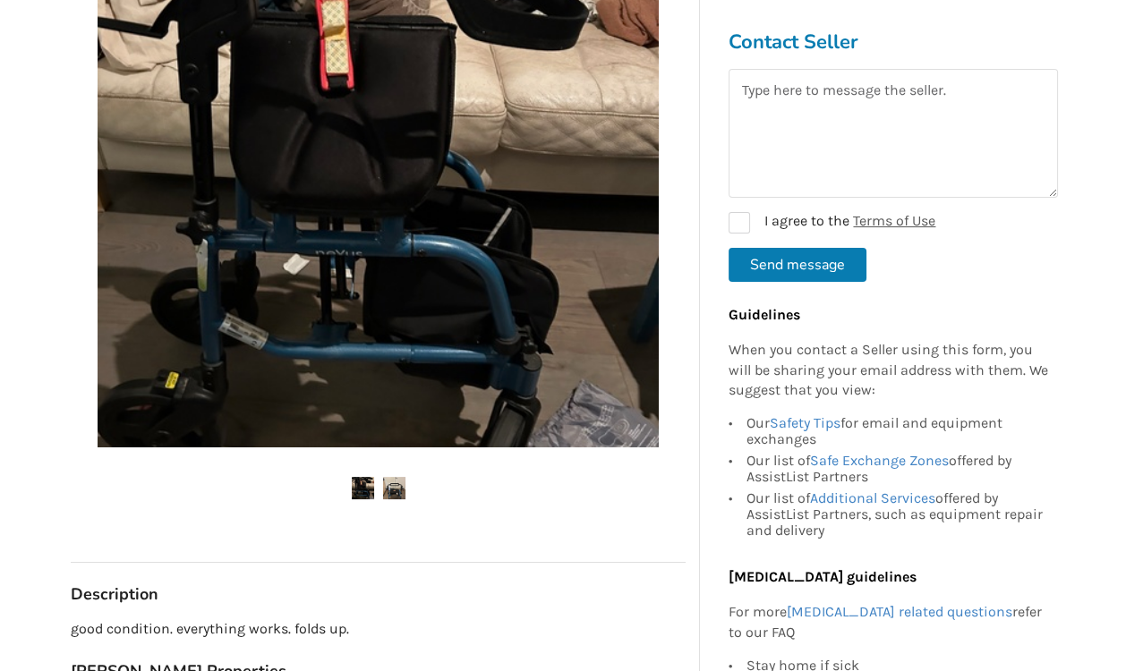
scroll to position [509, 0]
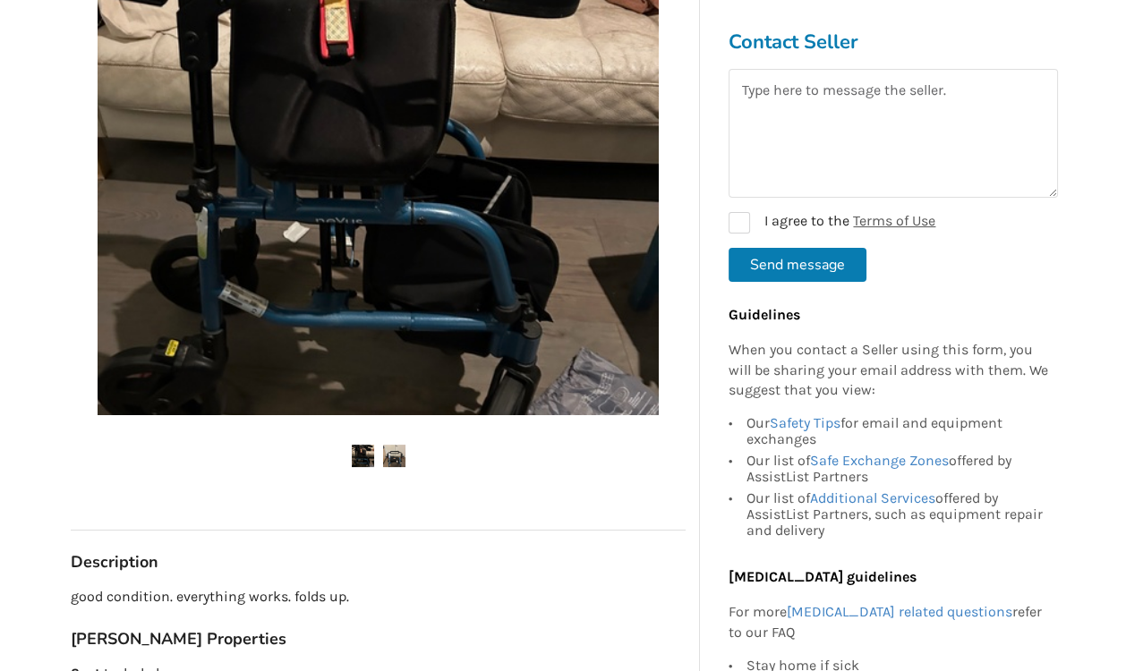
click at [366, 456] on img at bounding box center [363, 456] width 22 height 22
click at [397, 459] on img at bounding box center [394, 456] width 22 height 22
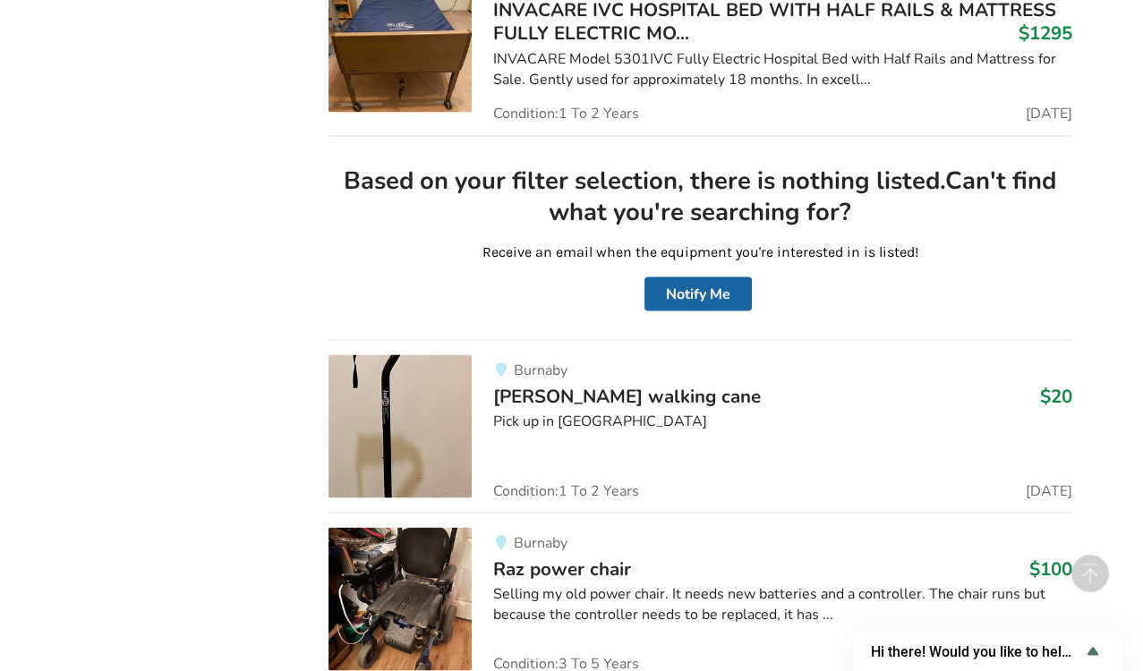
scroll to position [4736, 0]
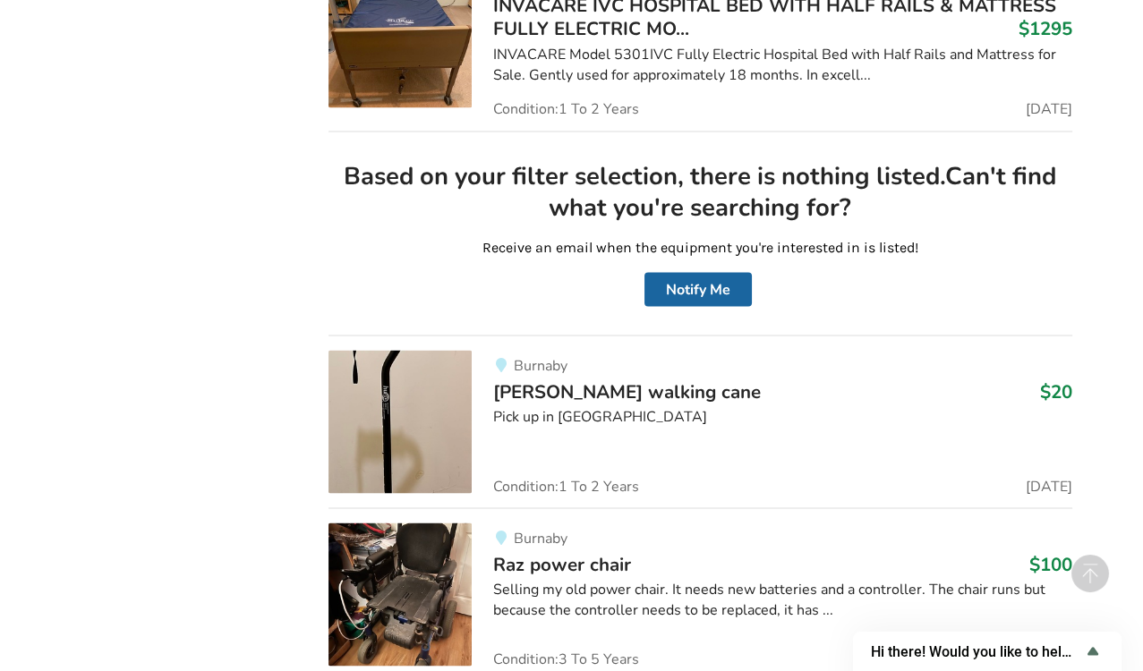
click at [539, 551] on span "Raz power chair" at bounding box center [562, 563] width 138 height 25
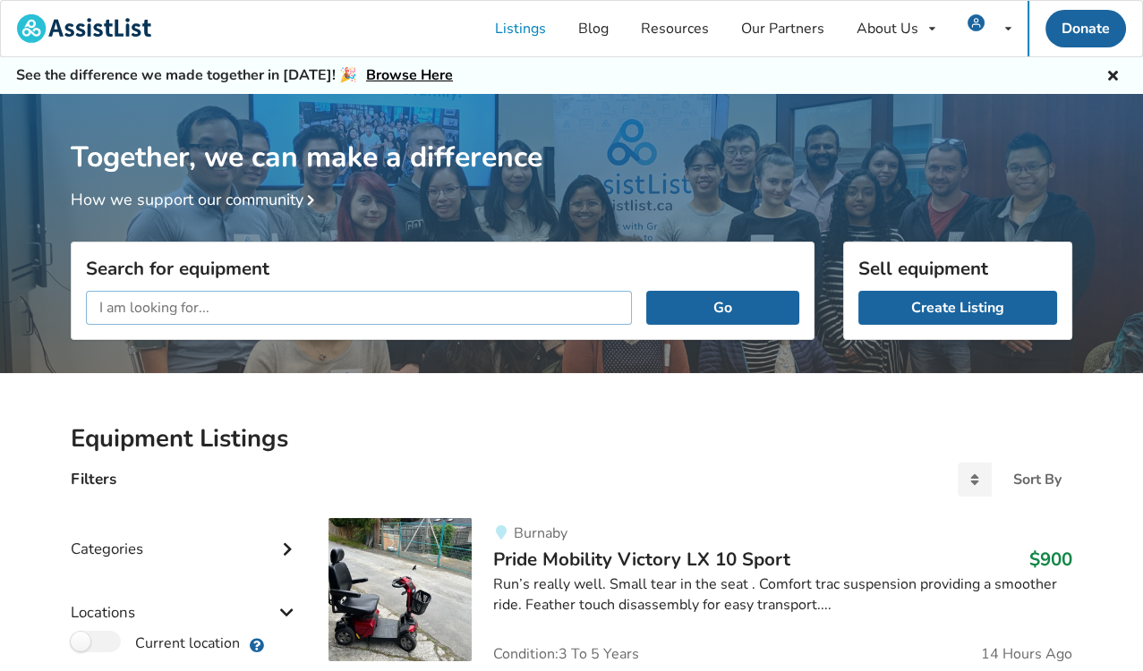
click at [217, 306] on input "text" at bounding box center [359, 308] width 546 height 34
type input "stand up pole support"
click at [646, 291] on button "Go" at bounding box center [722, 308] width 153 height 34
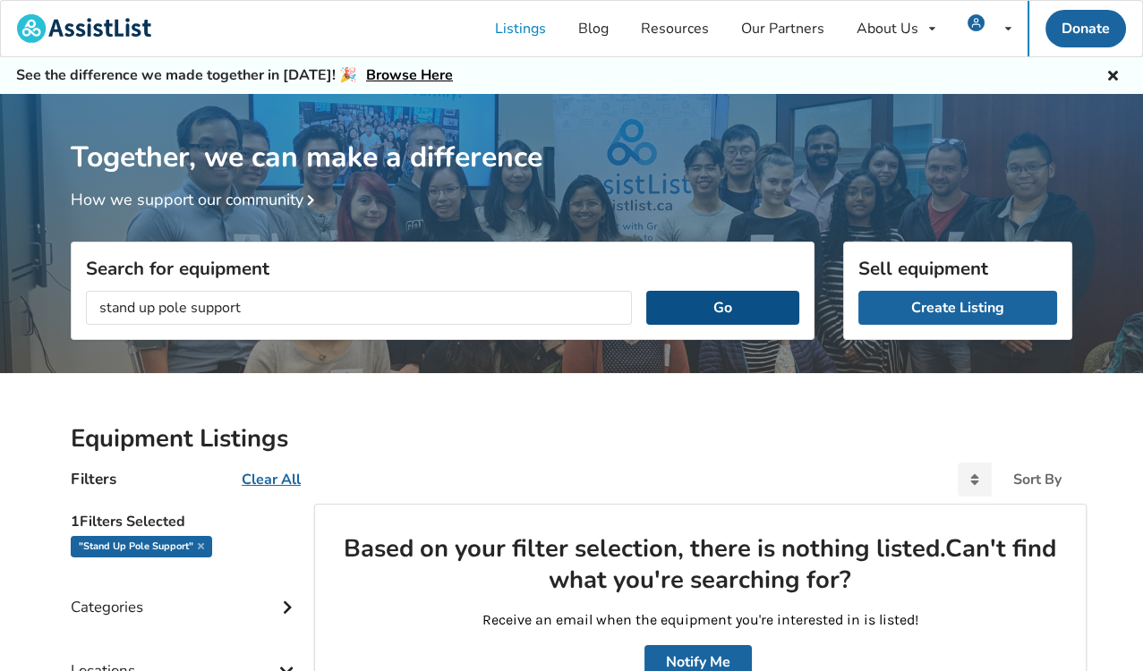
click at [697, 300] on button "Go" at bounding box center [722, 308] width 153 height 34
click at [701, 302] on button "Go" at bounding box center [722, 308] width 153 height 34
